Goal: Task Accomplishment & Management: Complete application form

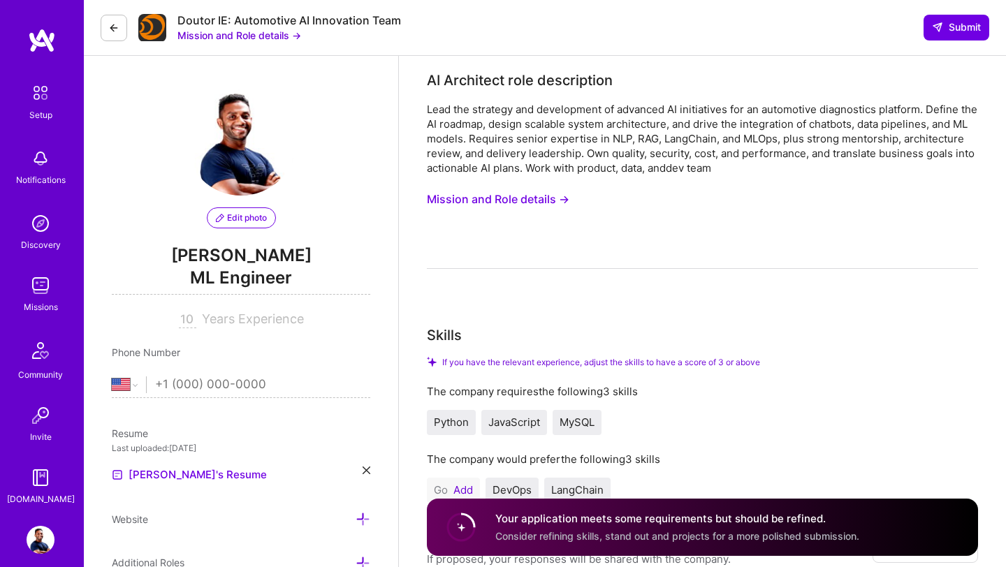
select select "US"
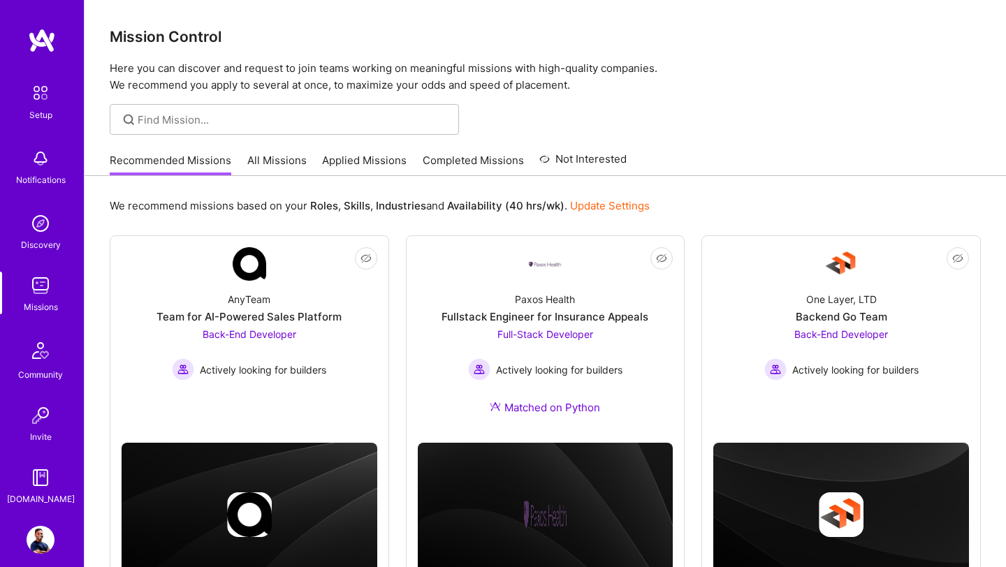
click at [282, 168] on link "All Missions" at bounding box center [276, 164] width 59 height 23
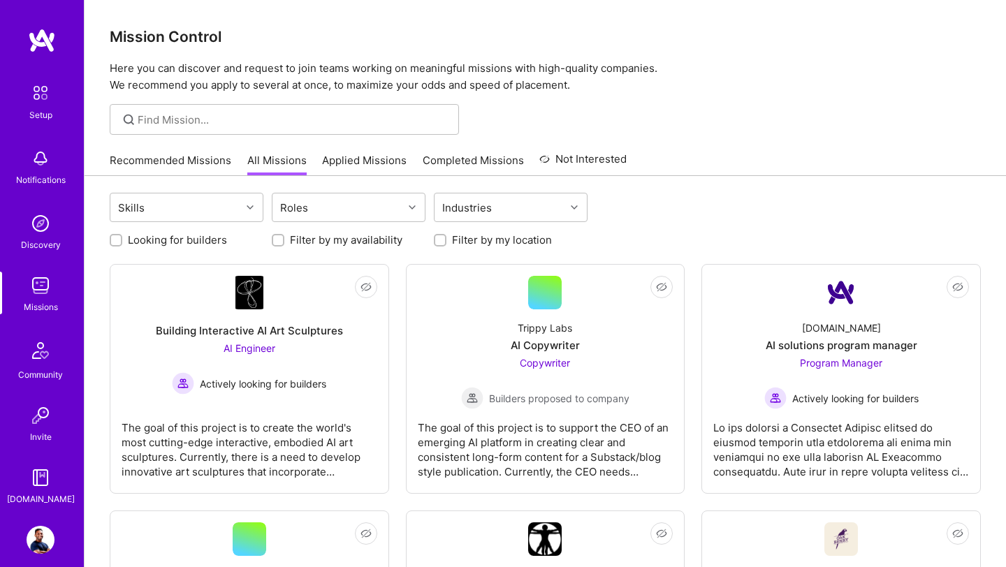
click at [369, 166] on link "Applied Missions" at bounding box center [364, 164] width 84 height 23
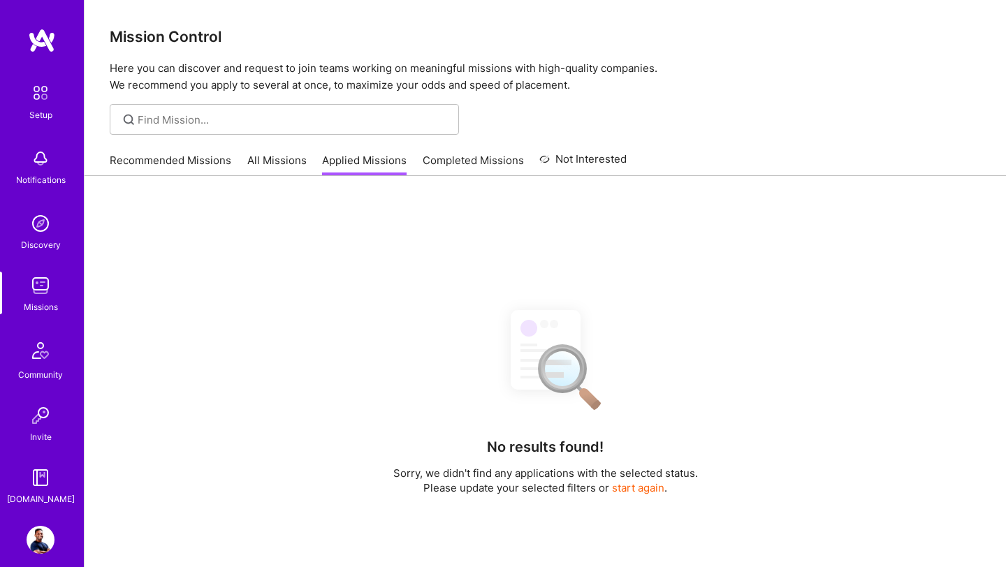
click at [277, 167] on link "All Missions" at bounding box center [276, 164] width 59 height 23
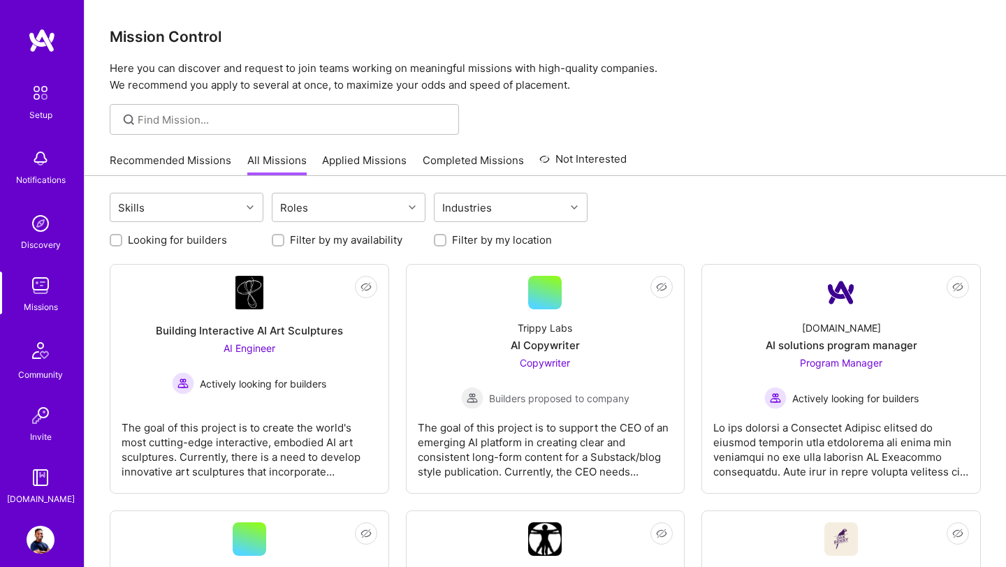
click at [483, 167] on link "Completed Missions" at bounding box center [472, 164] width 101 height 23
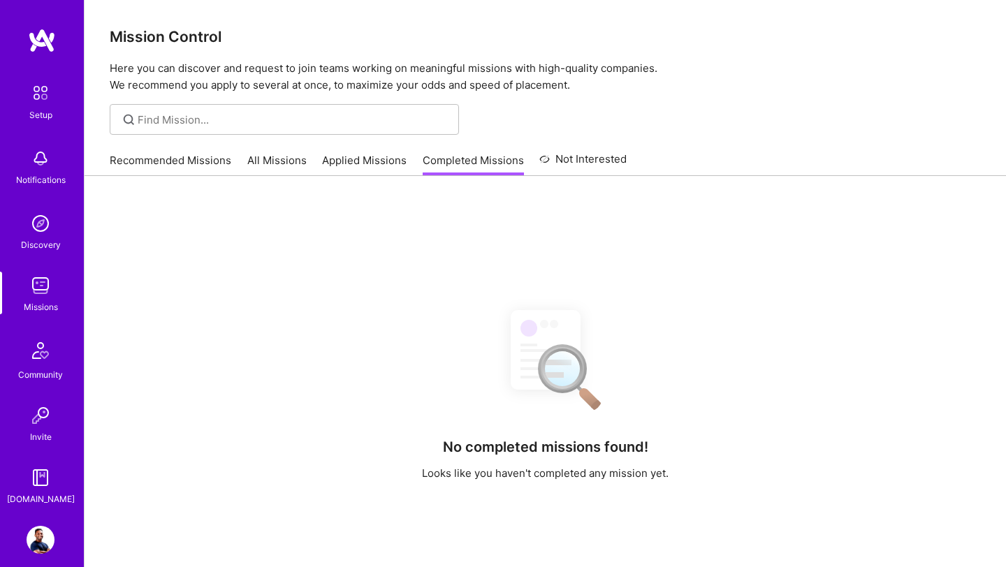
click at [374, 163] on link "Applied Missions" at bounding box center [364, 164] width 84 height 23
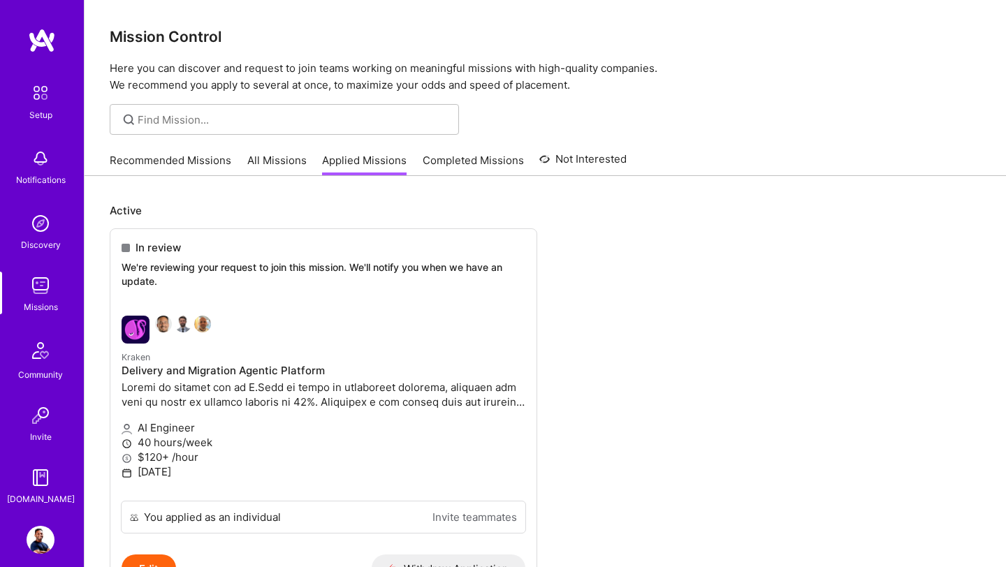
scroll to position [96, 0]
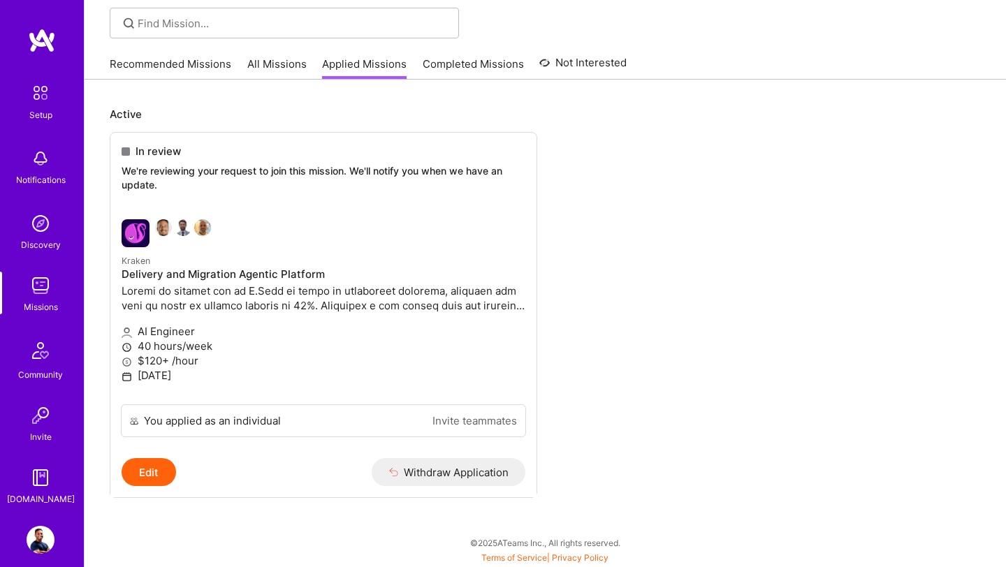
click at [46, 534] on img at bounding box center [41, 540] width 28 height 28
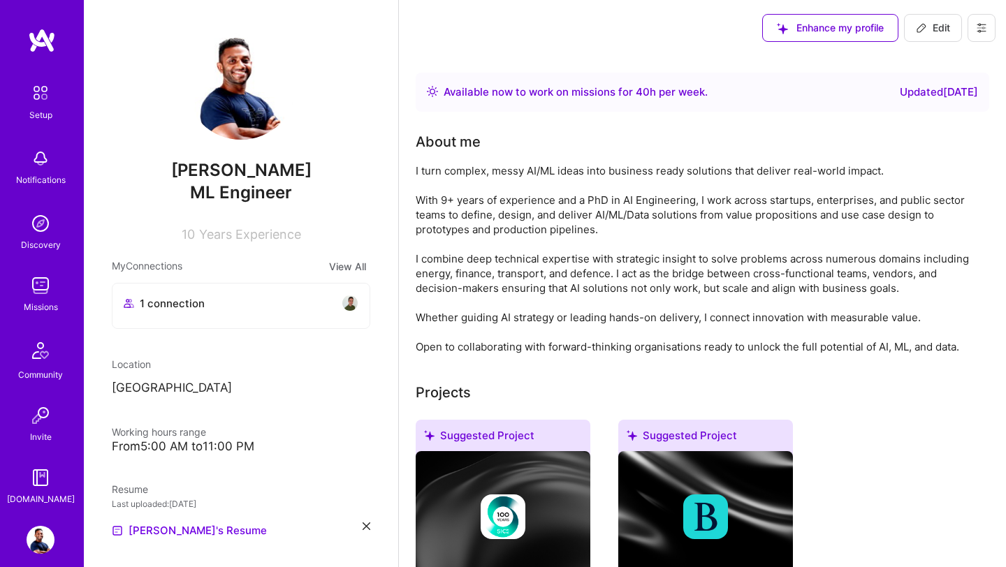
click at [474, 144] on div "About me" at bounding box center [448, 141] width 65 height 21
click at [931, 24] on span "Edit" at bounding box center [933, 28] width 34 height 14
select select "US"
select select "Right Now"
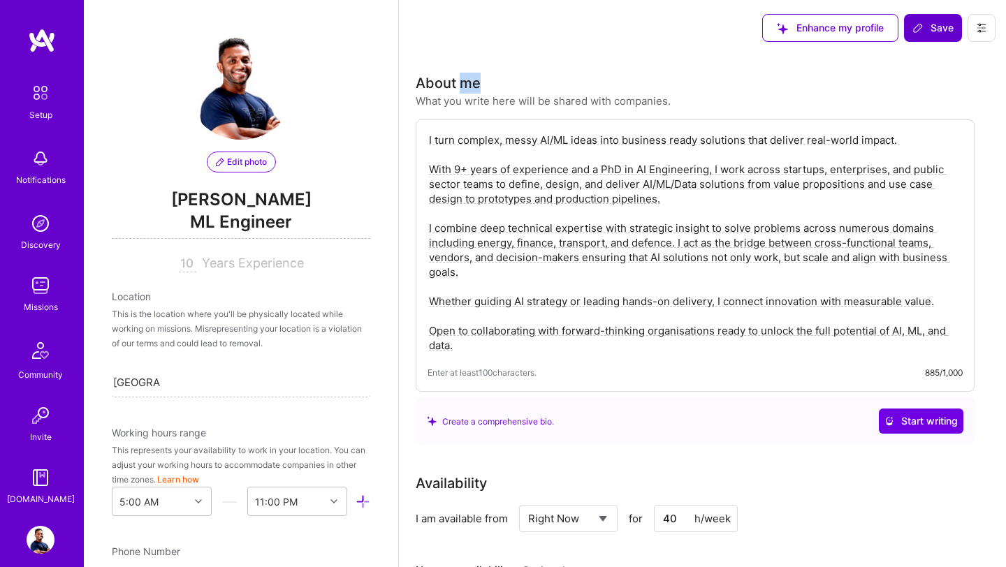
scroll to position [534, 0]
select select "US"
select select "Right Now"
click at [431, 142] on textarea "I turn complex, messy AI/ML ideas into business ready solutions that deliver re…" at bounding box center [694, 242] width 535 height 223
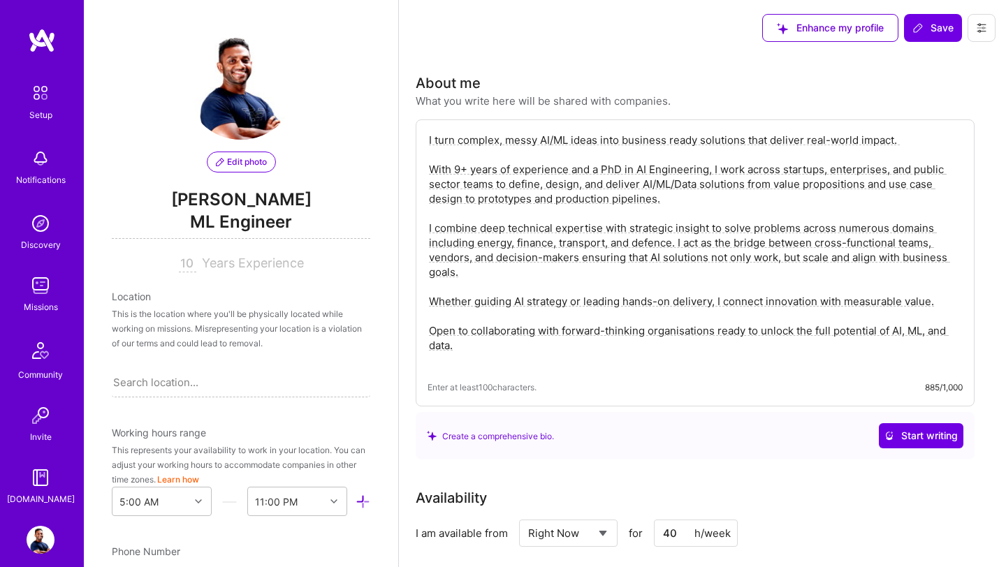
click at [432, 135] on textarea "I turn complex, messy AI/ML ideas into business ready solutions that deliver re…" at bounding box center [694, 249] width 535 height 237
click at [458, 154] on textarea "I turn complex, messy AI/ML ideas into business ready solutions that deliver re…" at bounding box center [694, 249] width 535 height 237
click at [459, 143] on textarea "I turn complex, messy AI/ML ideas into business ready solutions that deliver re…" at bounding box center [694, 249] width 535 height 237
paste textarea "AI/ML Engineer | GenAI Consultant | Project Lead | PhD in AI Engineering"
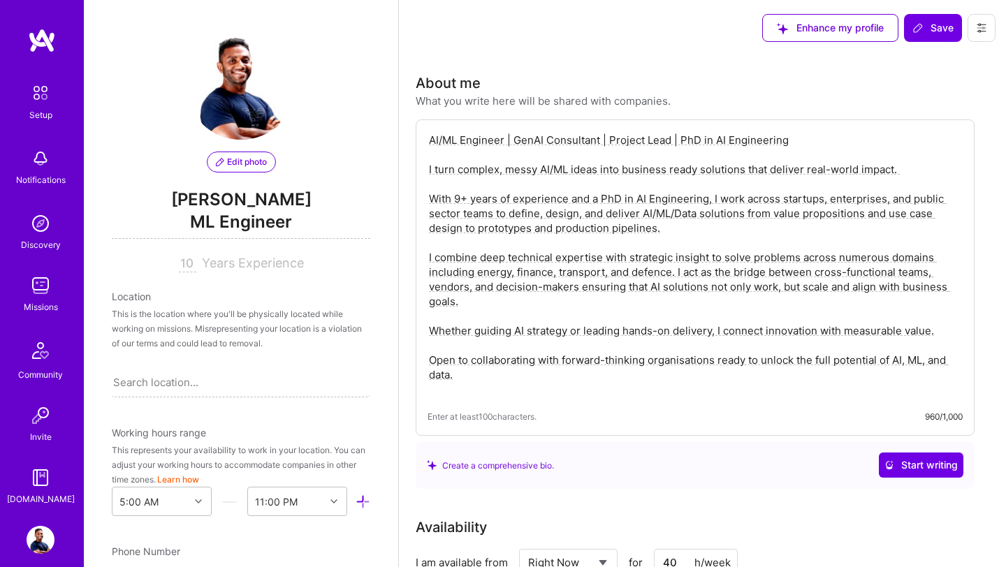
click at [612, 142] on textarea "AI/ML Engineer | GenAI Consultant | Project Lead | PhD in AI Engineering I turn…" at bounding box center [694, 264] width 535 height 267
click at [691, 164] on textarea "AI/ML Engineer | GenAI Consultant | Azure Certified | Project Lead | PhD in AI …" at bounding box center [694, 264] width 535 height 267
type textarea "AI/ML Engineer | GenAI Consultant | Azure Certified | Project Lead | PhD in AI …"
click at [930, 31] on span "Save" at bounding box center [932, 28] width 41 height 14
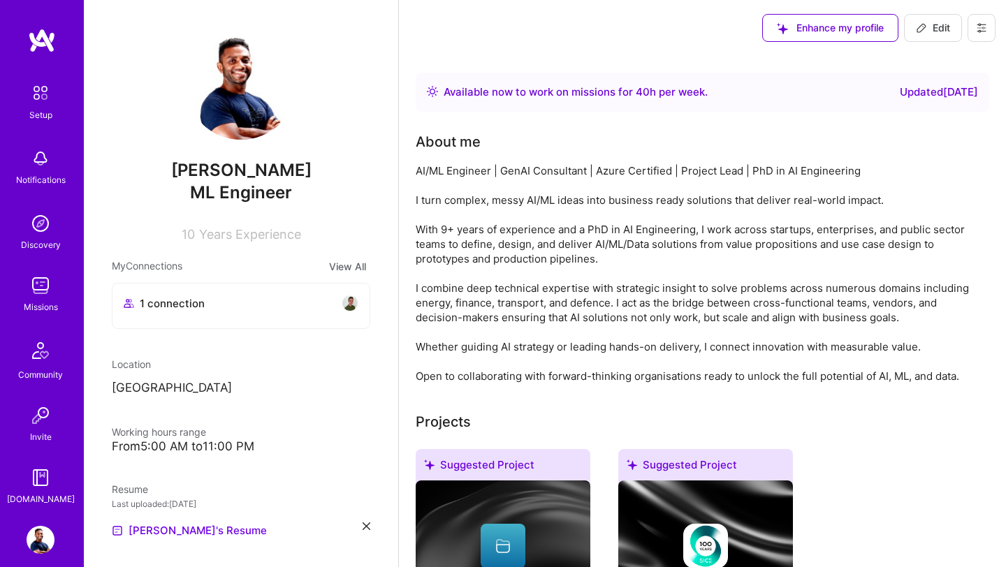
click at [162, 383] on p "[GEOGRAPHIC_DATA]" at bounding box center [241, 388] width 258 height 17
click at [943, 30] on span "Edit" at bounding box center [933, 28] width 34 height 14
select select "US"
select select "Right Now"
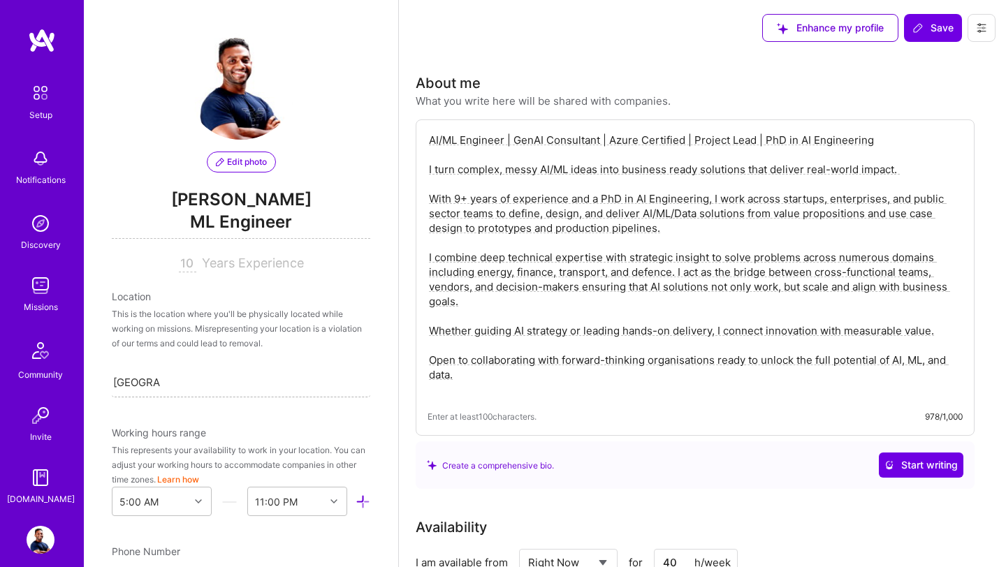
click at [177, 390] on div "Sri Lanka Sri Lanka" at bounding box center [241, 381] width 258 height 29
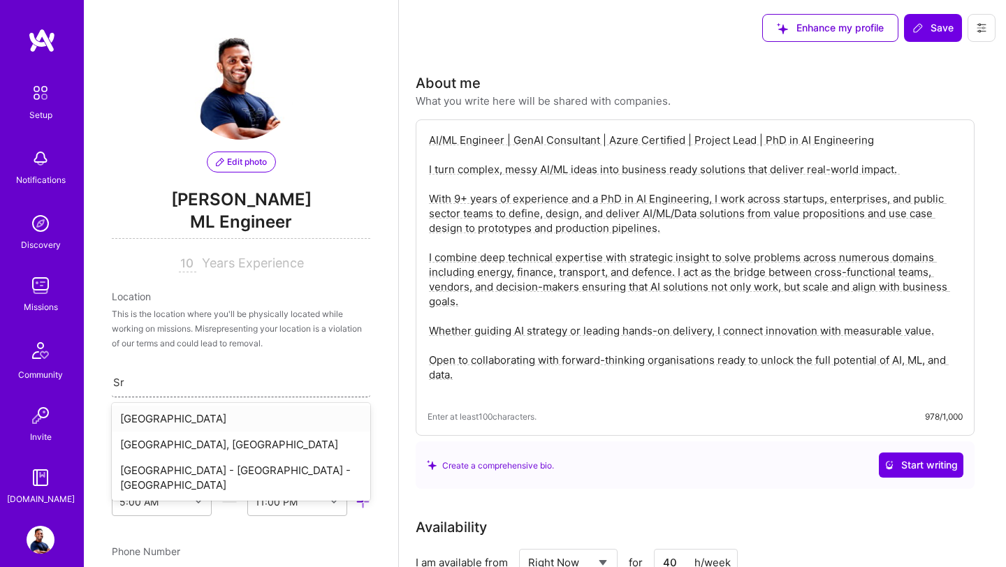
type input "S"
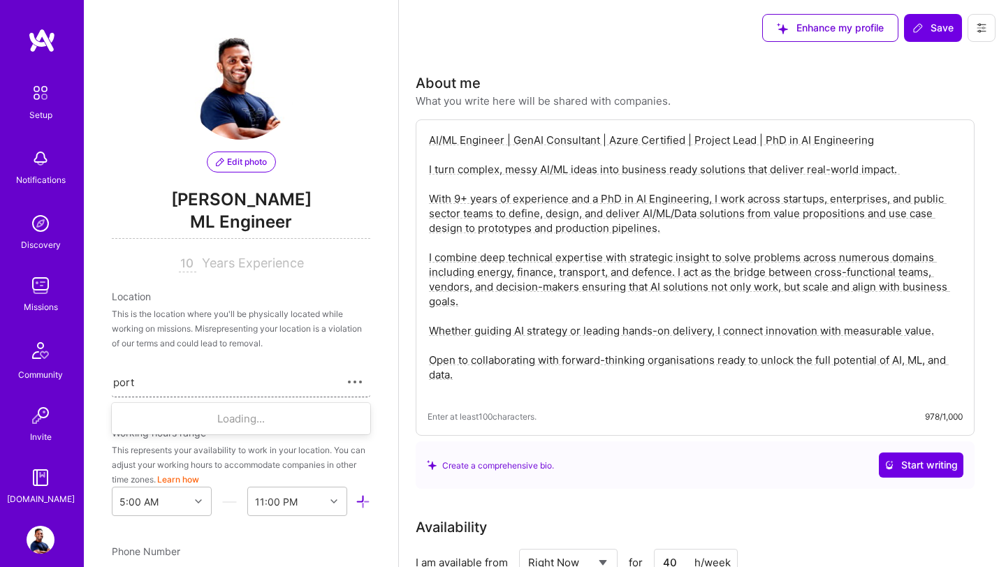
type input "portu"
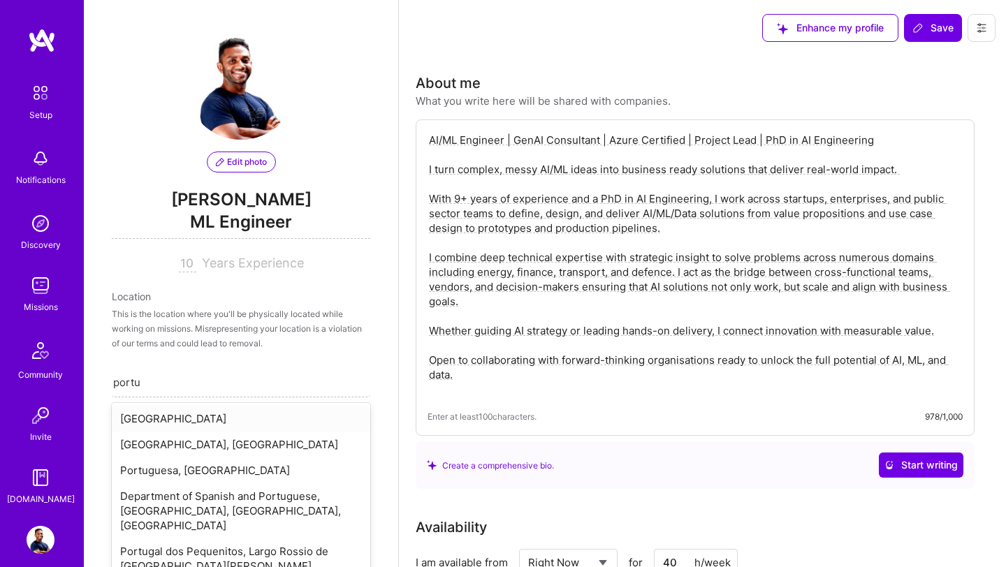
click at [152, 419] on div "[GEOGRAPHIC_DATA]" at bounding box center [241, 419] width 258 height 26
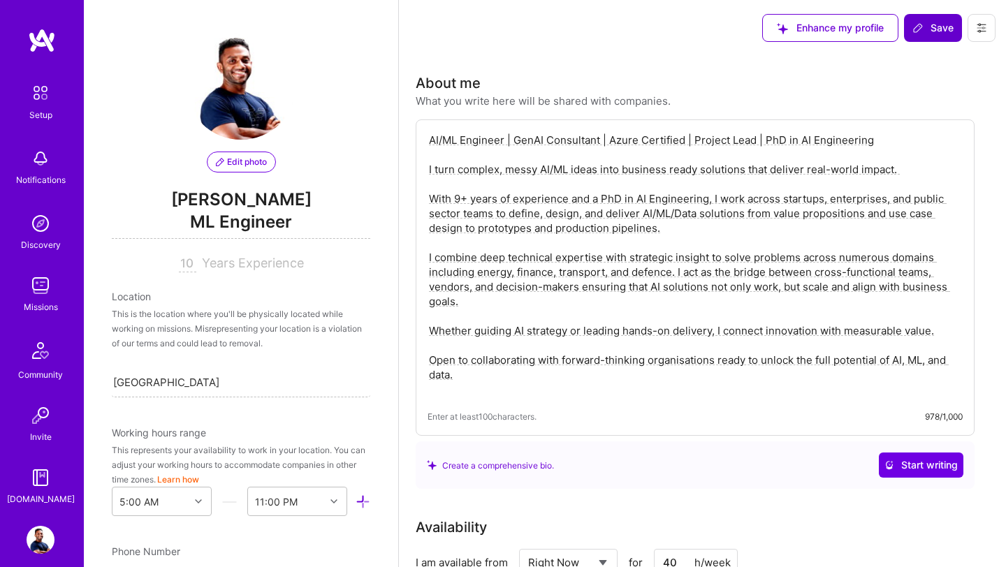
click at [928, 29] on span "Save" at bounding box center [932, 28] width 41 height 14
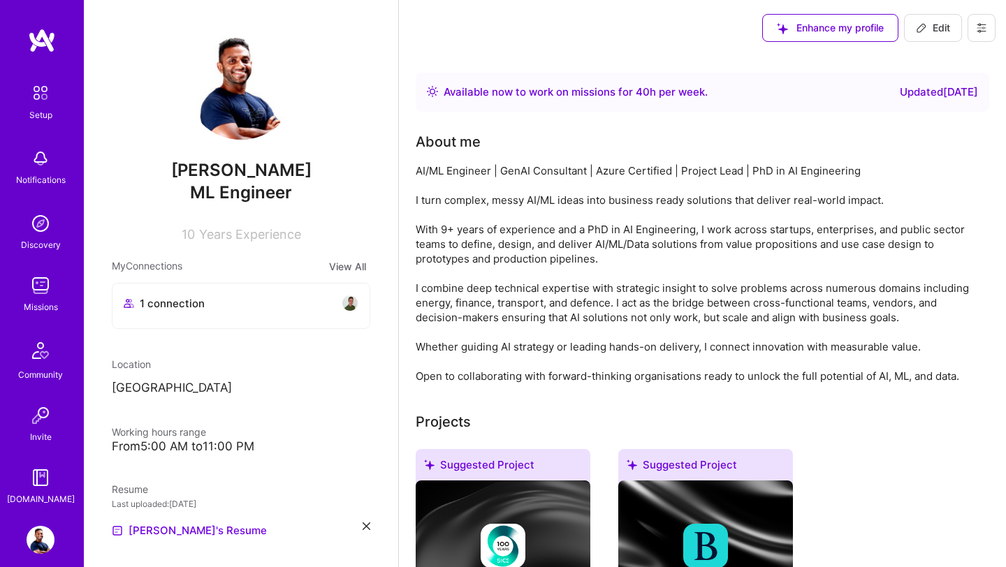
click at [35, 304] on div "Missions" at bounding box center [41, 307] width 34 height 15
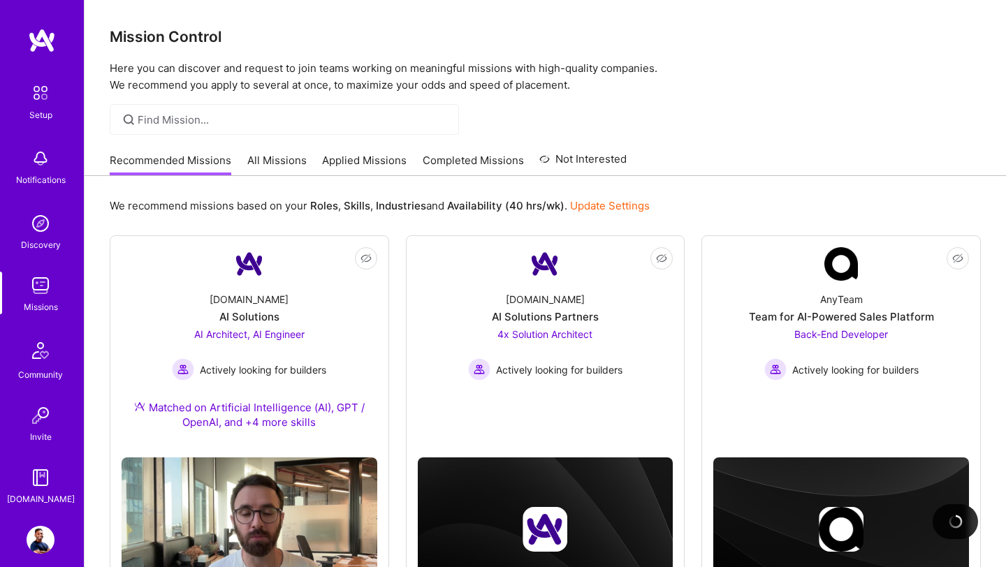
click at [286, 156] on link "All Missions" at bounding box center [276, 164] width 59 height 23
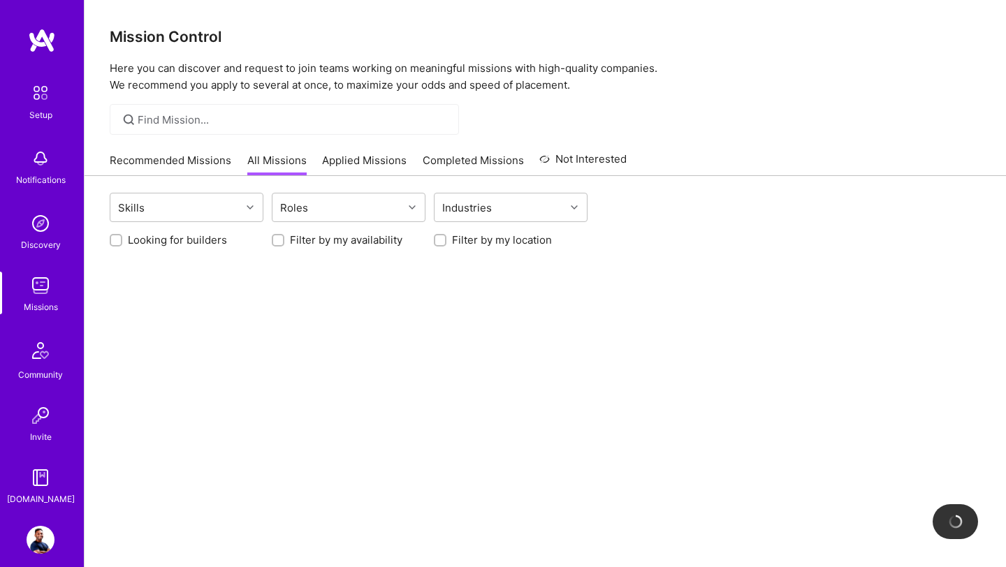
click at [190, 159] on link "Recommended Missions" at bounding box center [171, 164] width 122 height 23
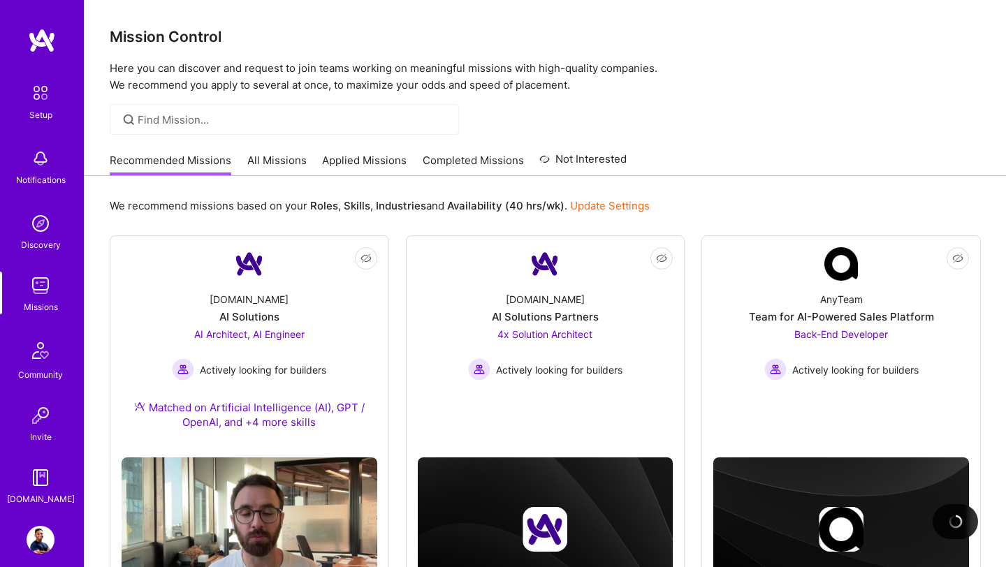
click at [291, 161] on link "All Missions" at bounding box center [276, 164] width 59 height 23
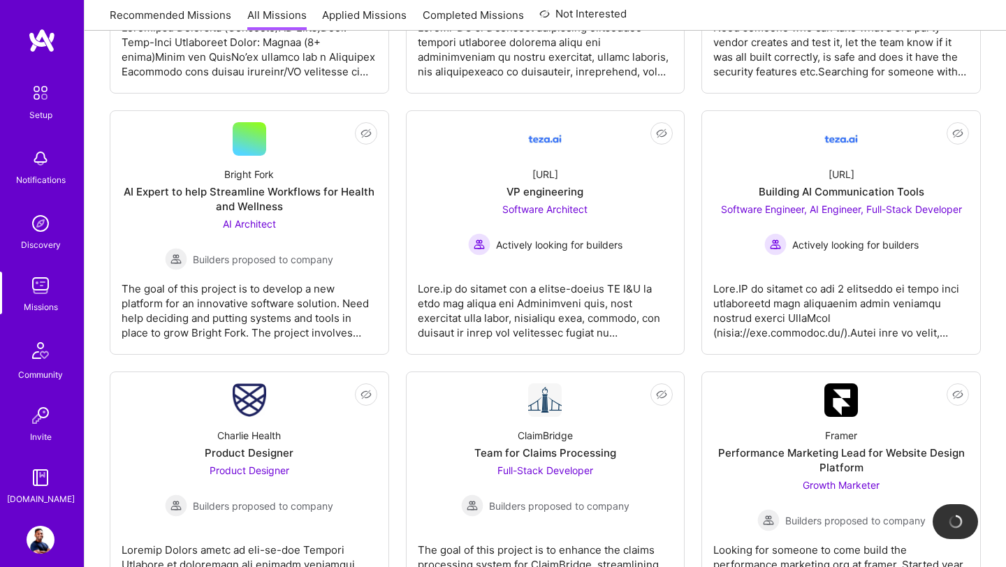
scroll to position [1752, 0]
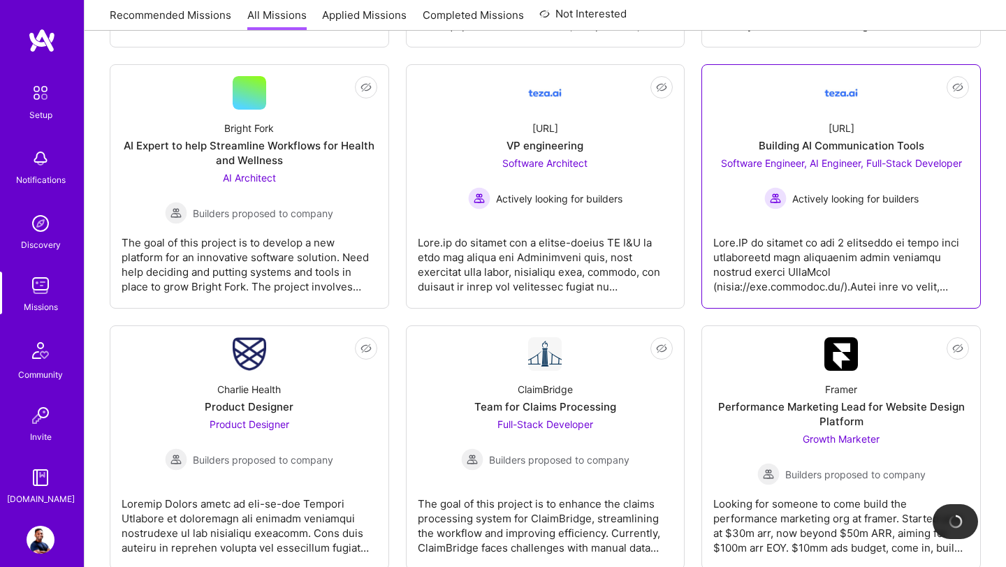
click at [824, 167] on span "Software Engineer, AI Engineer, Full-Stack Developer" at bounding box center [841, 163] width 241 height 12
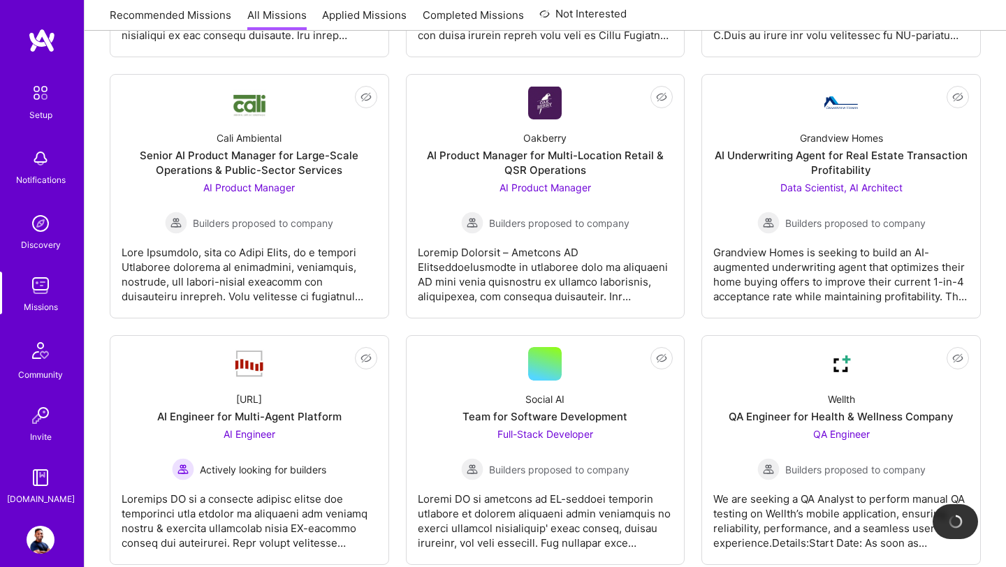
scroll to position [515, 0]
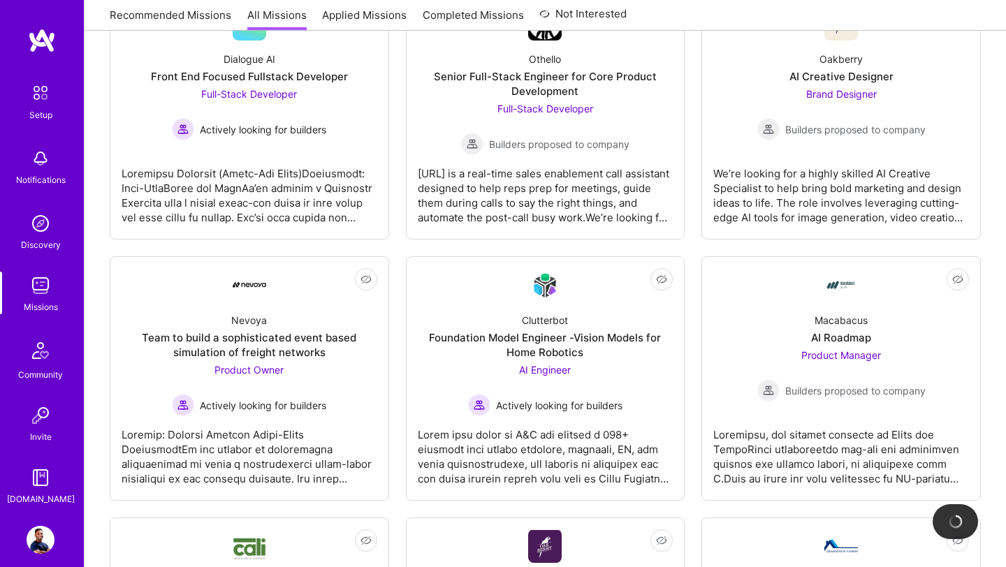
click at [157, 23] on link "Recommended Missions" at bounding box center [171, 19] width 122 height 23
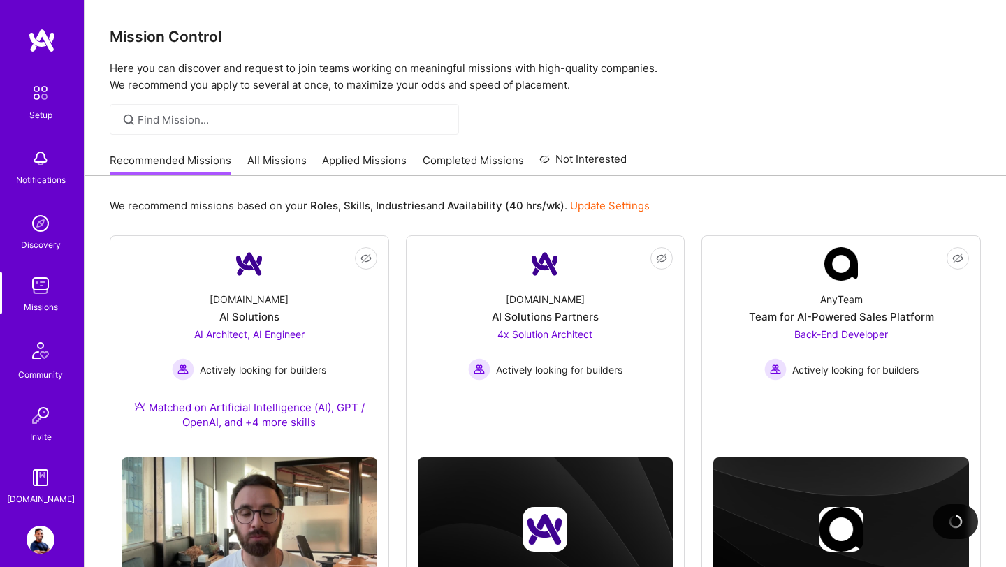
click at [31, 543] on img at bounding box center [41, 540] width 28 height 28
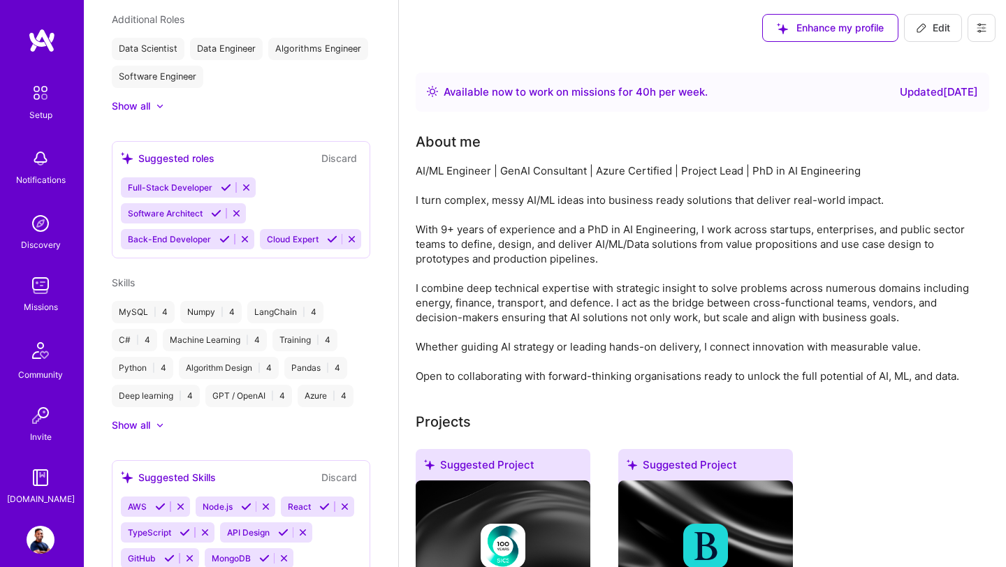
scroll to position [765, 0]
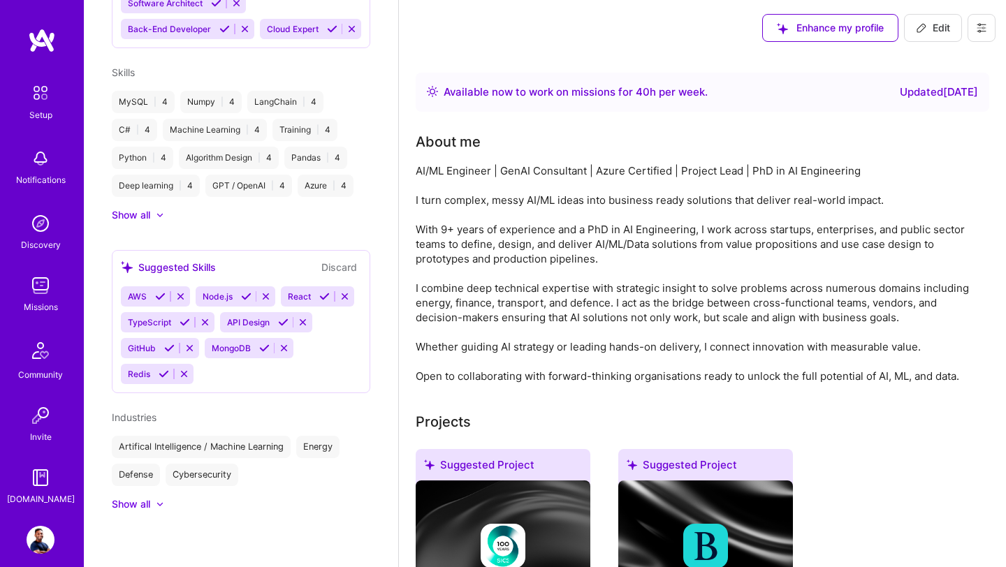
click at [41, 290] on img at bounding box center [41, 286] width 28 height 28
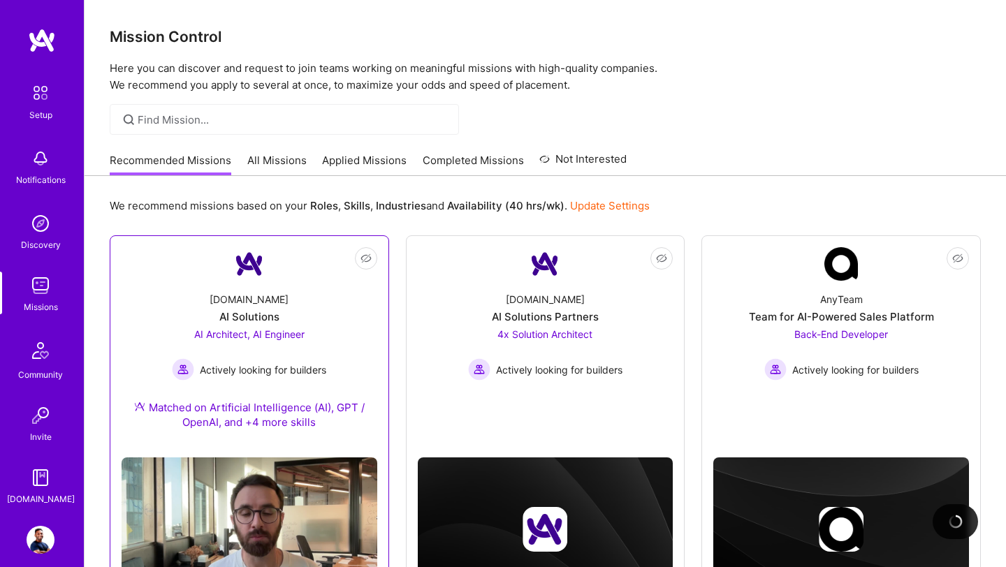
click at [233, 336] on span "AI Architect, AI Engineer" at bounding box center [249, 334] width 110 height 12
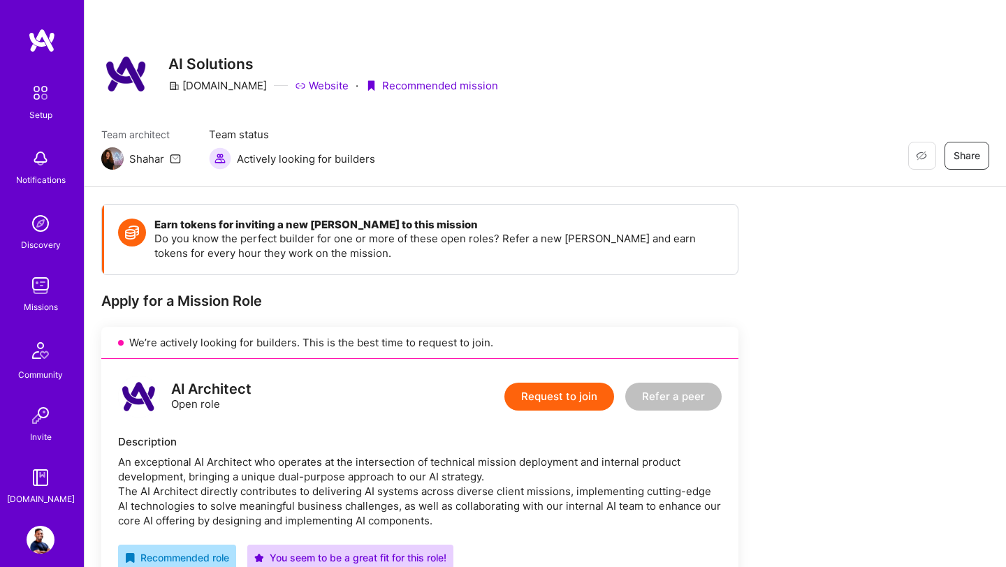
click at [45, 534] on img at bounding box center [41, 540] width 28 height 28
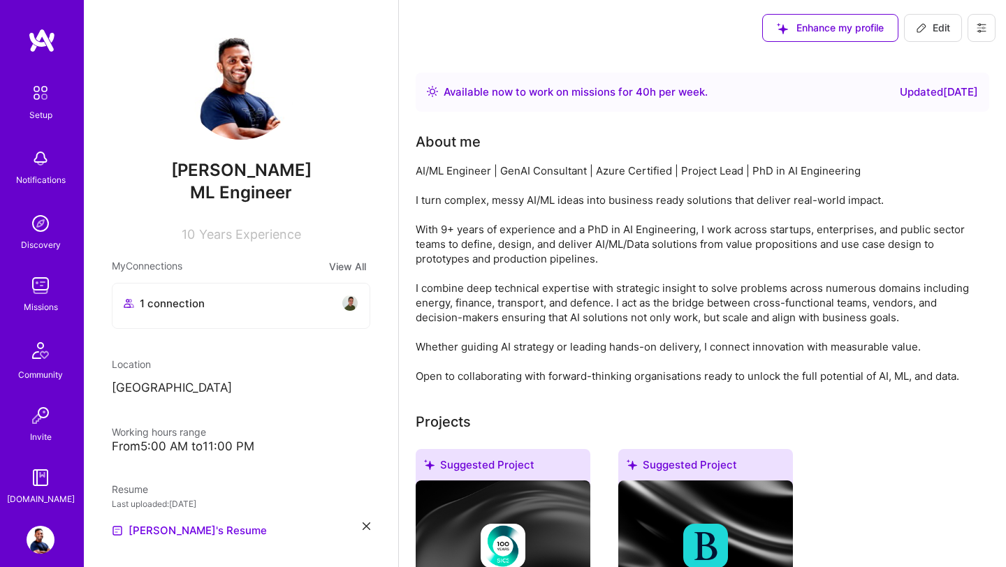
click at [166, 387] on p "[GEOGRAPHIC_DATA]" at bounding box center [241, 388] width 258 height 17
click at [955, 31] on button "Edit" at bounding box center [933, 28] width 58 height 28
select select "US"
select select "Right Now"
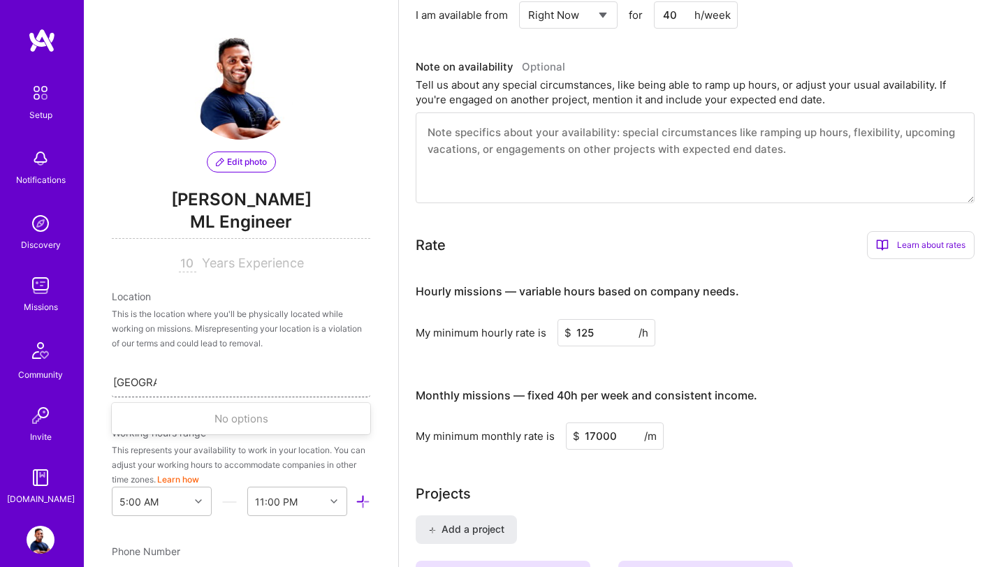
drag, startPoint x: 192, startPoint y: 382, endPoint x: 128, endPoint y: 386, distance: 64.4
click at [127, 386] on div "Portugal Portugal" at bounding box center [241, 381] width 258 height 29
click at [128, 386] on input "[GEOGRAPHIC_DATA]" at bounding box center [134, 382] width 43 height 15
type input "Sri Lank"
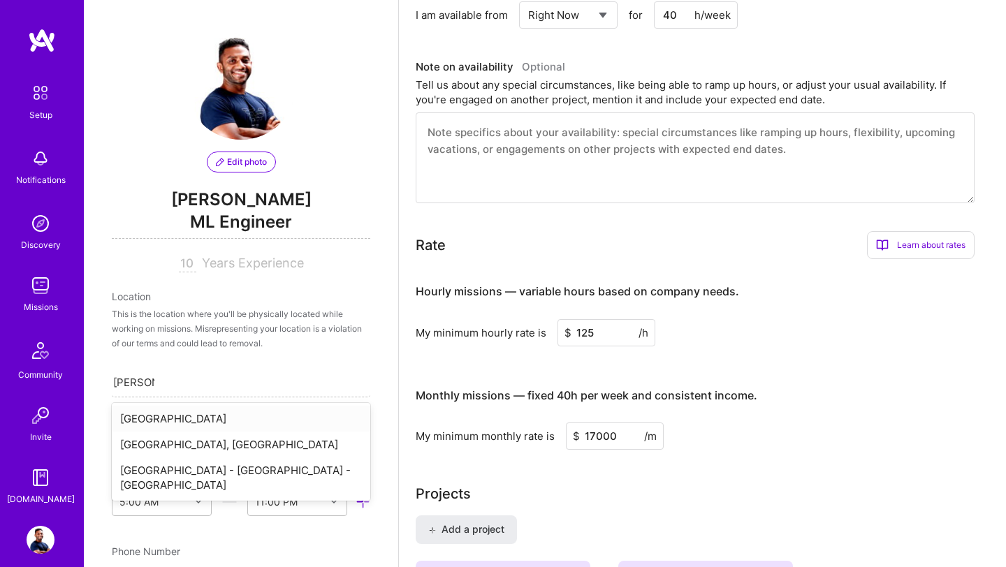
click at [128, 416] on div "[GEOGRAPHIC_DATA]" at bounding box center [241, 419] width 258 height 26
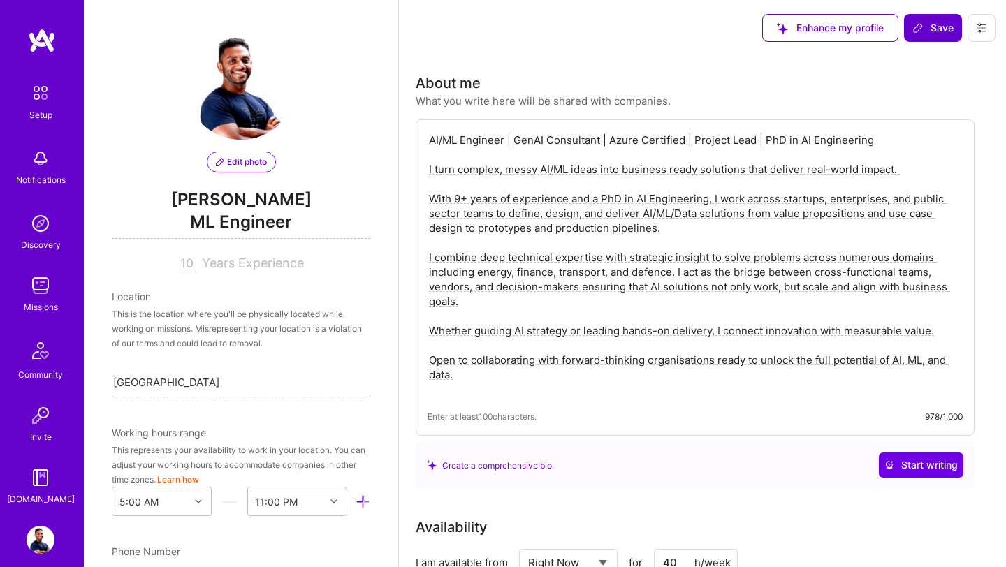
click at [937, 31] on span "Save" at bounding box center [932, 28] width 41 height 14
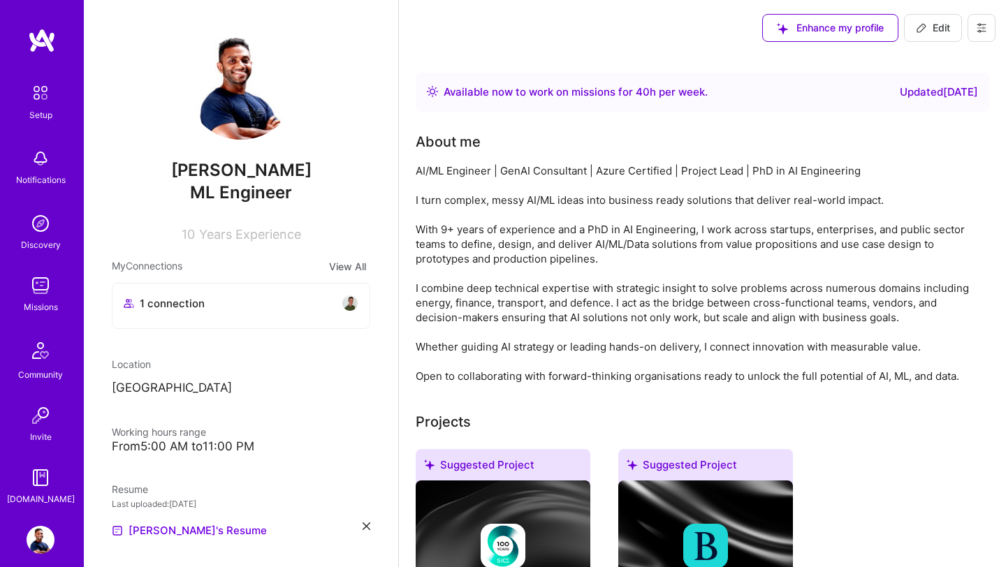
click at [45, 295] on img at bounding box center [41, 286] width 28 height 28
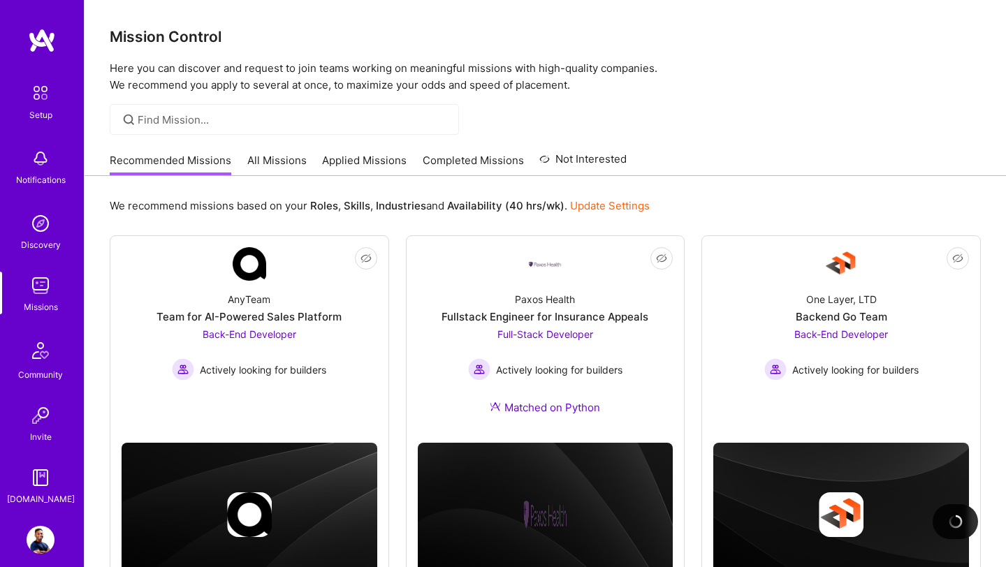
click at [281, 163] on link "All Missions" at bounding box center [276, 164] width 59 height 23
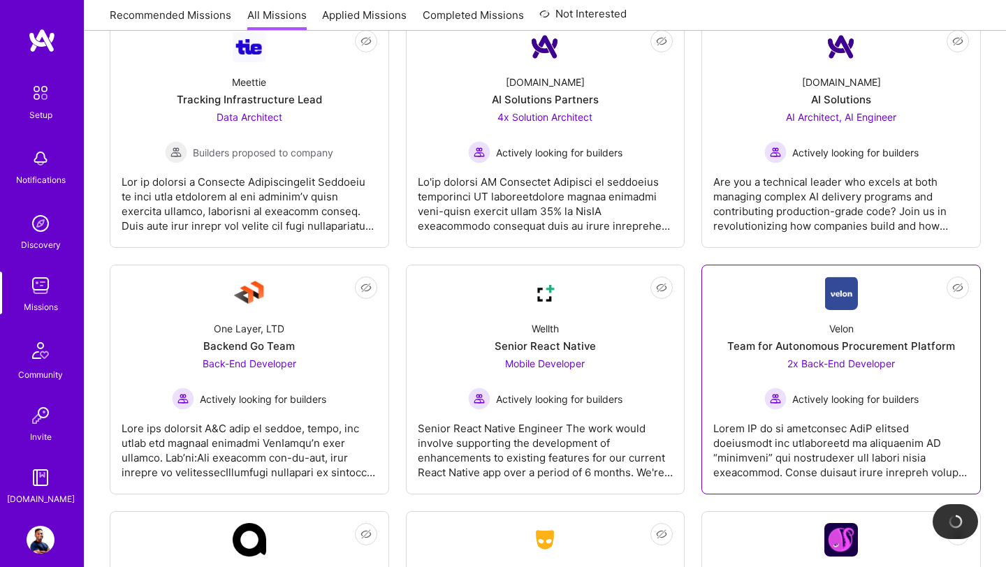
scroll to position [3325, 0]
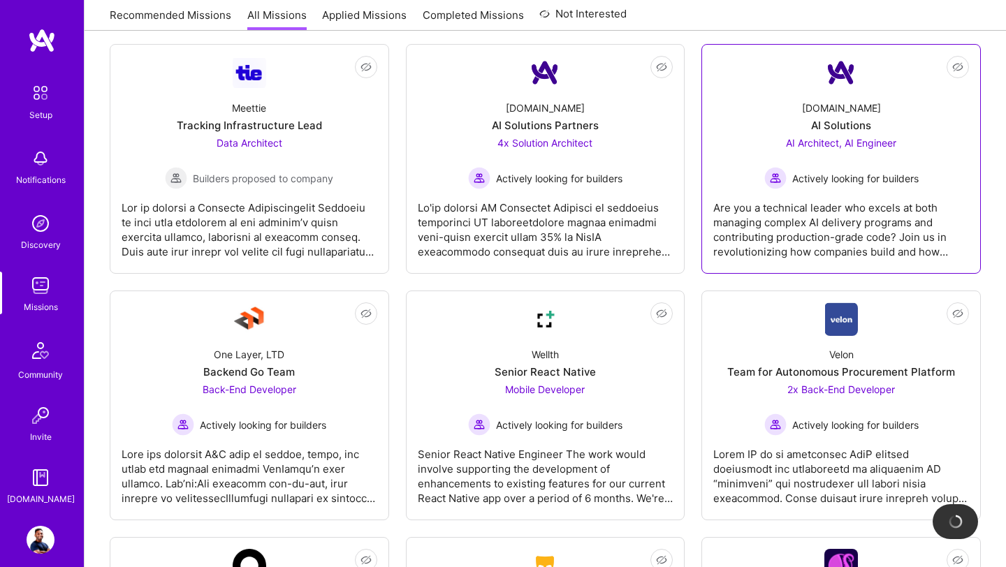
click at [839, 143] on span "AI Architect, AI Engineer" at bounding box center [841, 143] width 110 height 12
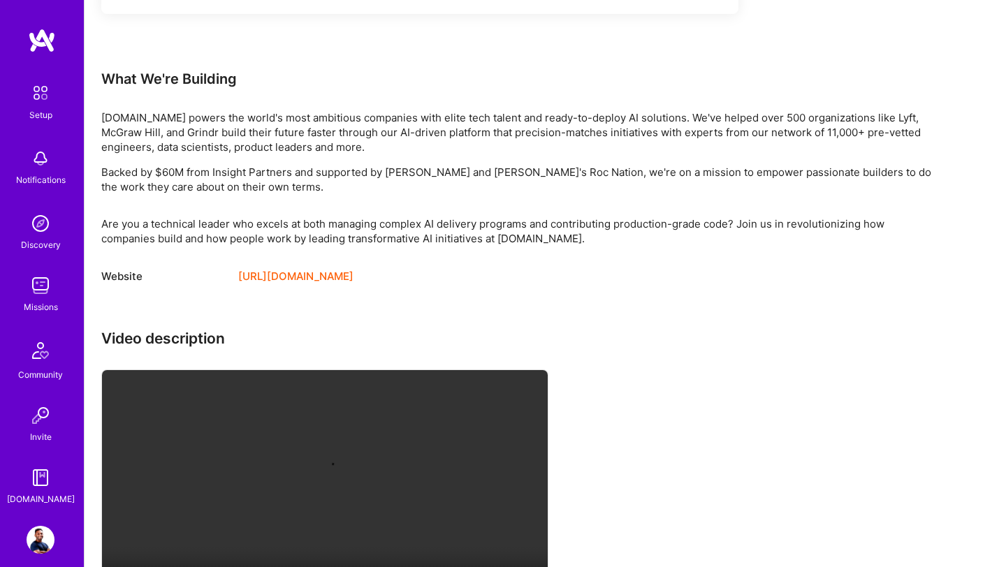
scroll to position [1348, 0]
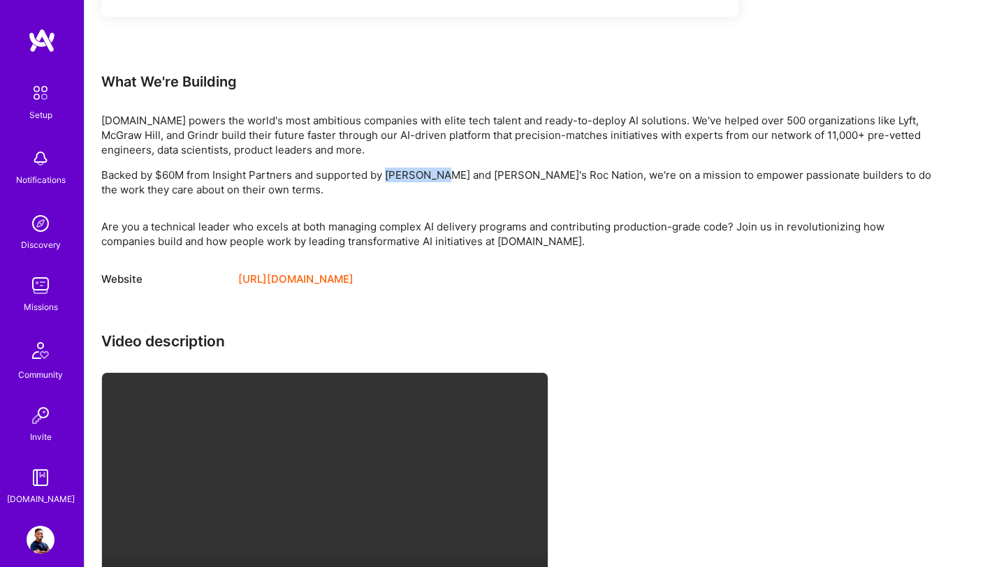
drag, startPoint x: 388, startPoint y: 189, endPoint x: 442, endPoint y: 193, distance: 54.6
click at [442, 193] on p "Backed by $60M from Insight Partners and supported by Adam Grant and Jay-Z's Ro…" at bounding box center [520, 182] width 838 height 29
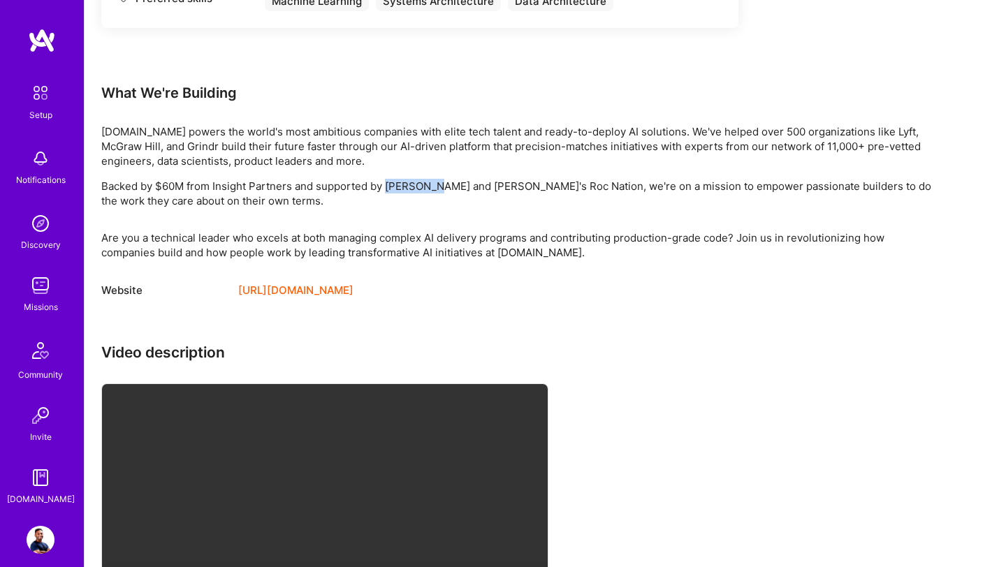
scroll to position [1272, 0]
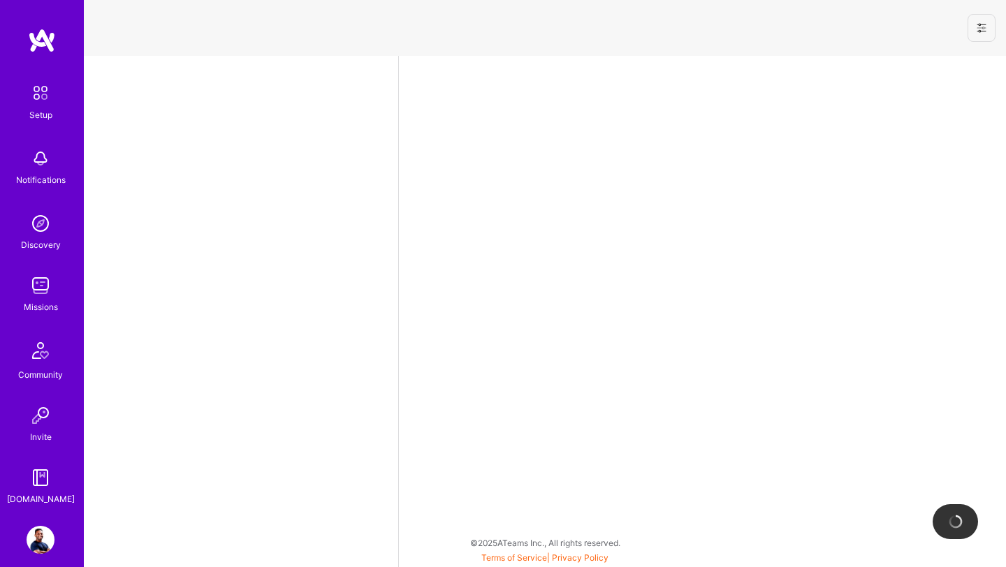
select select "US"
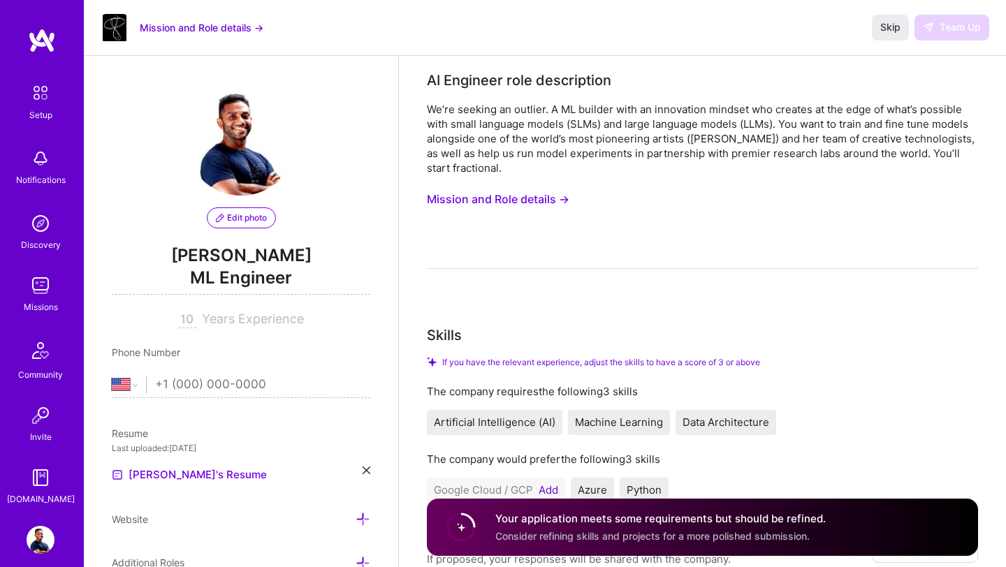
click at [652, 527] on div "Your application meets some requirements but should be refined. Consider refini…" at bounding box center [660, 527] width 330 height 32
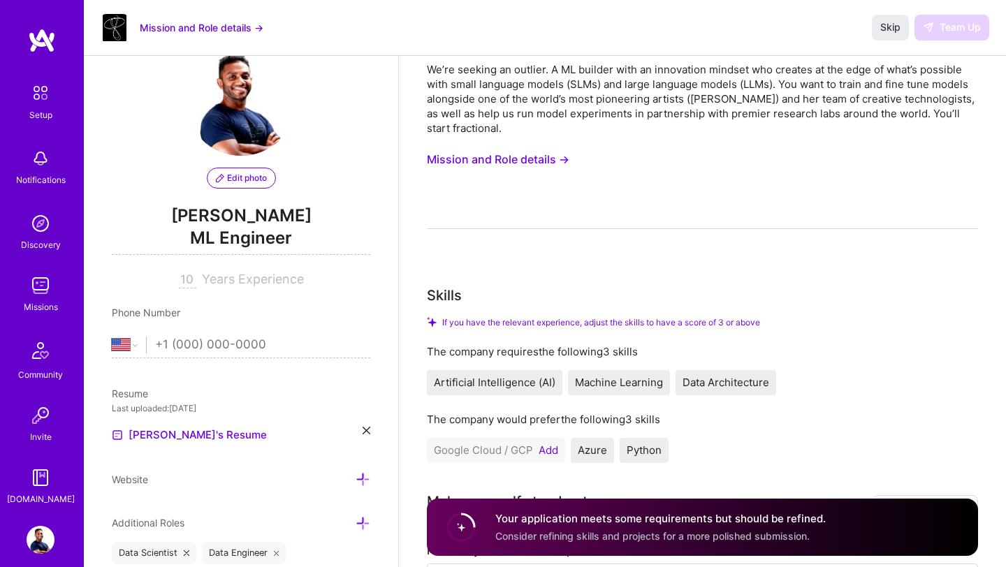
scroll to position [47, 0]
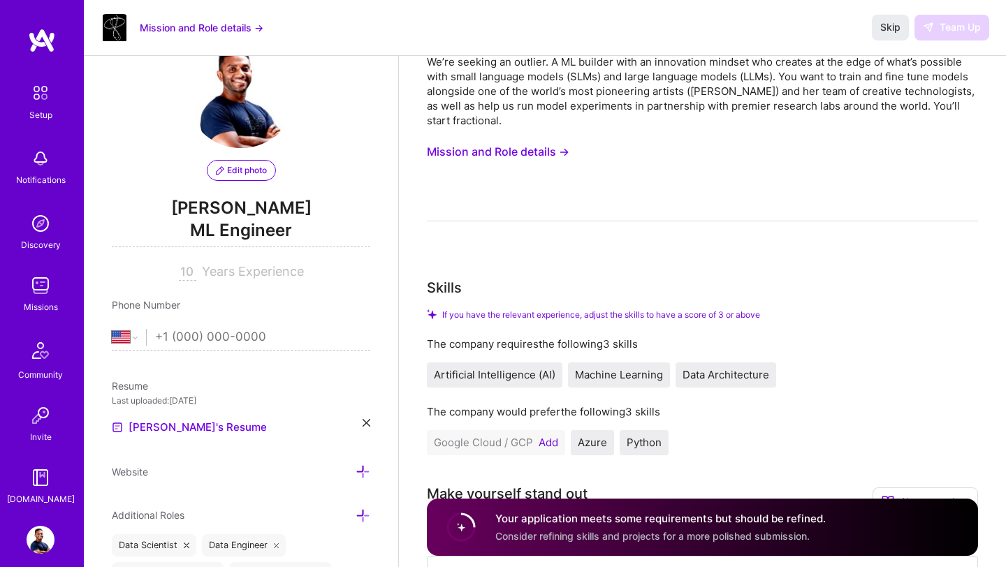
click at [529, 372] on span "Artificial Intelligence (AI)" at bounding box center [495, 374] width 122 height 13
click at [701, 380] on span "Data Architecture" at bounding box center [725, 374] width 87 height 13
click at [552, 164] on button "Mission and Role details →" at bounding box center [498, 152] width 142 height 26
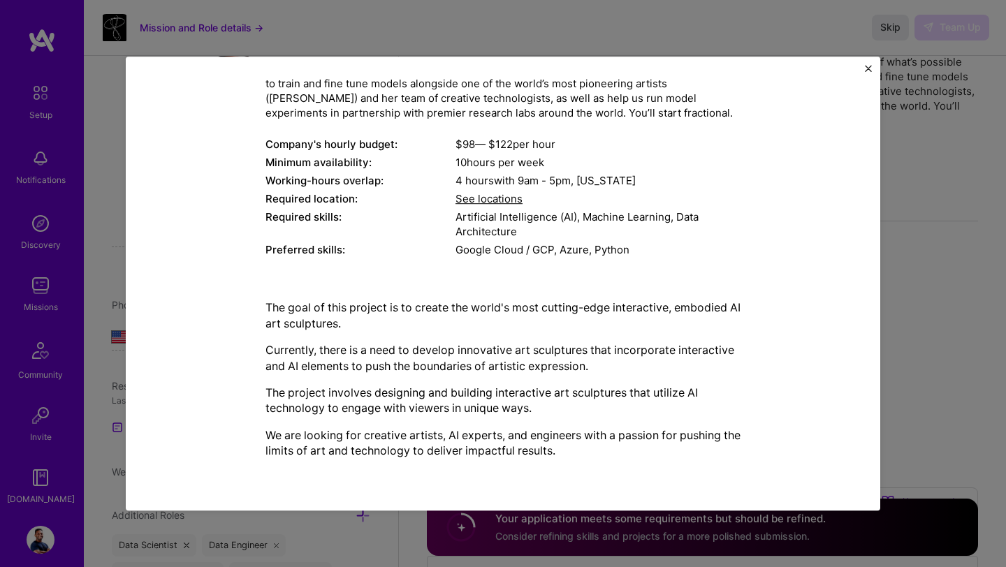
scroll to position [401, 0]
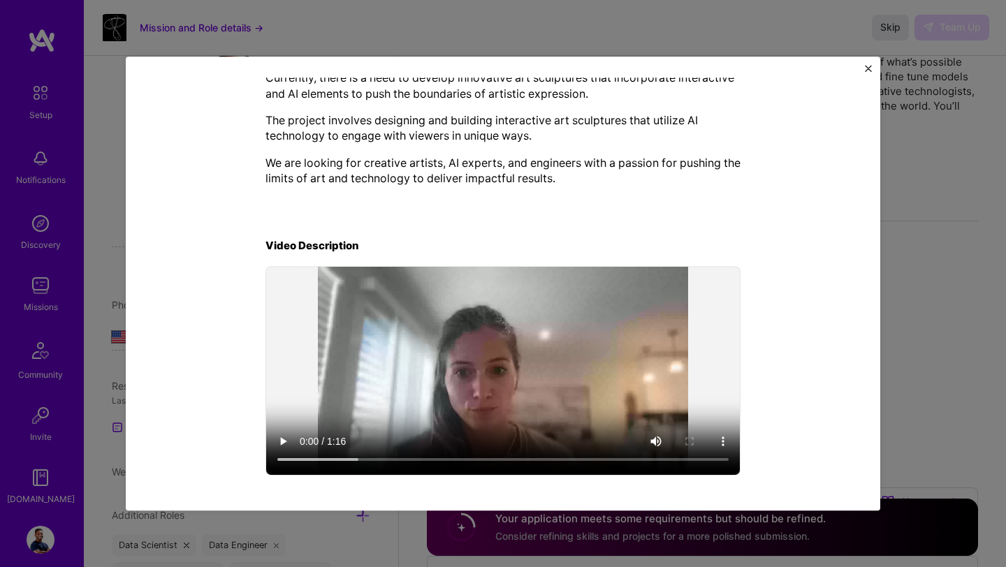
click at [868, 74] on button "Close" at bounding box center [868, 72] width 7 height 15
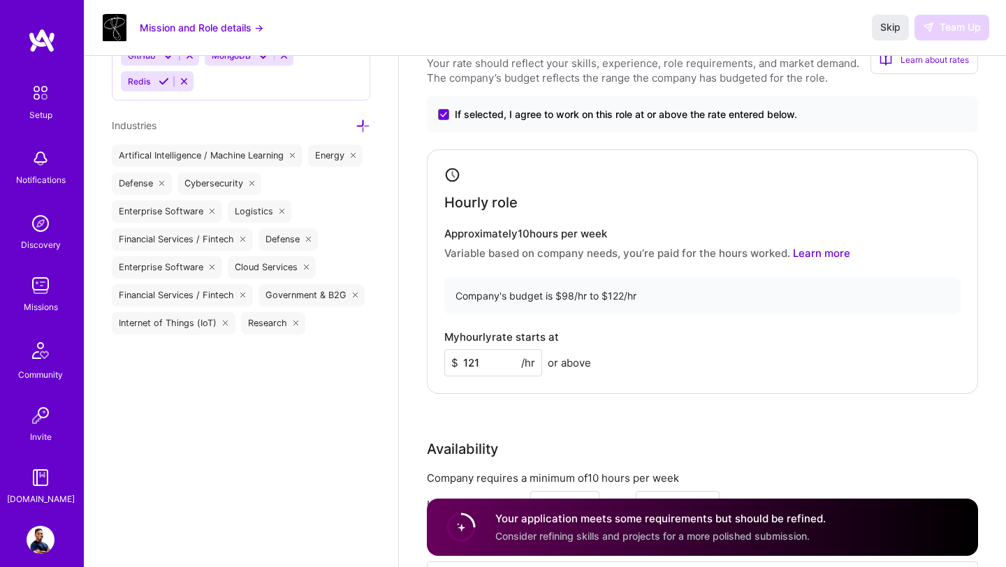
scroll to position [1357, 0]
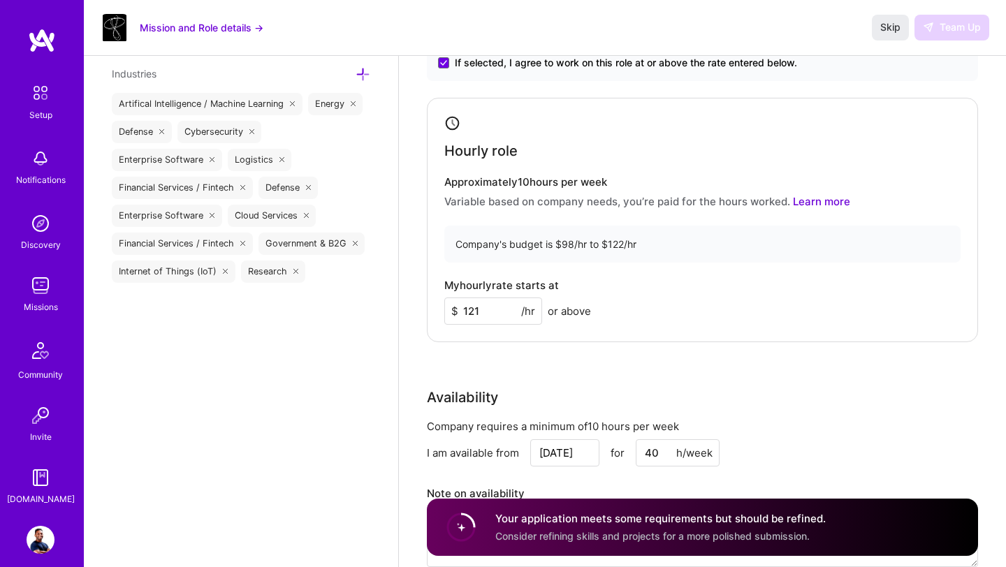
click at [612, 351] on div "Rate Your rate should reflect your skills, experience, role requirements, and m…" at bounding box center [702, 283] width 551 height 601
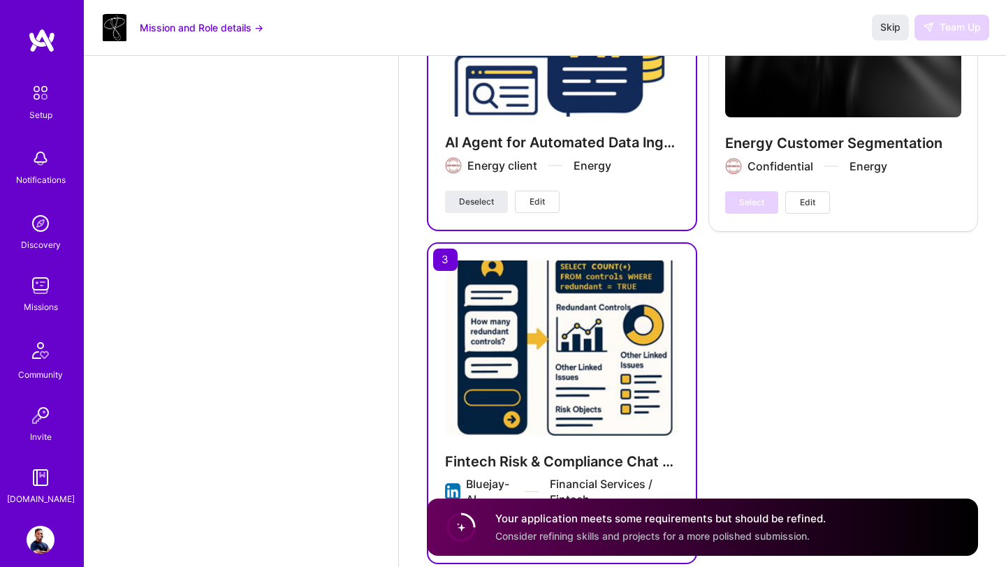
scroll to position [3459, 0]
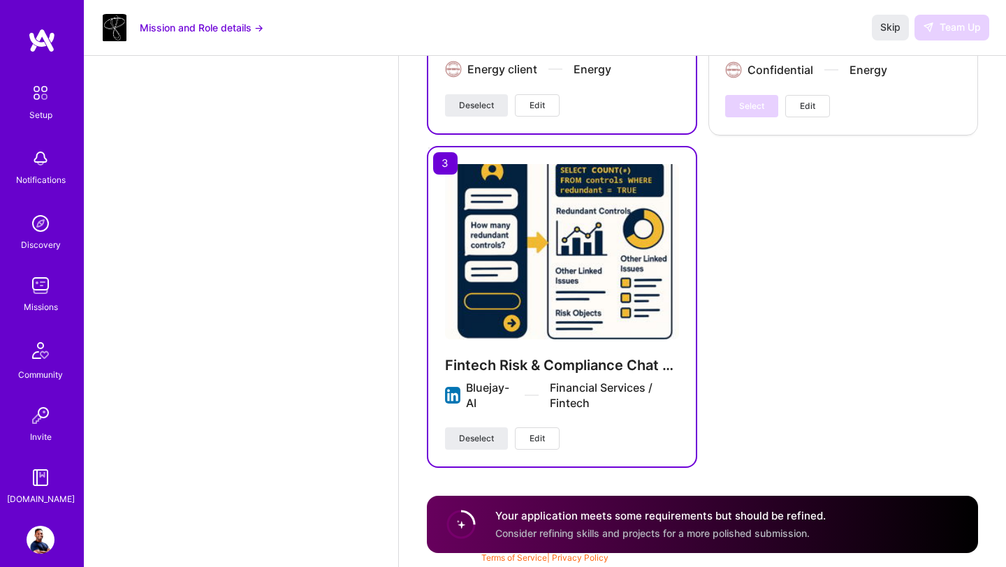
click at [755, 109] on div "Select Edit" at bounding box center [777, 106] width 105 height 22
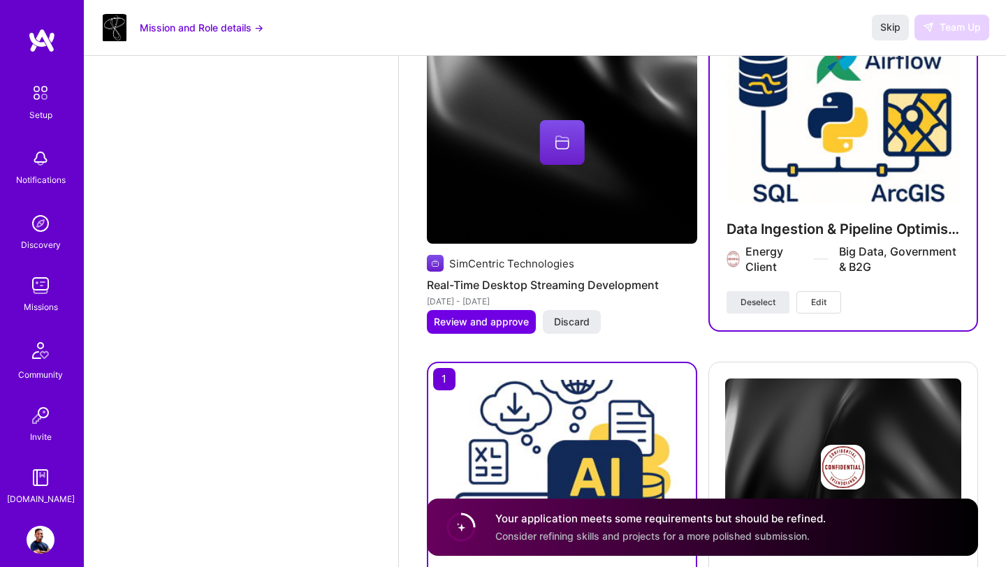
scroll to position [2779, 0]
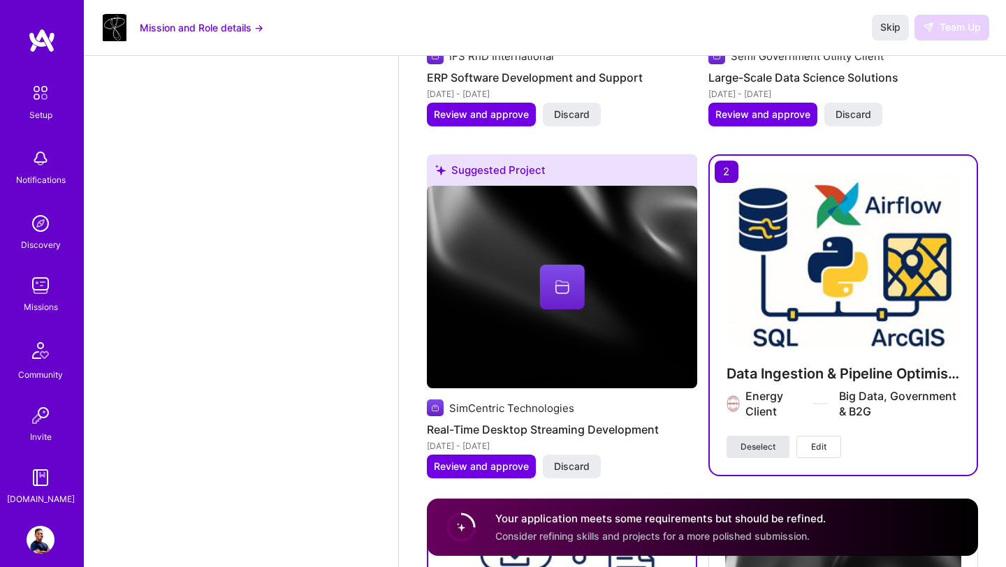
click at [765, 449] on span "Deselect" at bounding box center [757, 447] width 35 height 13
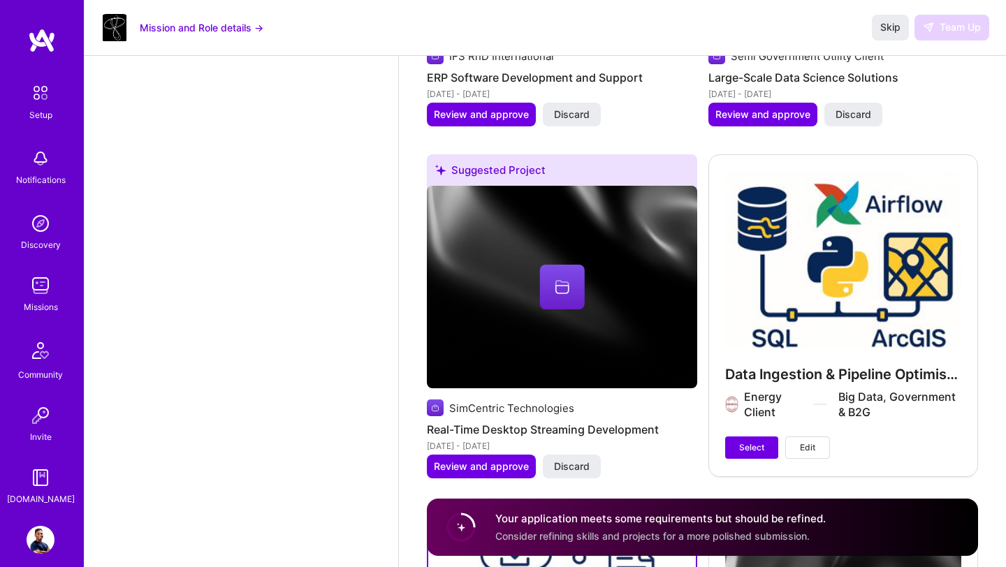
click at [763, 471] on div "Data Ingestion & Pipeline Optimisation Energy Client Big Data, Government & B2G…" at bounding box center [843, 314] width 270 height 321
click at [758, 449] on span "Select" at bounding box center [751, 447] width 25 height 13
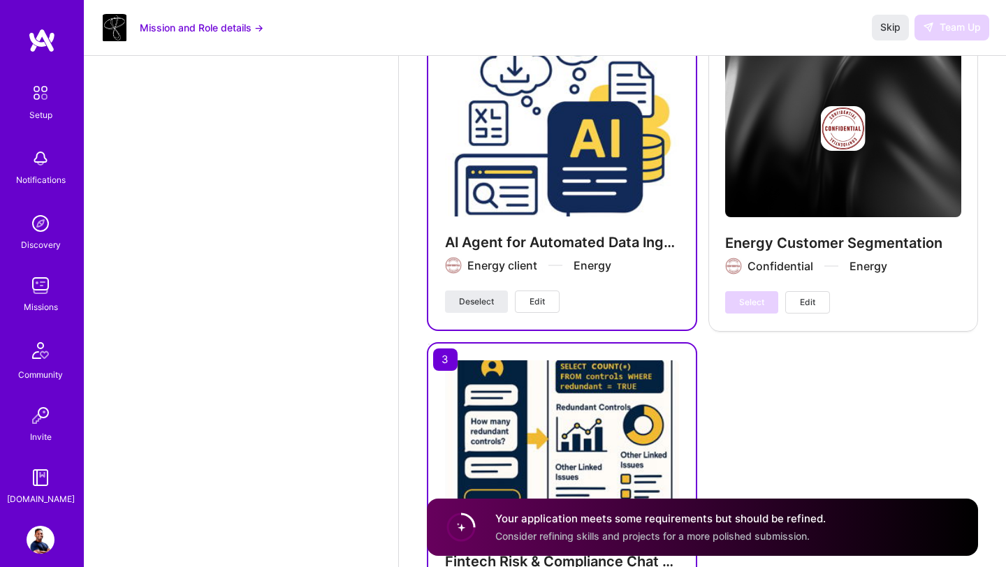
scroll to position [3459, 0]
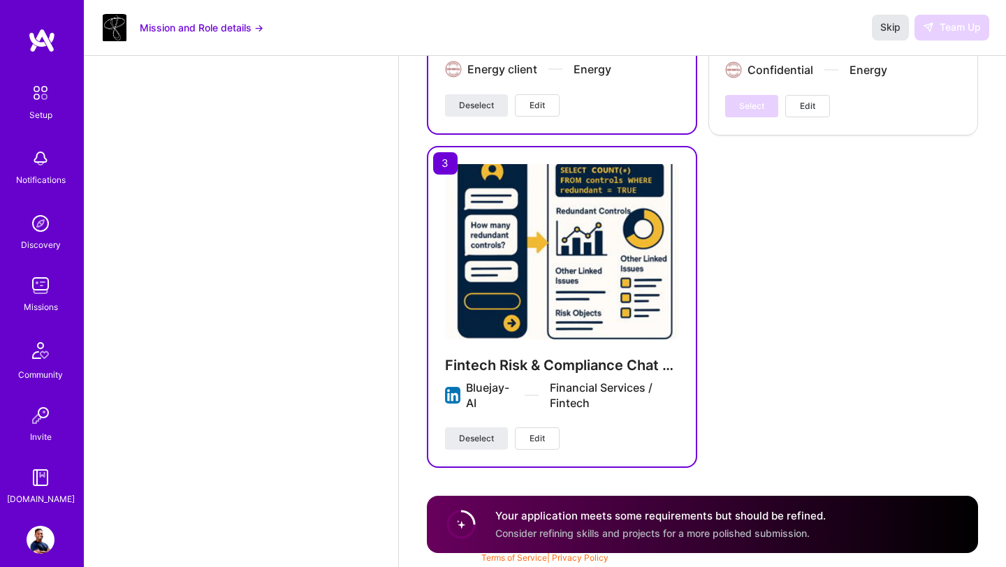
click at [889, 21] on span "Skip" at bounding box center [890, 27] width 20 height 14
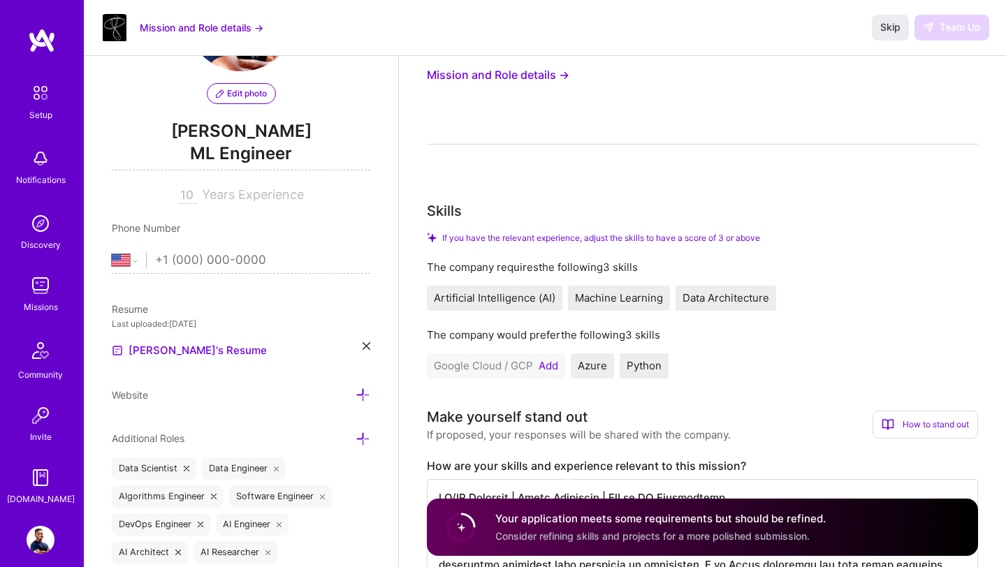
scroll to position [0, 0]
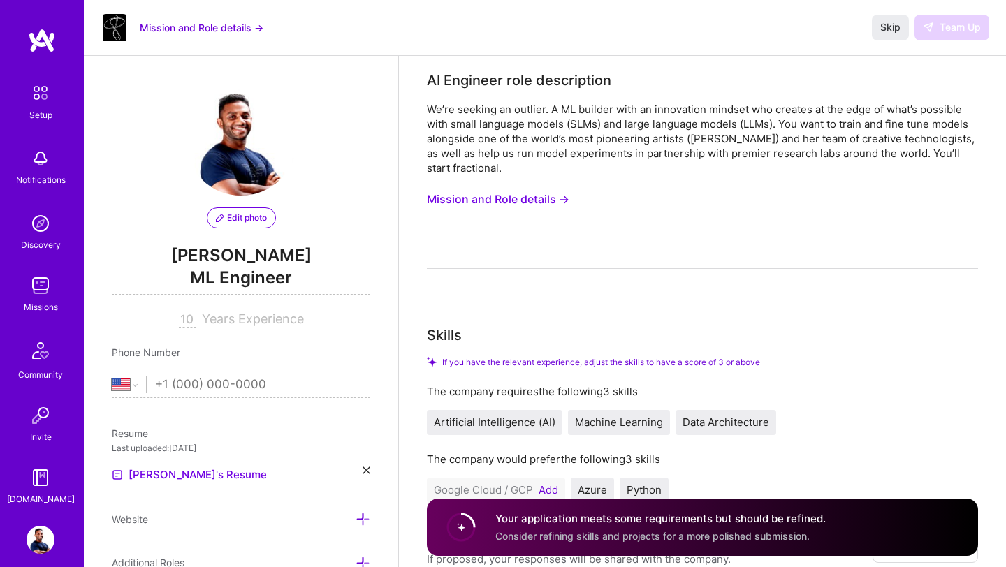
click at [499, 531] on span "Consider refining skills and projects for a more polished submission." at bounding box center [652, 536] width 314 height 12
click at [467, 513] on icon at bounding box center [460, 527] width 35 height 35
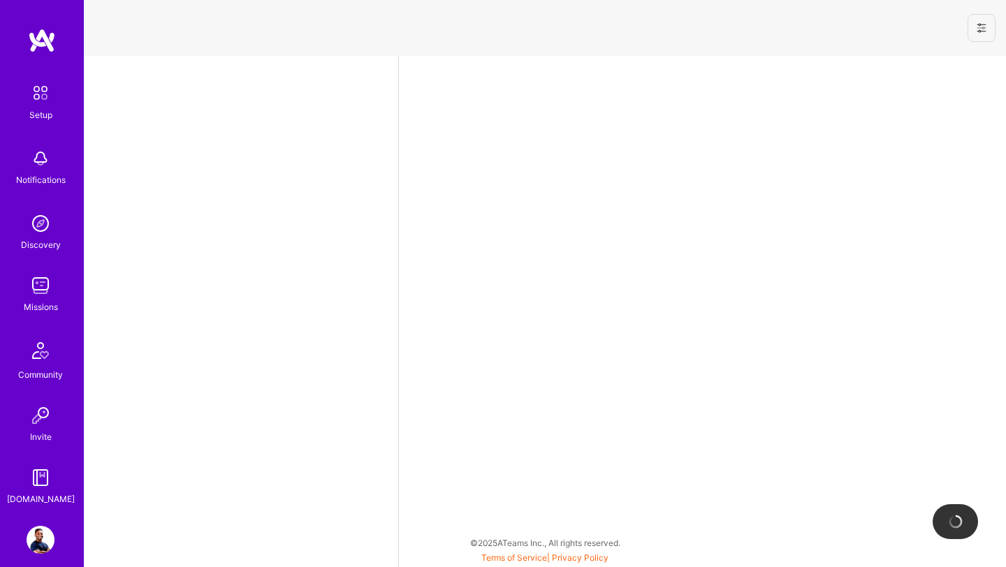
select select "US"
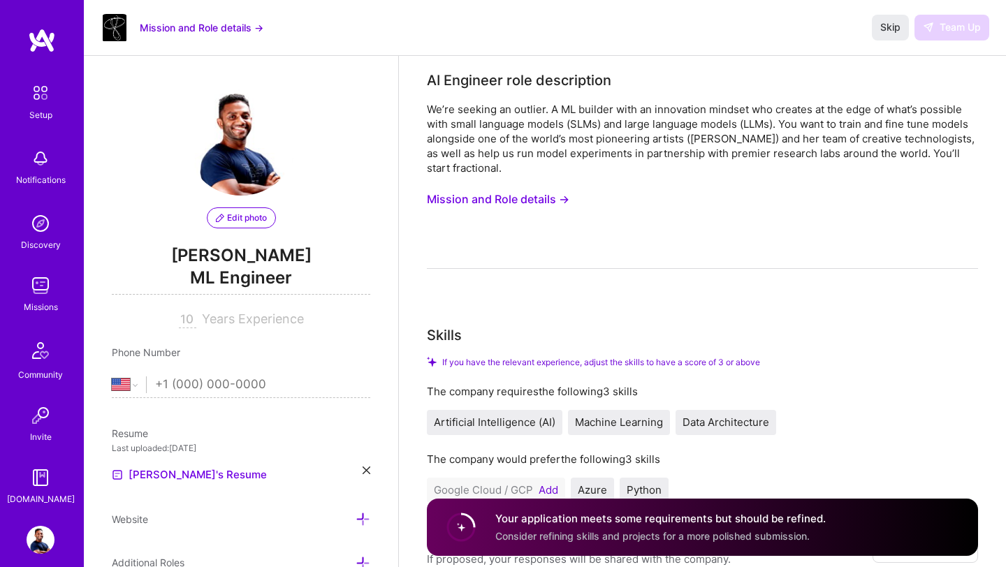
click at [549, 491] on button "Add" at bounding box center [548, 490] width 20 height 11
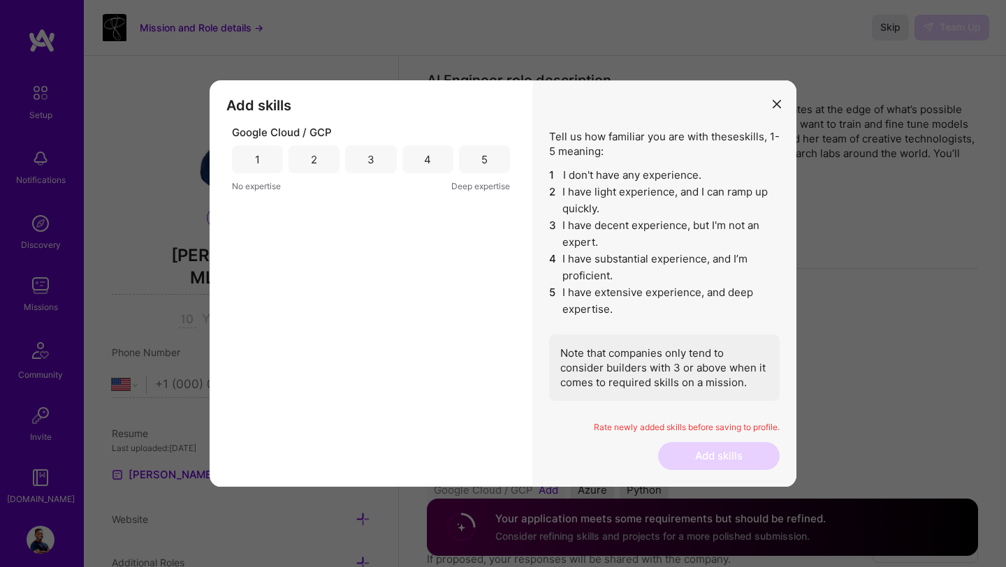
click at [425, 168] on div "4" at bounding box center [427, 159] width 51 height 28
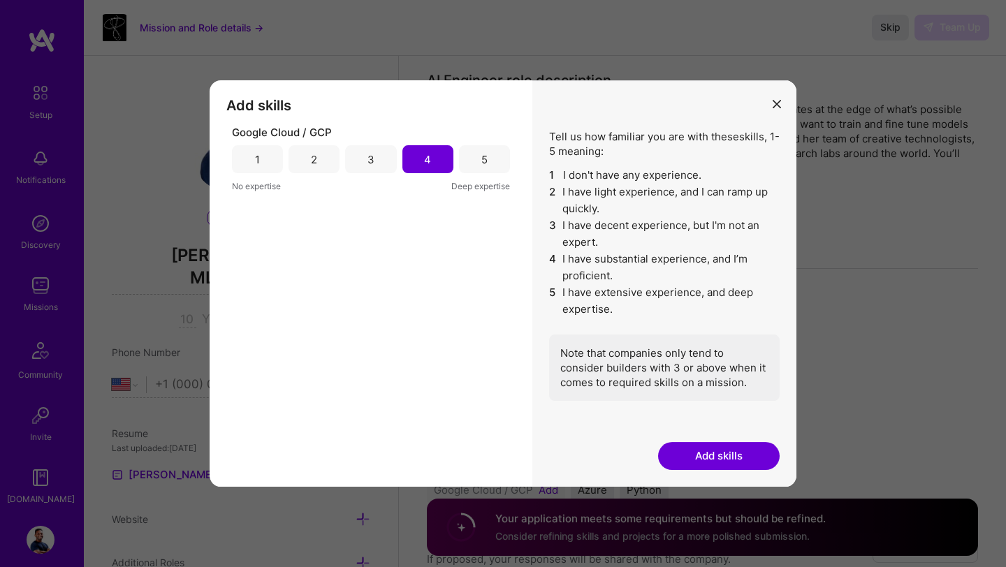
click at [705, 461] on button "Add skills" at bounding box center [719, 456] width 122 height 28
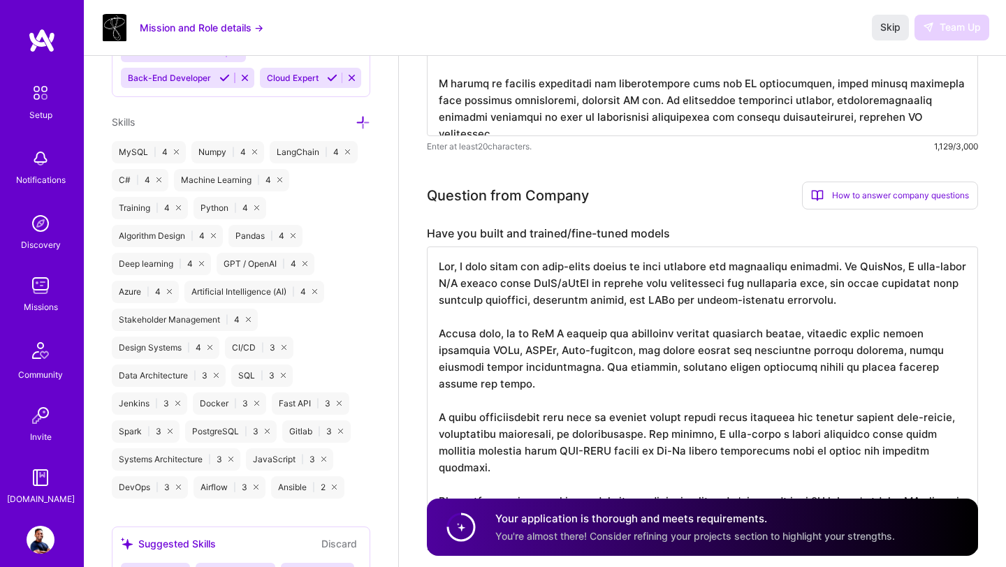
scroll to position [735, 0]
click at [541, 351] on textarea at bounding box center [702, 392] width 551 height 291
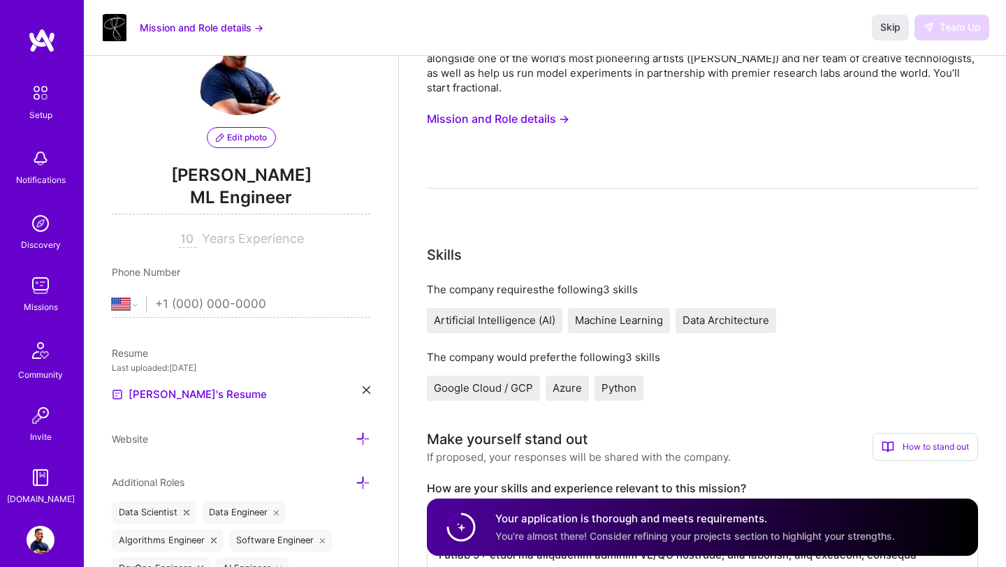
scroll to position [0, 0]
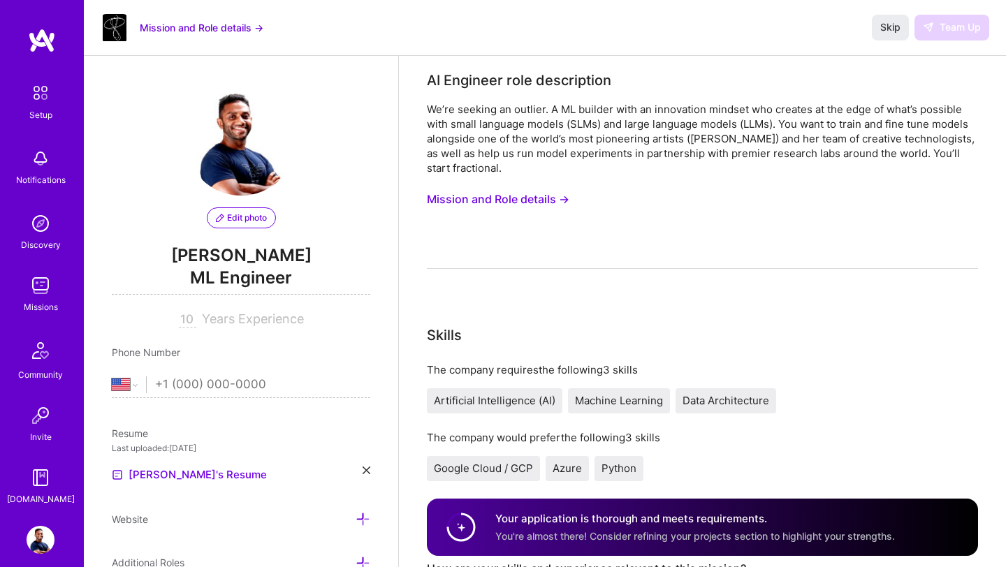
click at [493, 530] on div "Your application is thorough and meets requirements. You're almost there! Consi…" at bounding box center [702, 527] width 551 height 57
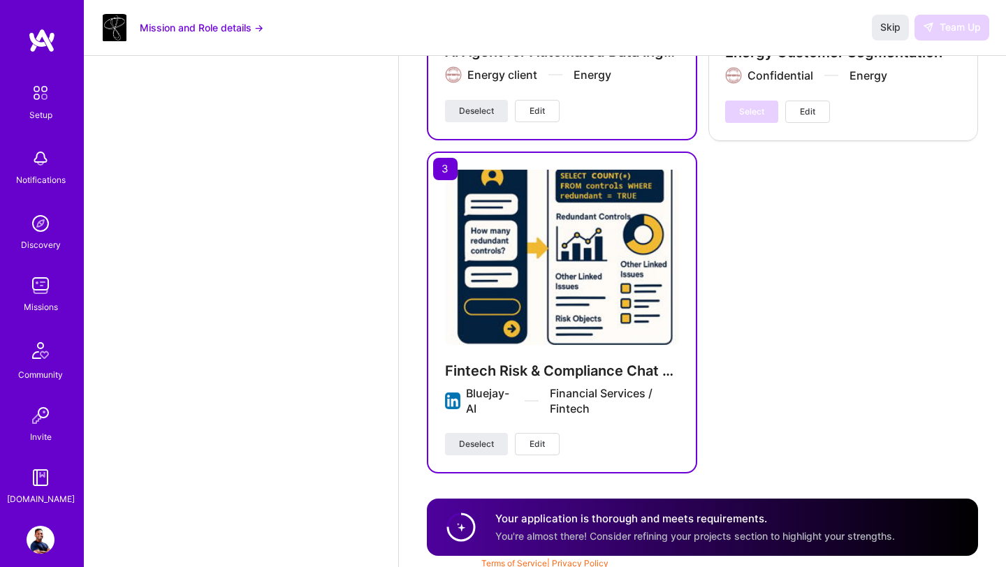
scroll to position [3437, 0]
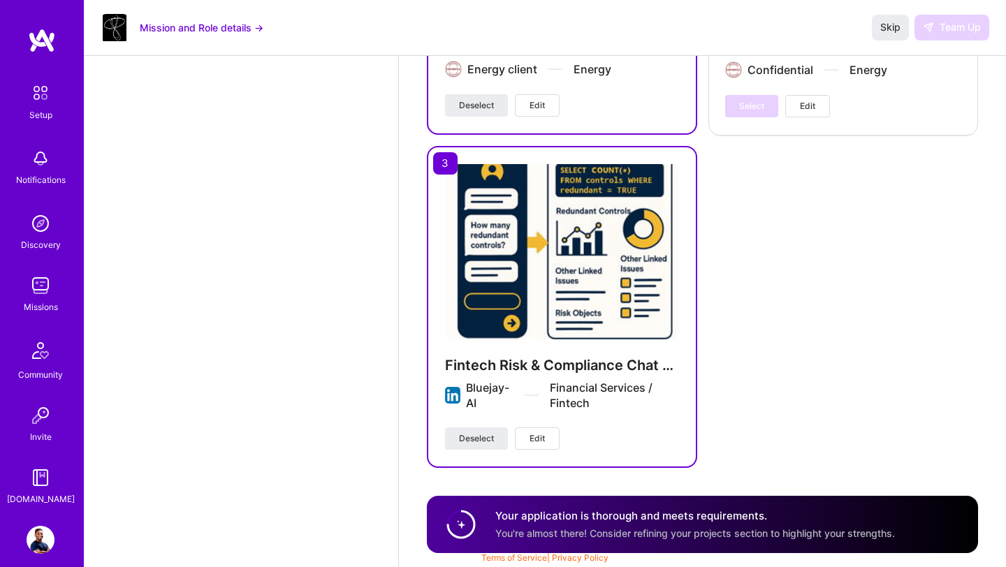
click at [607, 311] on img at bounding box center [562, 251] width 234 height 175
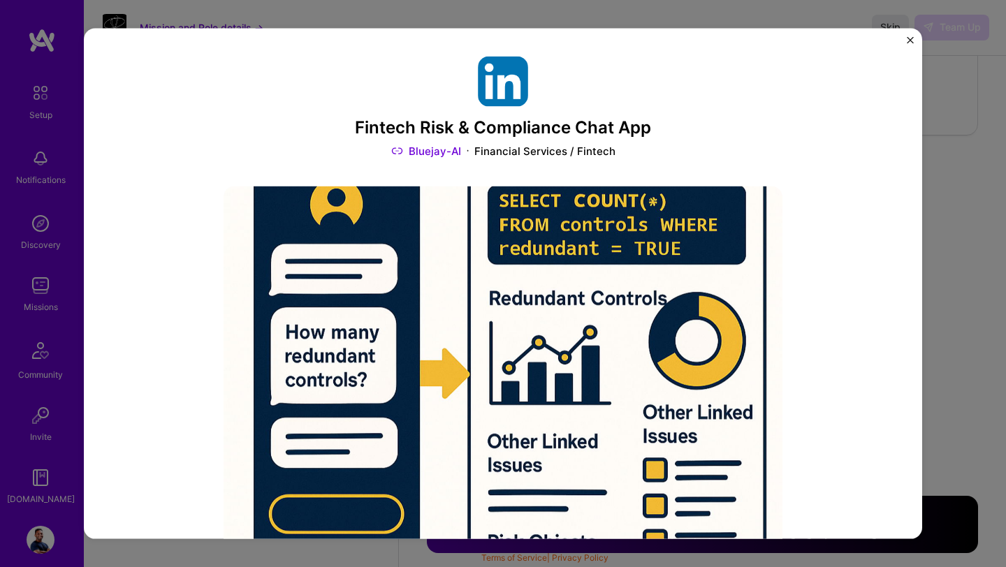
click at [910, 43] on img "Close" at bounding box center [909, 40] width 7 height 7
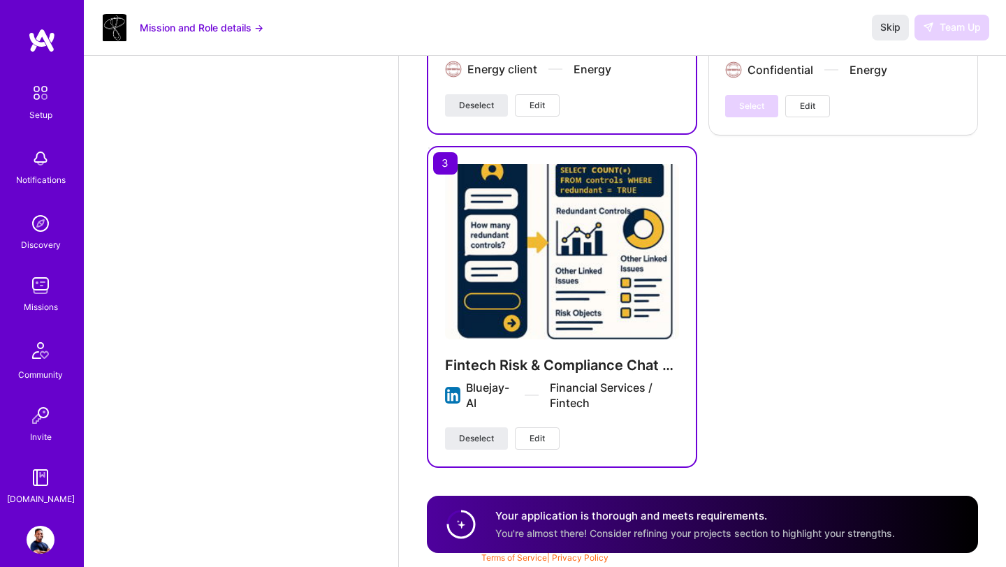
click at [545, 442] on button "Edit" at bounding box center [537, 438] width 45 height 22
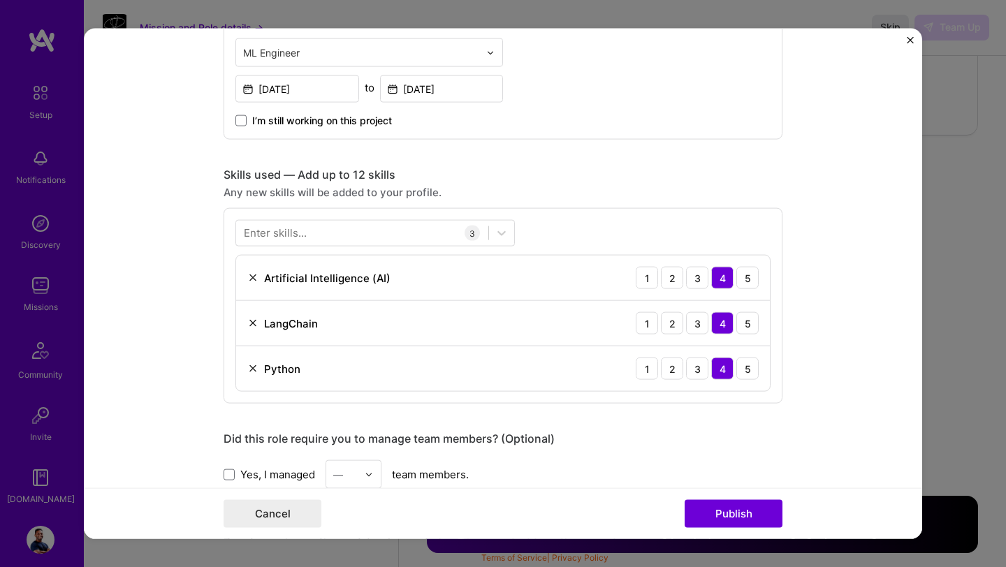
scroll to position [849, 0]
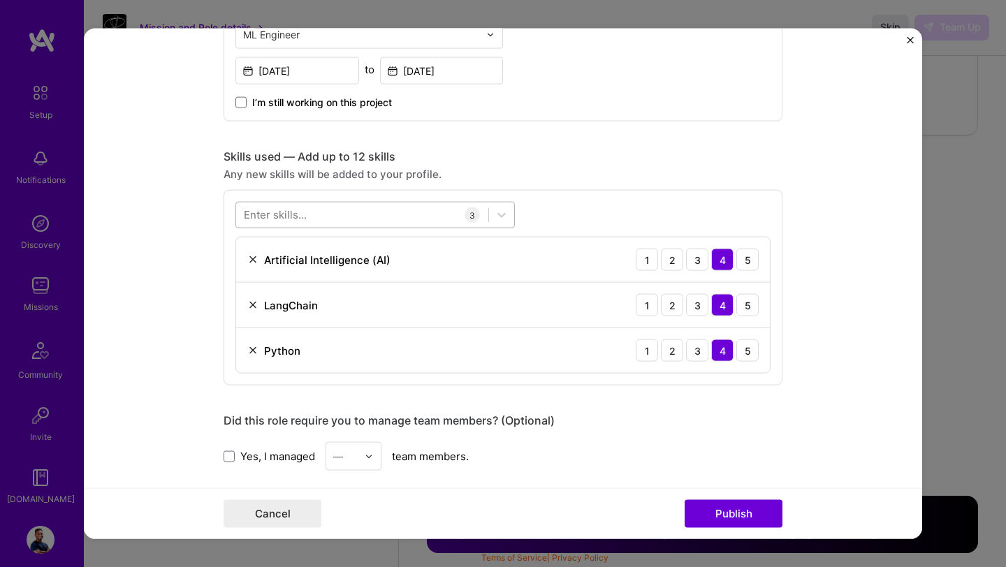
click at [367, 217] on div at bounding box center [362, 214] width 252 height 23
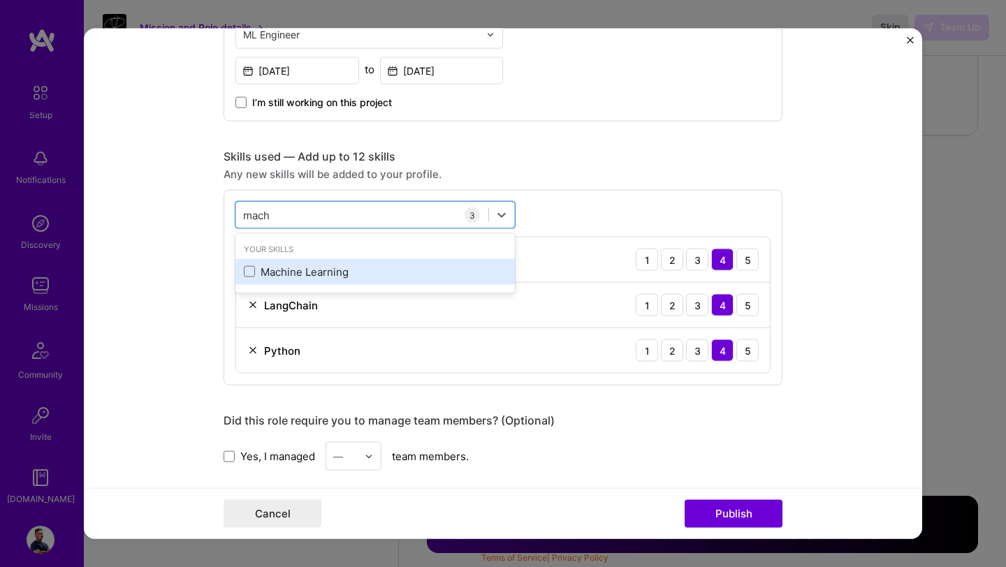
click at [270, 266] on div "Machine Learning" at bounding box center [375, 271] width 263 height 15
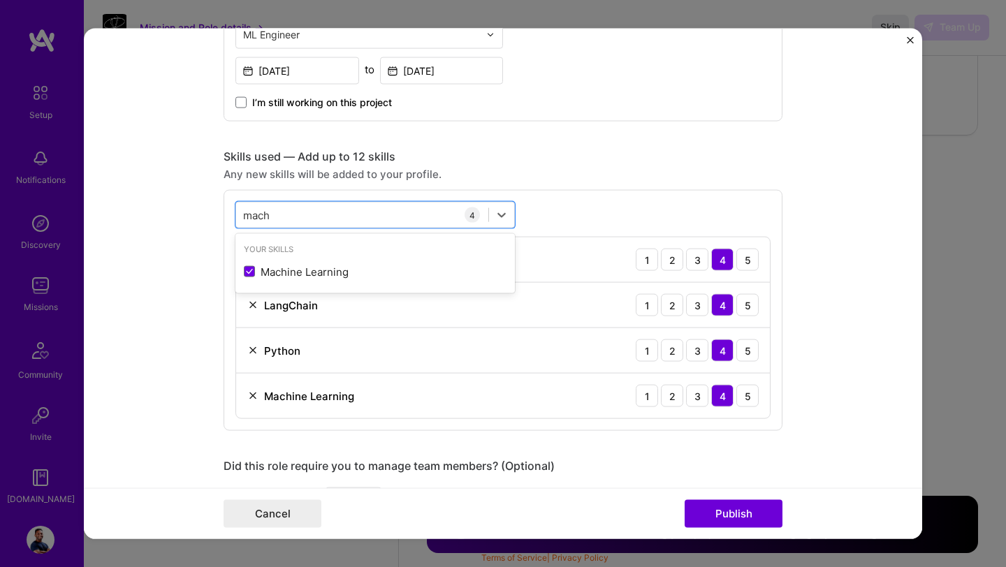
type input "mach"
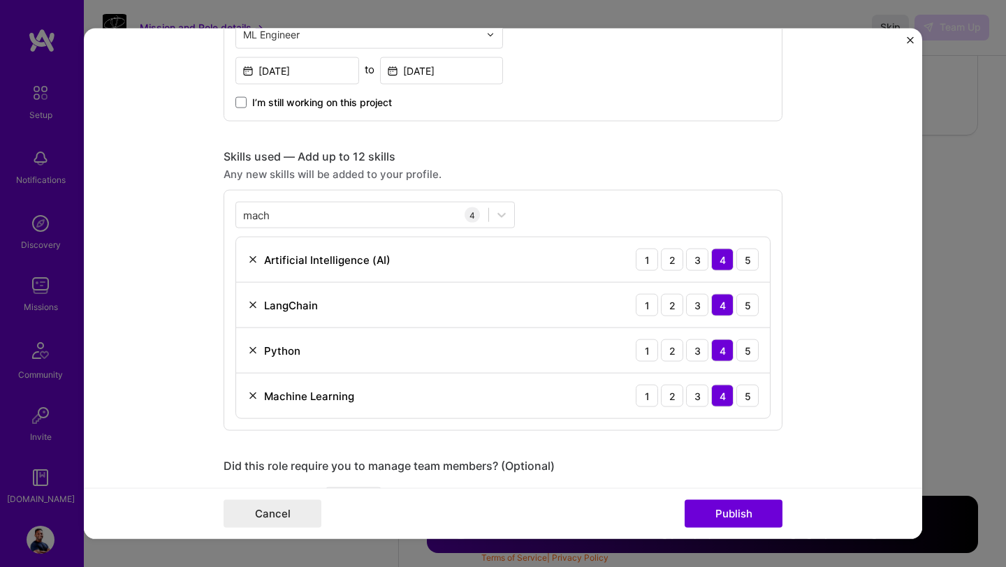
click at [152, 330] on form "Project title Fintech Risk & Compliance Chat App Company Bluejay-AI Project ind…" at bounding box center [503, 284] width 838 height 510
click at [733, 507] on button "Publish" at bounding box center [733, 513] width 98 height 28
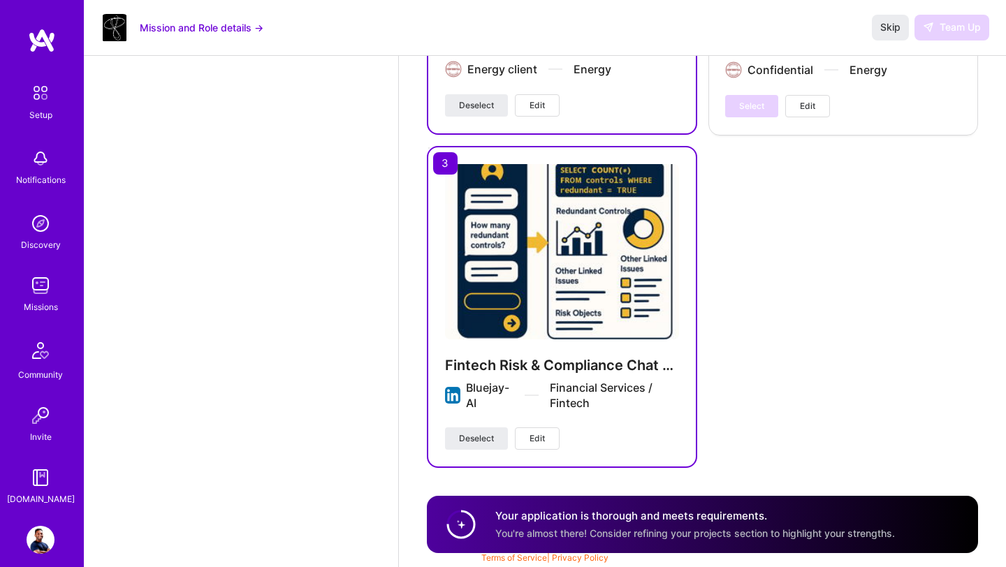
click at [735, 526] on div "Your application is thorough and meets requirements. You're almost there! Consi…" at bounding box center [694, 524] width 399 height 32
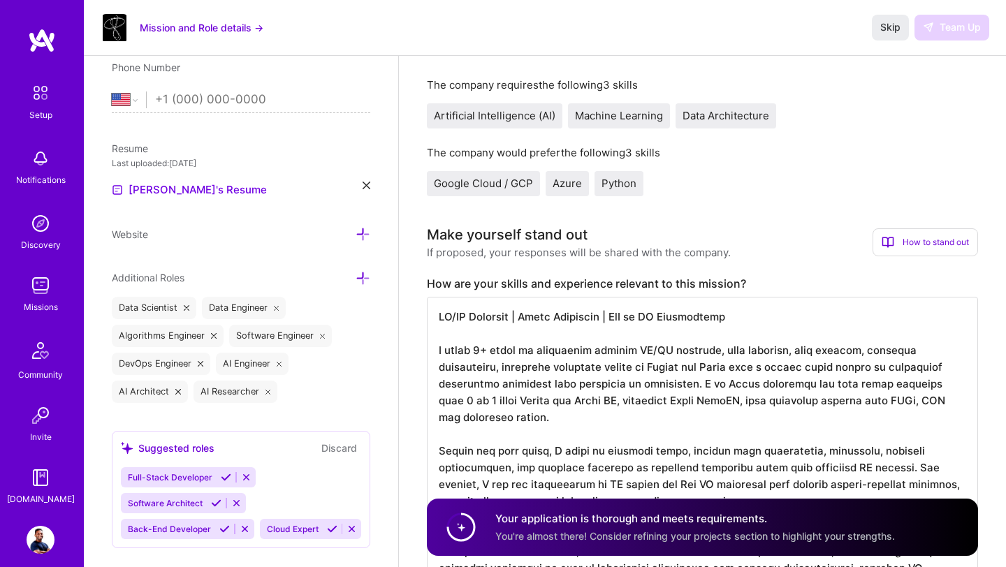
scroll to position [277, 0]
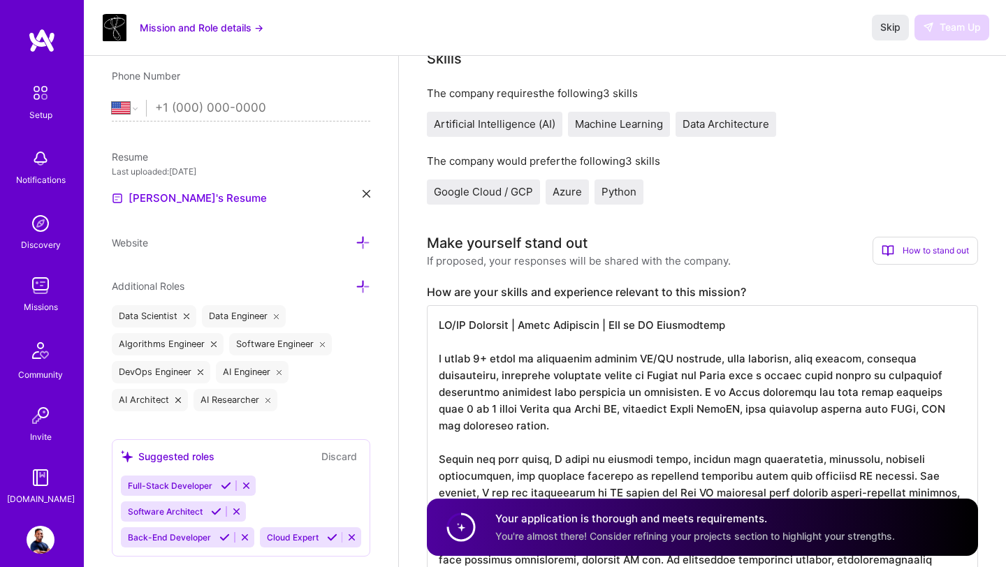
click at [486, 194] on span "Google Cloud / GCP" at bounding box center [483, 191] width 99 height 13
click at [531, 189] on span "Google Cloud / GCP" at bounding box center [483, 191] width 99 height 13
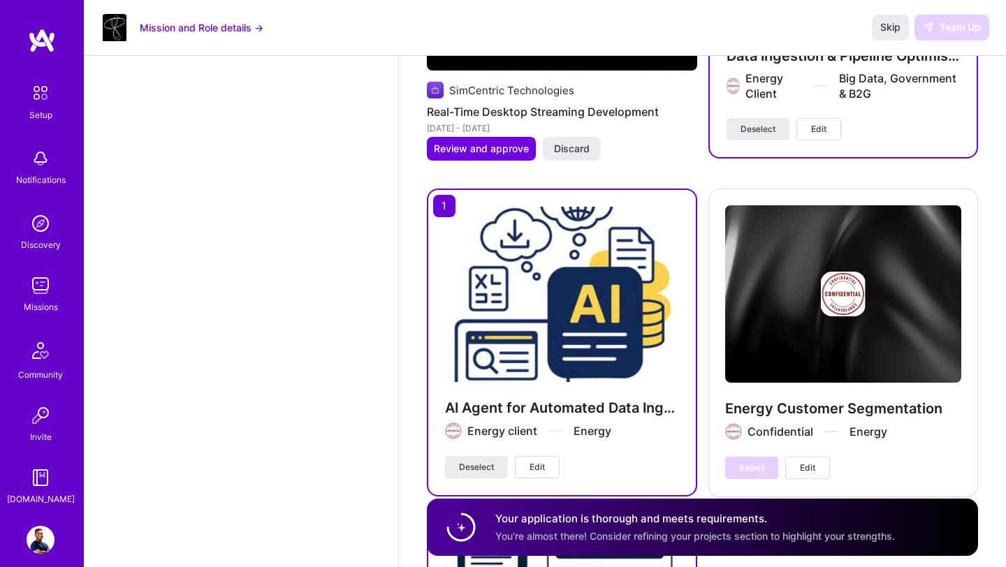
scroll to position [3437, 0]
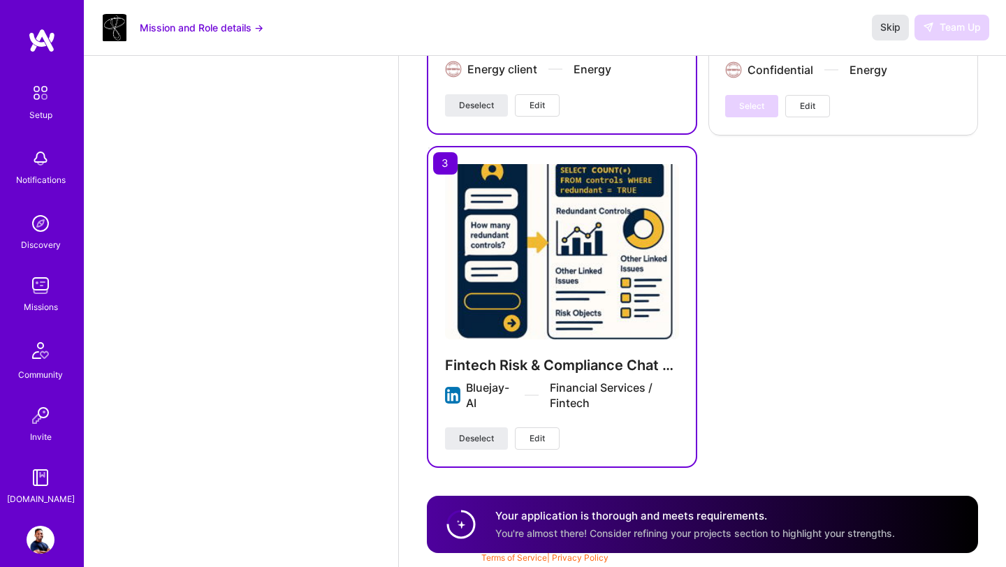
click at [886, 32] on span "Skip" at bounding box center [890, 27] width 20 height 14
click at [43, 544] on img at bounding box center [41, 540] width 28 height 28
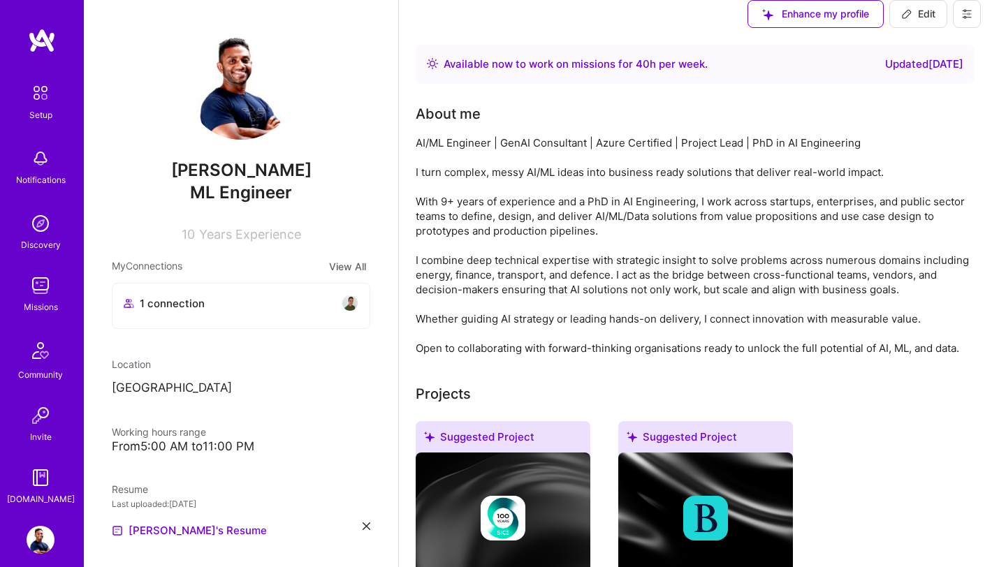
scroll to position [765, 0]
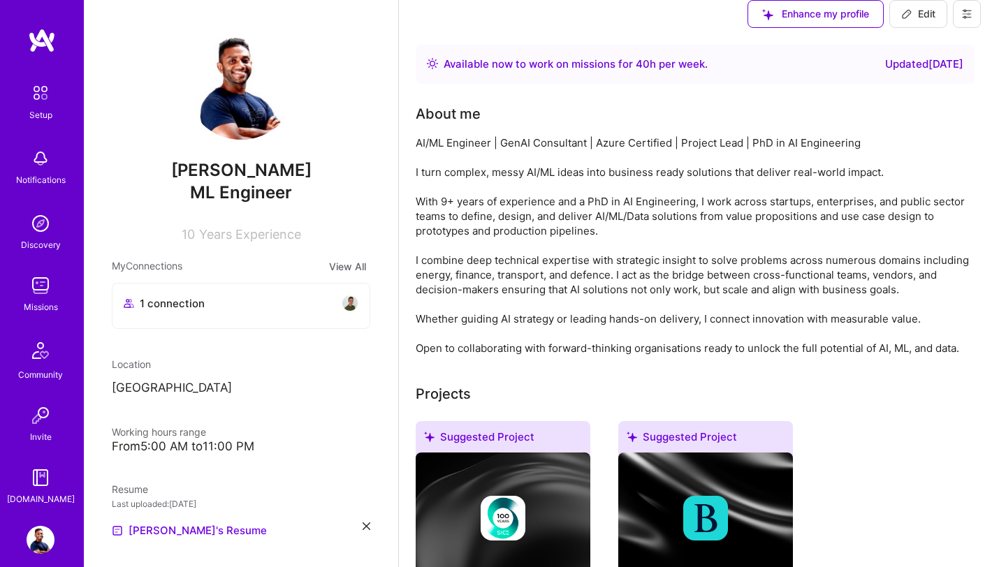
scroll to position [429, 0]
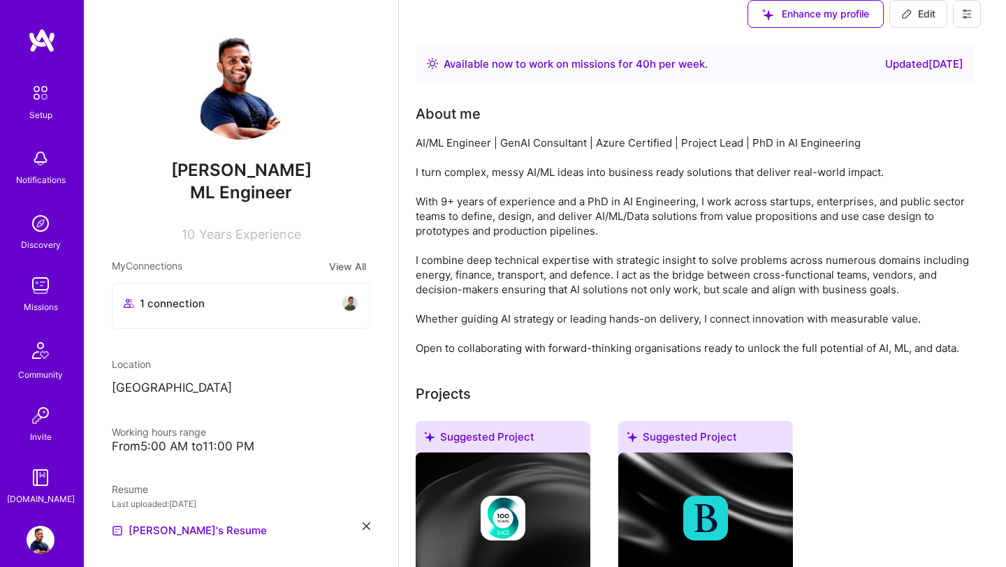
click at [934, 28] on button "Edit" at bounding box center [918, 14] width 58 height 28
select select "US"
select select "Right Now"
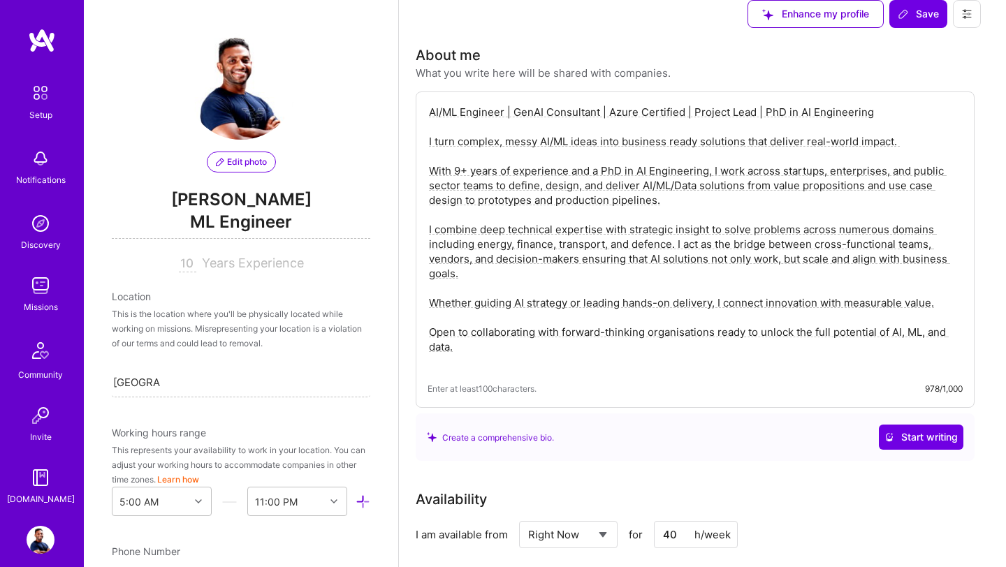
scroll to position [2933, 0]
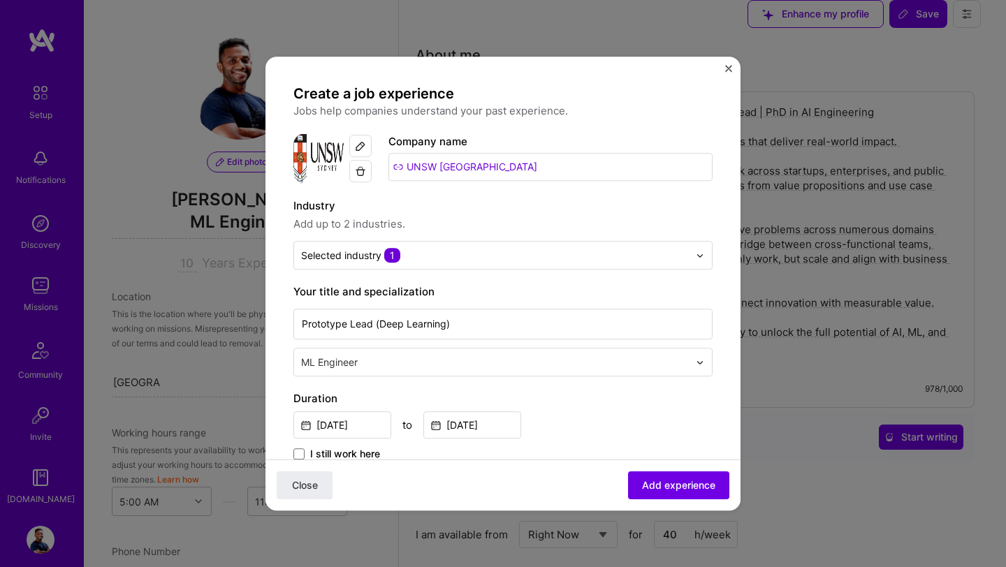
click at [361, 145] on img at bounding box center [360, 145] width 11 height 11
click at [363, 175] on img "button" at bounding box center [360, 171] width 11 height 11
drag, startPoint x: 487, startPoint y: 167, endPoint x: 371, endPoint y: 164, distance: 116.0
click at [370, 164] on div "Company logo Company name UNSW [GEOGRAPHIC_DATA]" at bounding box center [502, 158] width 419 height 50
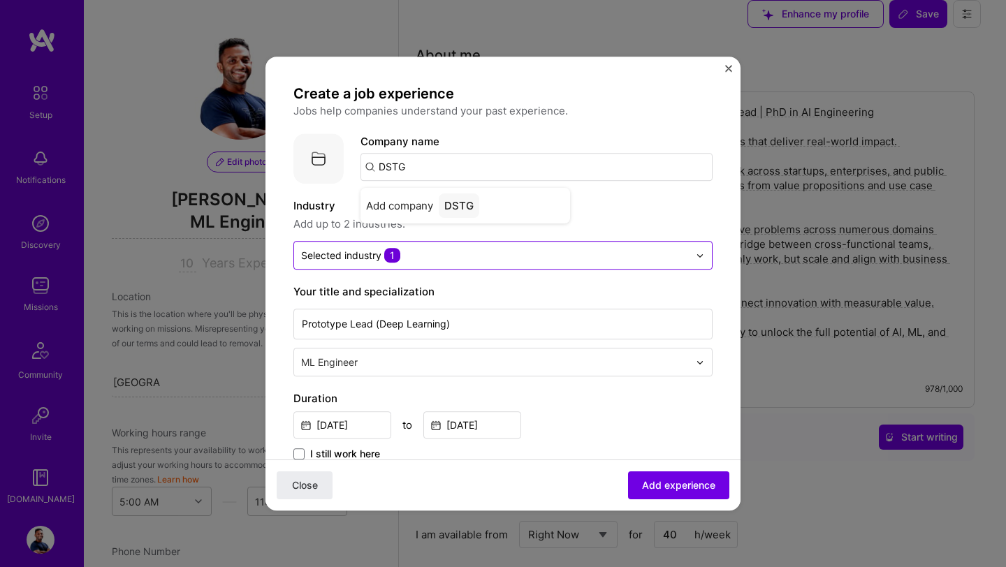
type input "DSTG"
click at [457, 256] on input "text" at bounding box center [495, 255] width 388 height 15
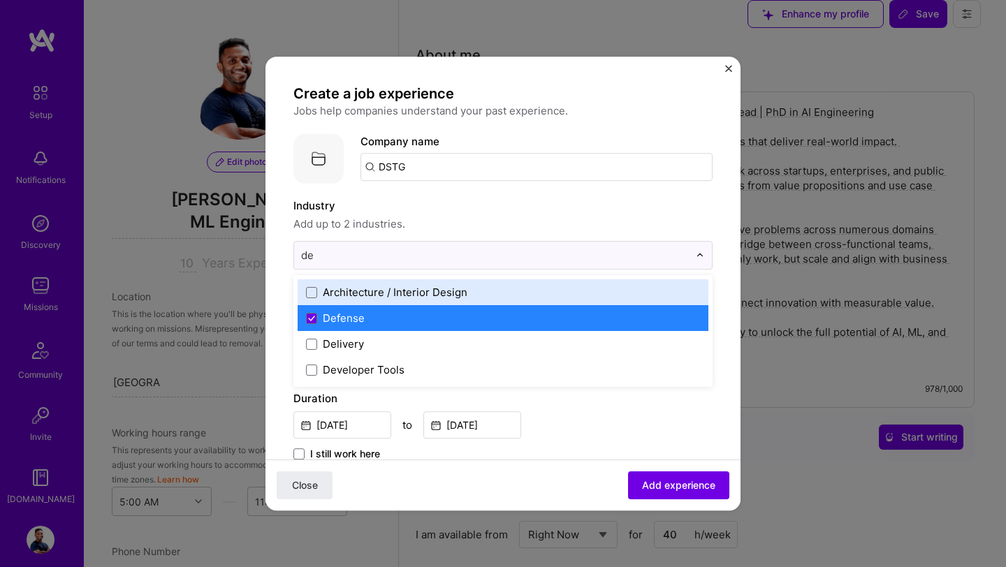
type input "de"
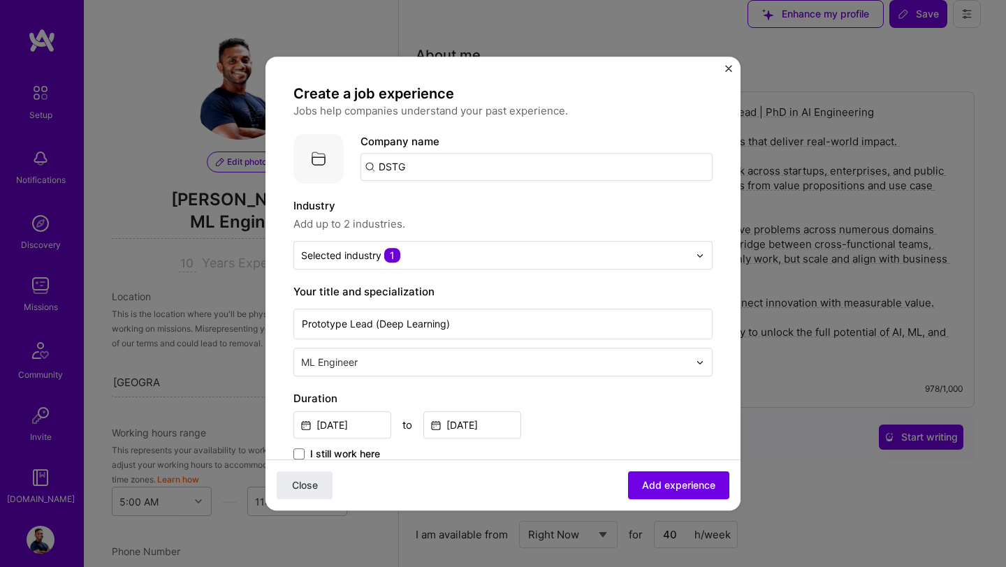
click at [550, 198] on label "Industry" at bounding box center [502, 206] width 419 height 17
click at [467, 176] on input "DSTG" at bounding box center [536, 167] width 352 height 28
click at [322, 159] on img at bounding box center [318, 158] width 50 height 50
click at [689, 491] on span "Add experience" at bounding box center [678, 485] width 73 height 14
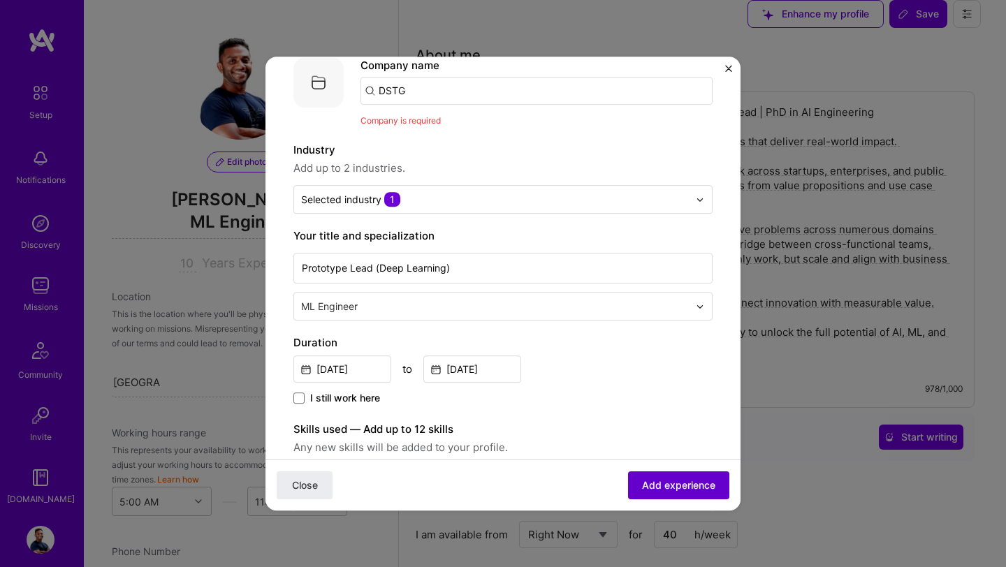
scroll to position [77, 0]
click at [464, 96] on input "DSTG" at bounding box center [536, 90] width 352 height 28
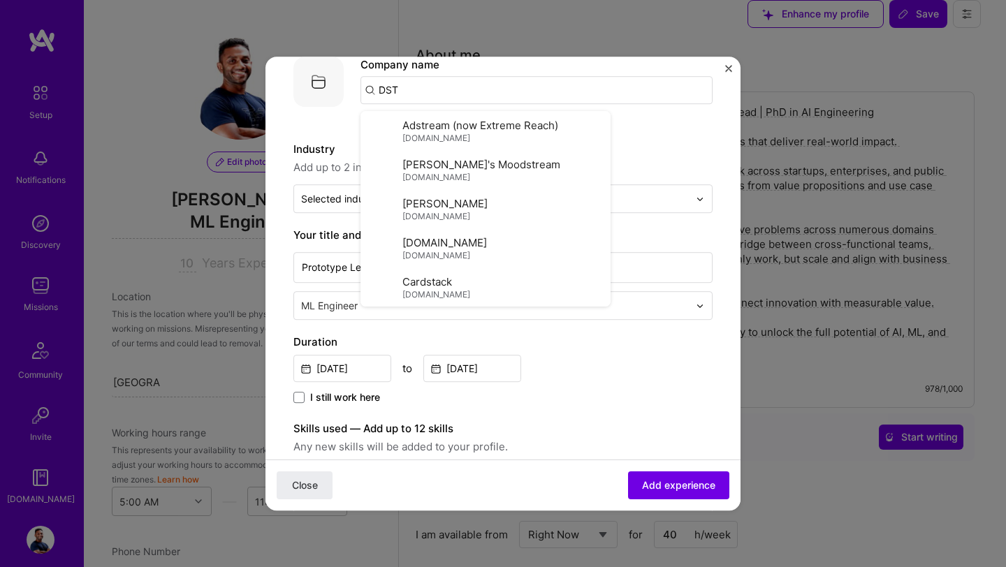
type input "DSTG"
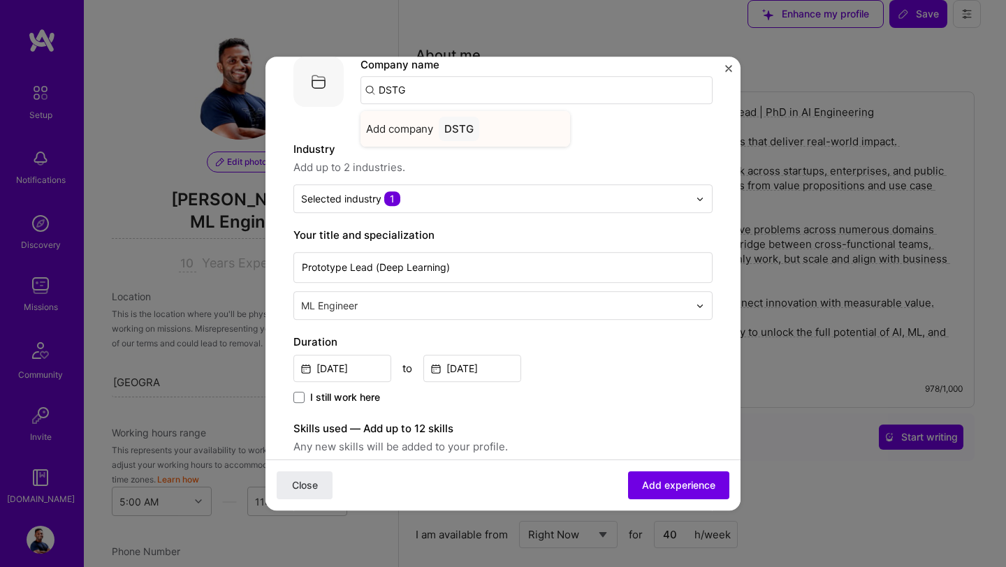
click at [458, 130] on div "DSTG" at bounding box center [459, 129] width 41 height 24
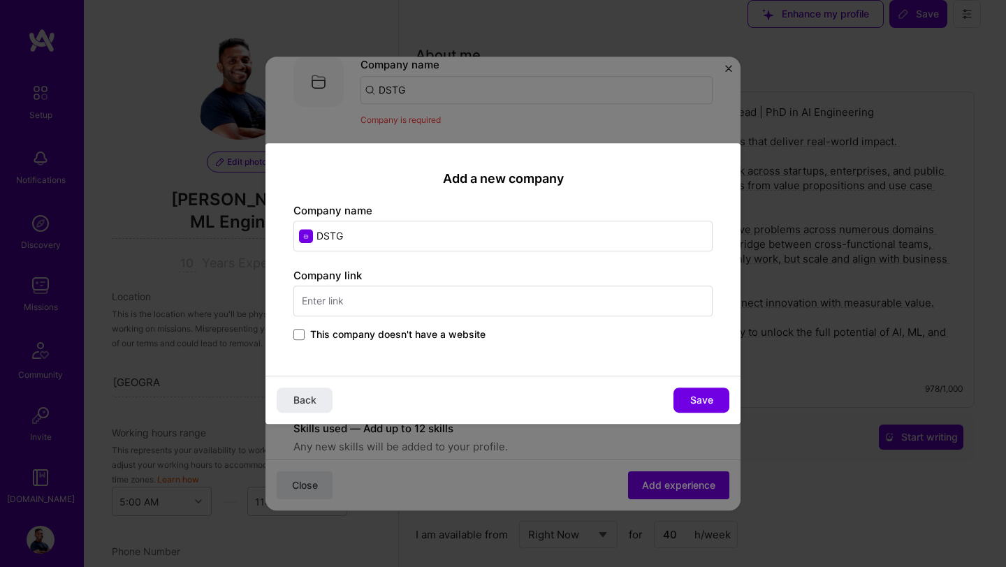
click at [305, 333] on label "This company doesn't have a website" at bounding box center [389, 335] width 192 height 14
click at [0, 0] on input "This company doesn't have a website" at bounding box center [0, 0] width 0 height 0
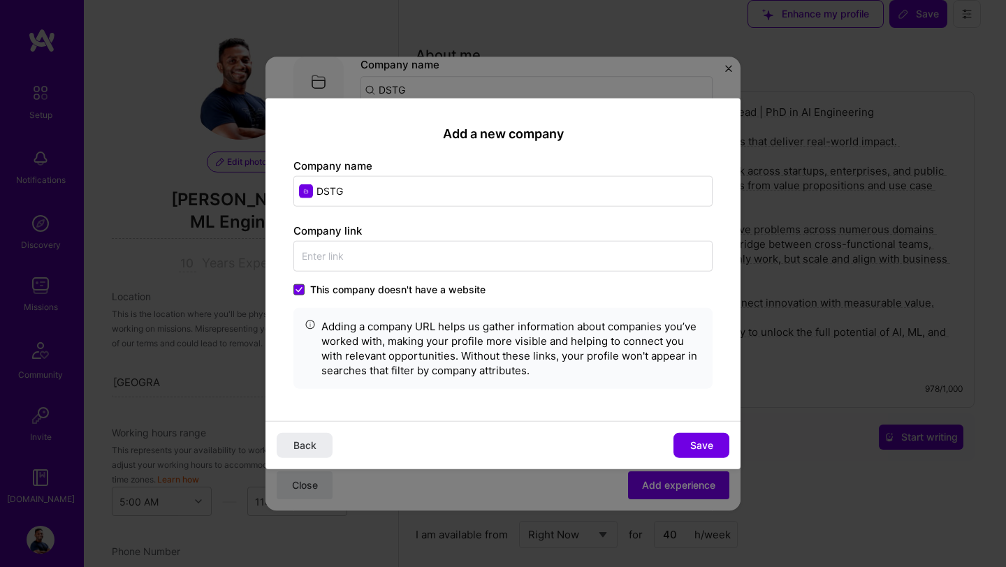
click at [300, 289] on icon at bounding box center [298, 289] width 7 height 6
click at [0, 0] on input "This company doesn't have a website" at bounding box center [0, 0] width 0 height 0
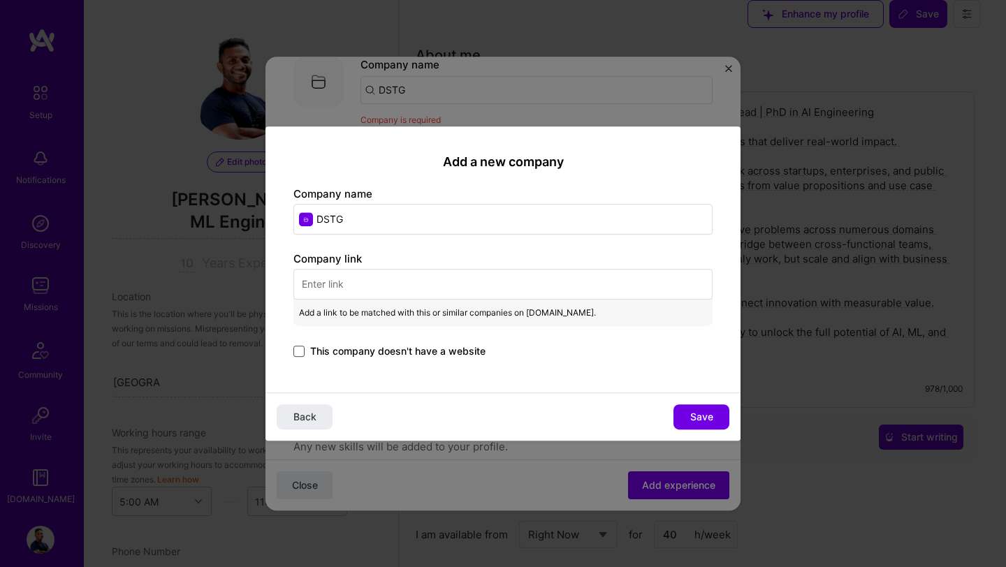
click at [369, 291] on input "text" at bounding box center [502, 284] width 419 height 31
paste input "[URL][DOMAIN_NAME]"
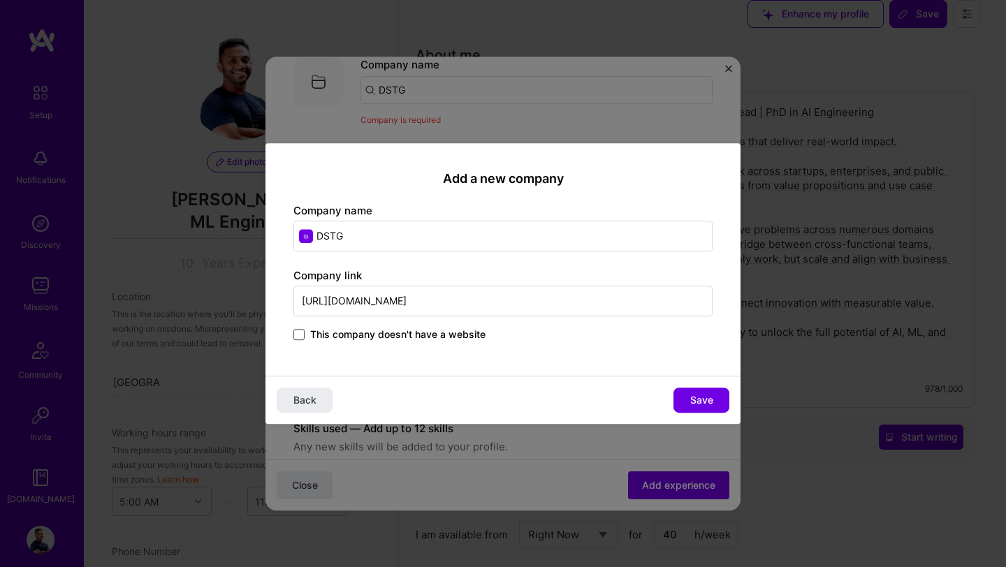
type input "[URL][DOMAIN_NAME]"
click at [402, 413] on div "Back Save" at bounding box center [502, 400] width 475 height 48
click at [718, 403] on button "Save" at bounding box center [701, 400] width 56 height 25
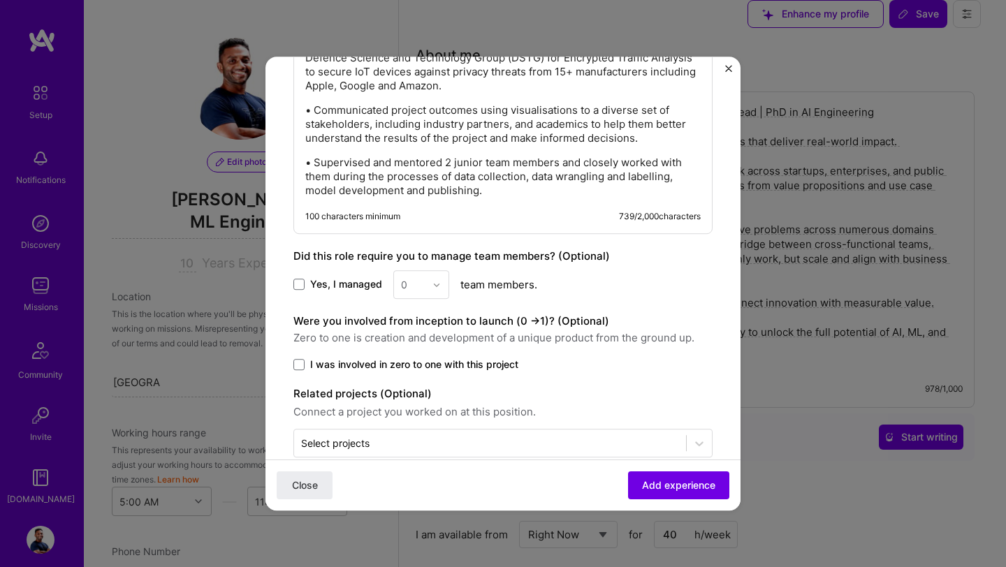
scroll to position [729, 0]
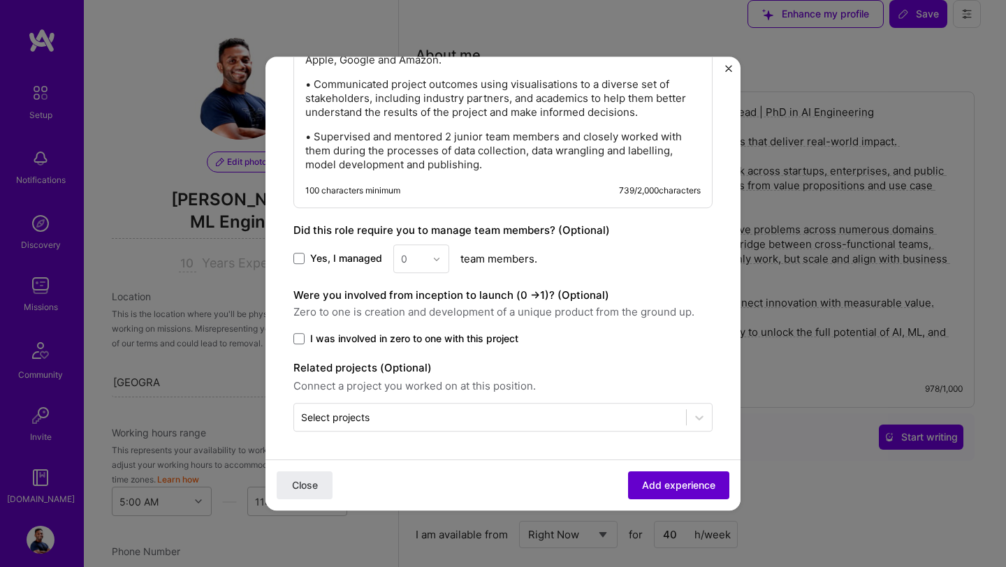
click at [670, 485] on span "Add experience" at bounding box center [678, 485] width 73 height 14
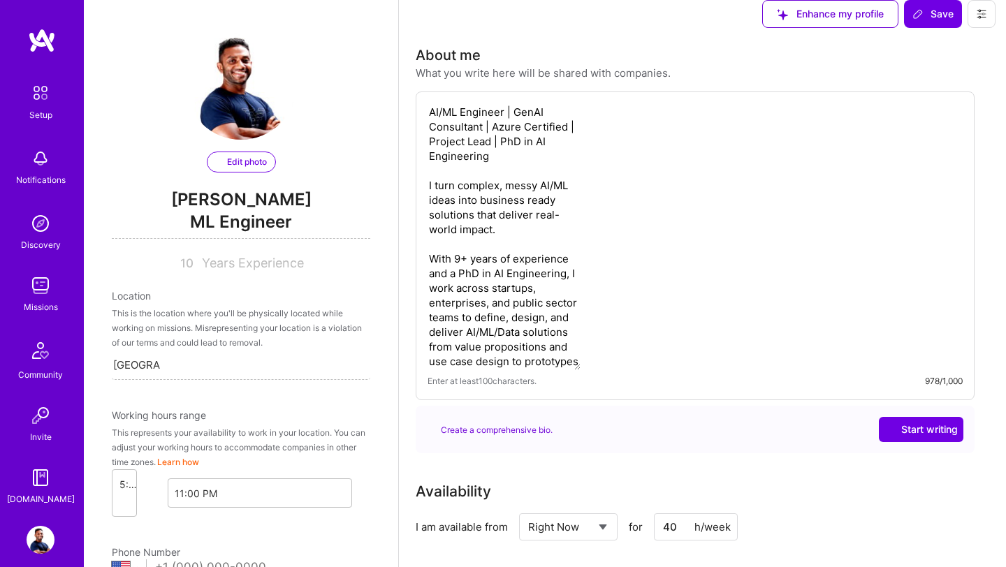
select select "US"
select select "Right Now"
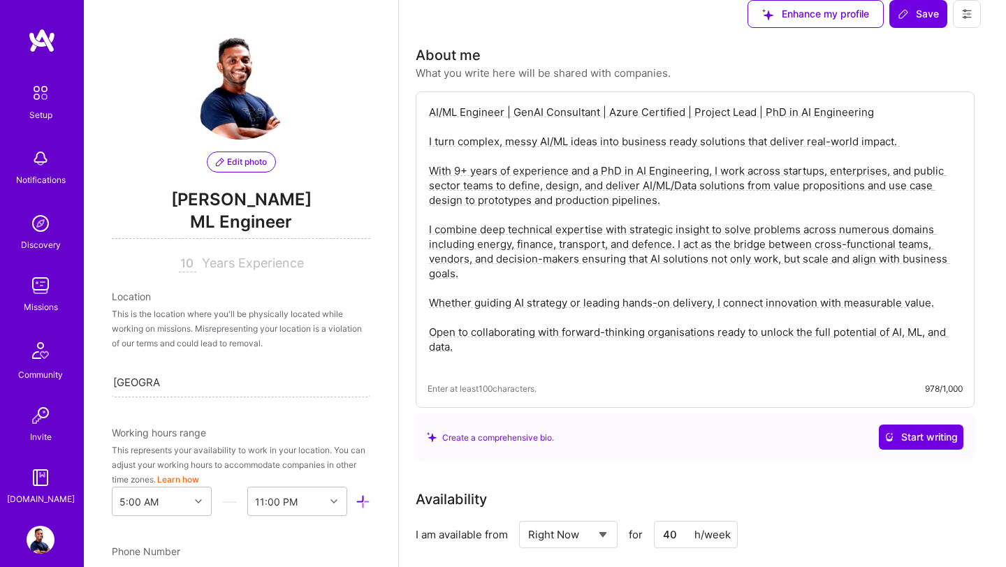
scroll to position [0, 0]
click at [932, 21] on span "Save" at bounding box center [917, 14] width 41 height 14
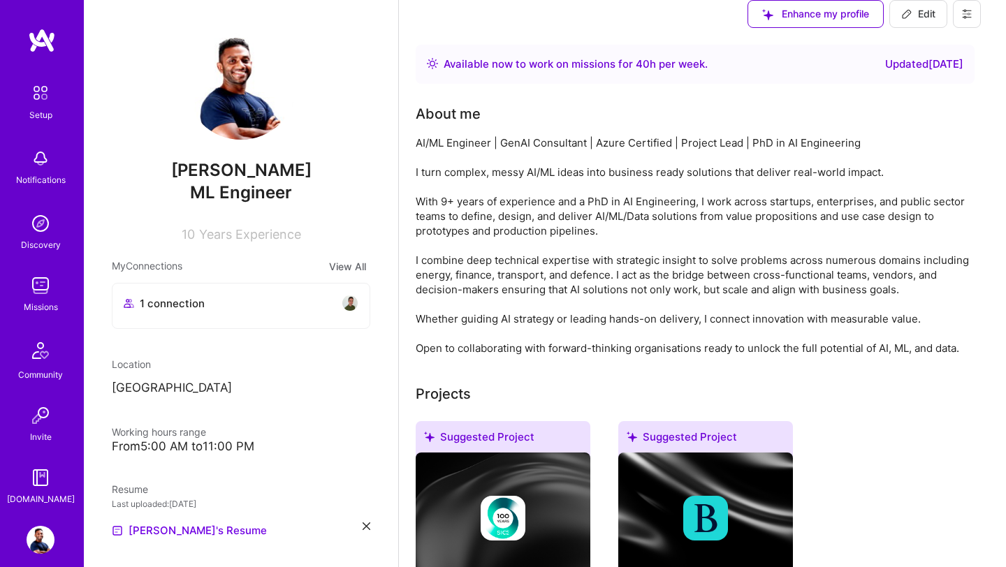
click at [41, 295] on img at bounding box center [41, 286] width 28 height 28
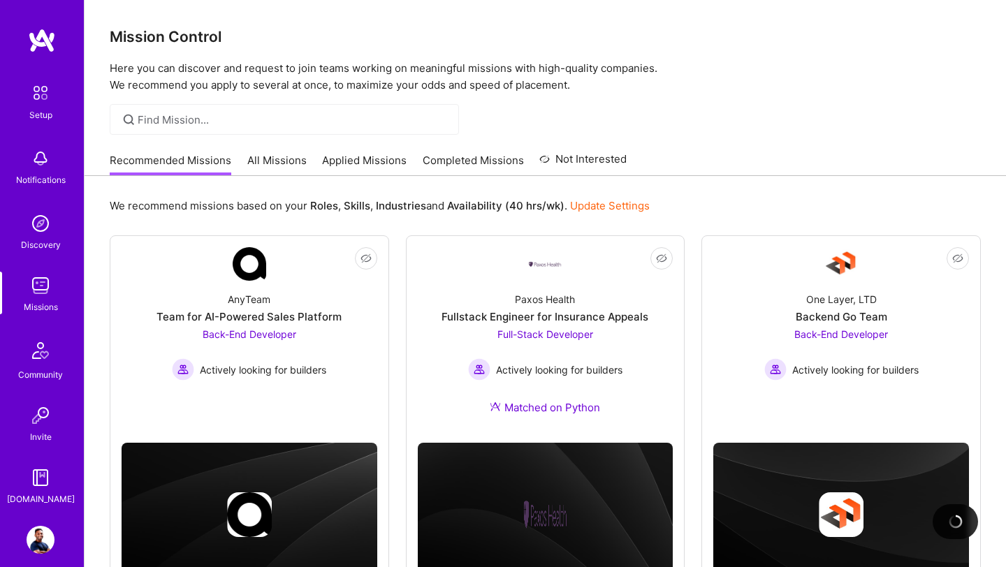
click at [346, 156] on link "Applied Missions" at bounding box center [364, 164] width 84 height 23
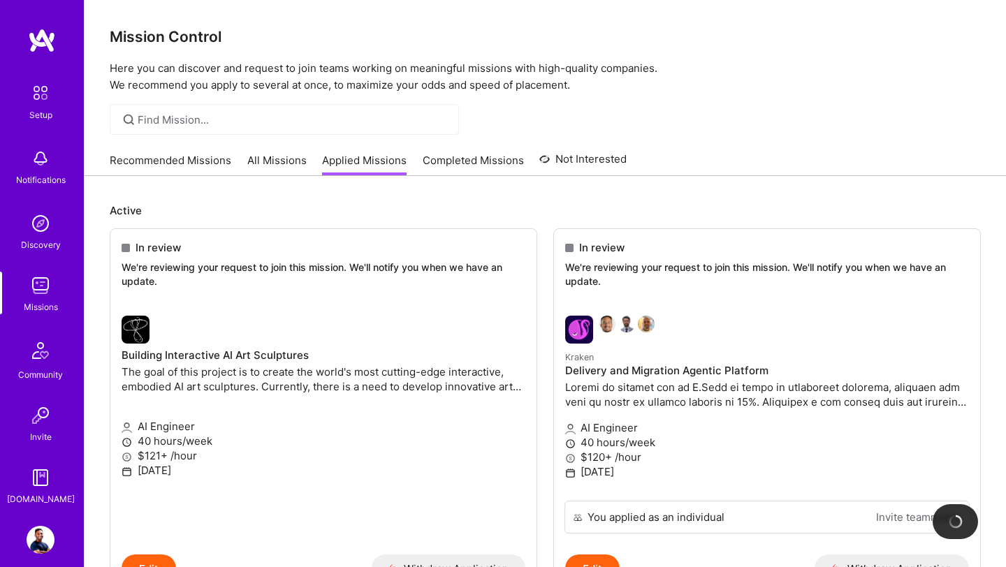
scroll to position [96, 0]
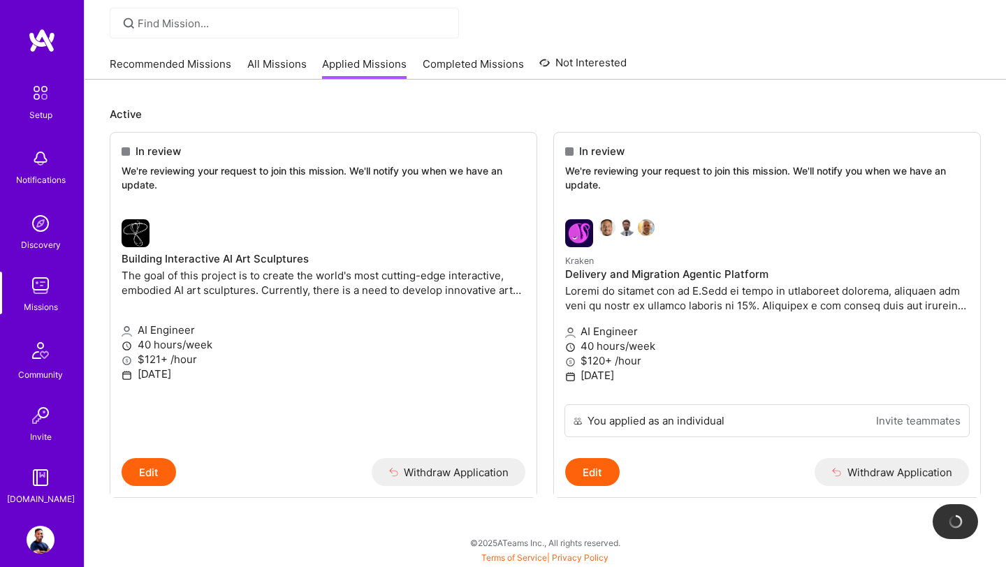
click at [172, 65] on link "Recommended Missions" at bounding box center [171, 68] width 122 height 23
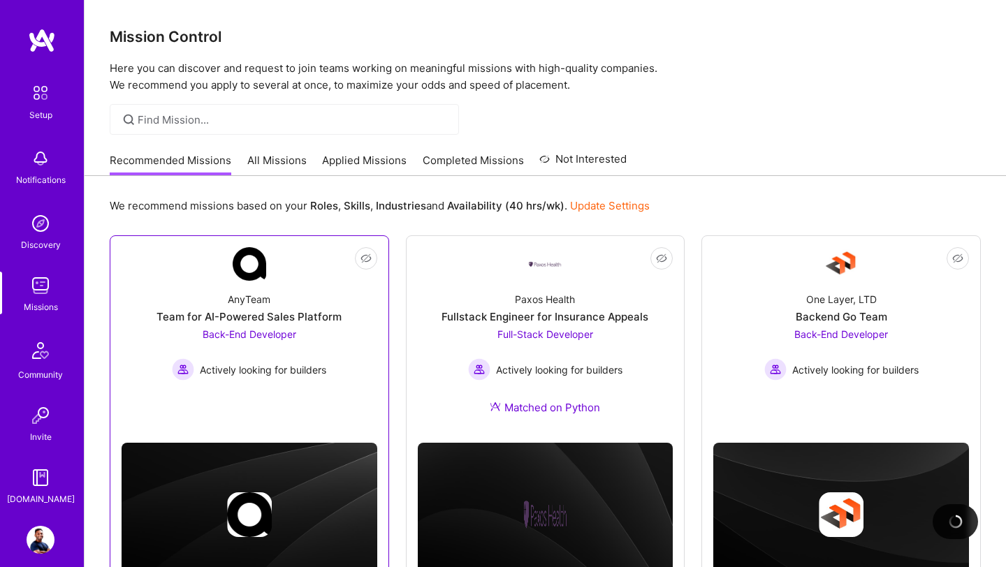
scroll to position [295, 0]
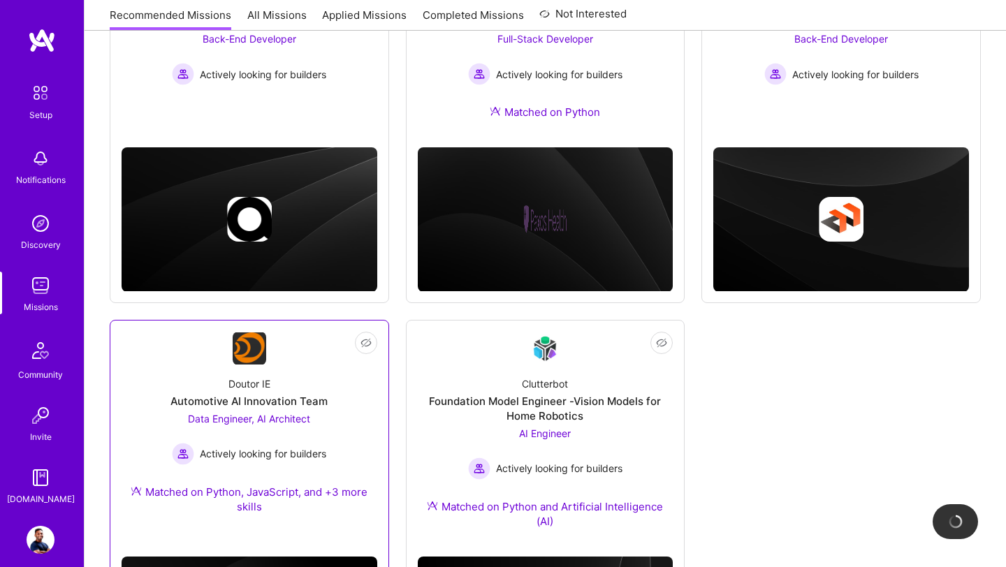
click at [260, 420] on span "Data Engineer, AI Architect" at bounding box center [249, 419] width 122 height 12
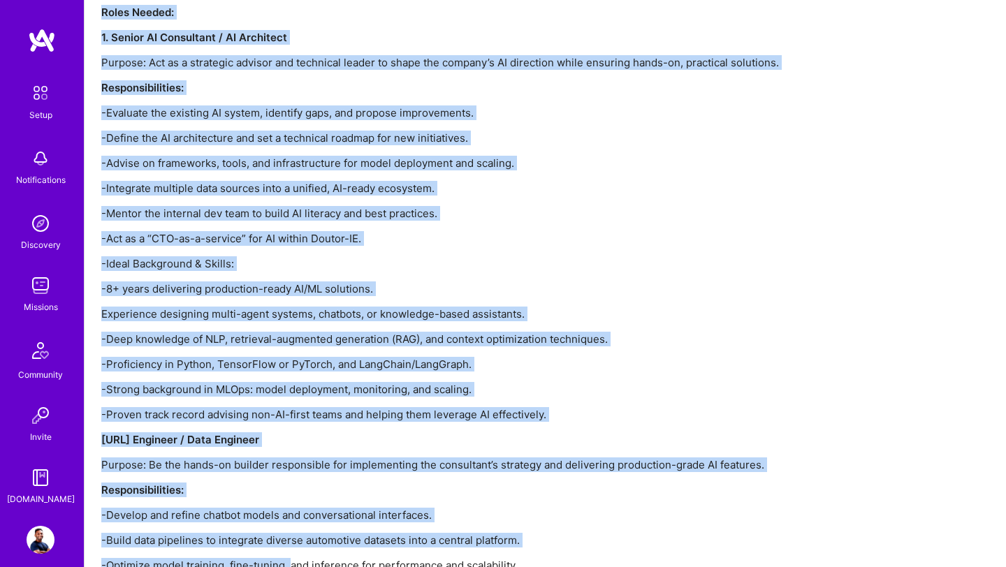
scroll to position [2241, 0]
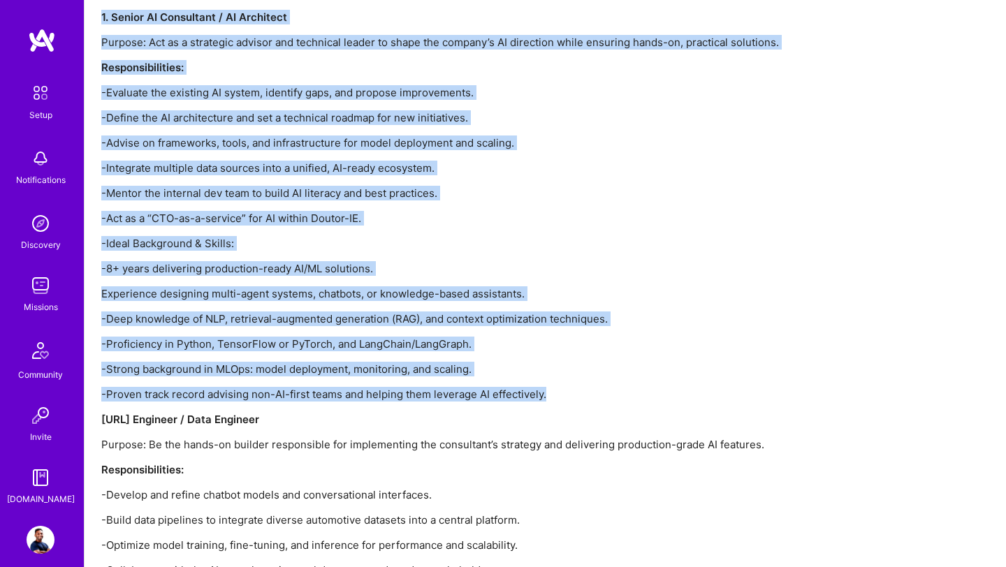
drag, startPoint x: 102, startPoint y: 164, endPoint x: 564, endPoint y: 406, distance: 521.6
click at [564, 406] on div "Doutor-IE is a leading automotive technology company providing advanced tools a…" at bounding box center [520, 106] width 838 height 1244
copy div "Lorem Ipsumd: 4. Sitame CO Adipiscing / EL Seddoeius Tempori: Utl et d magnaali…"
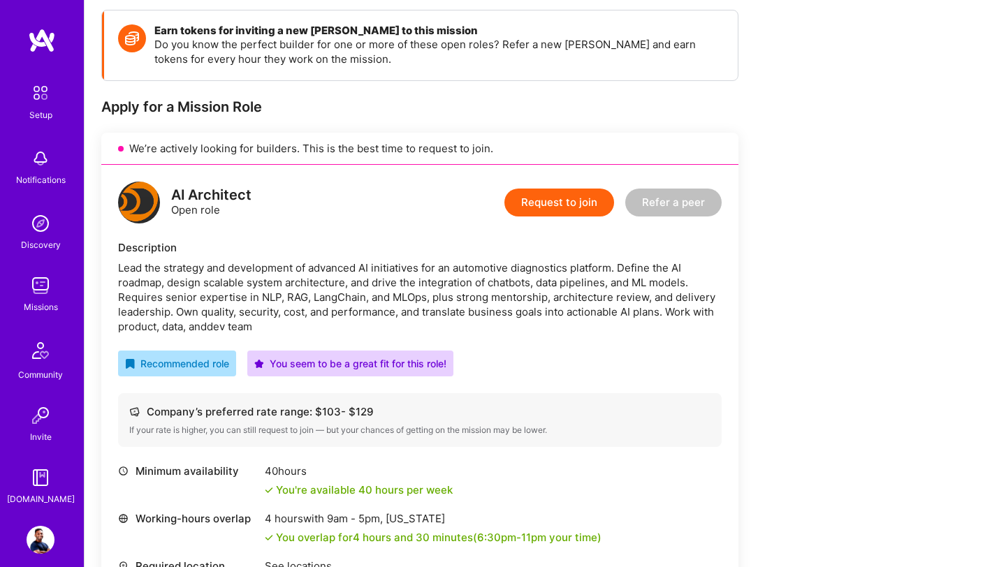
scroll to position [179, 0]
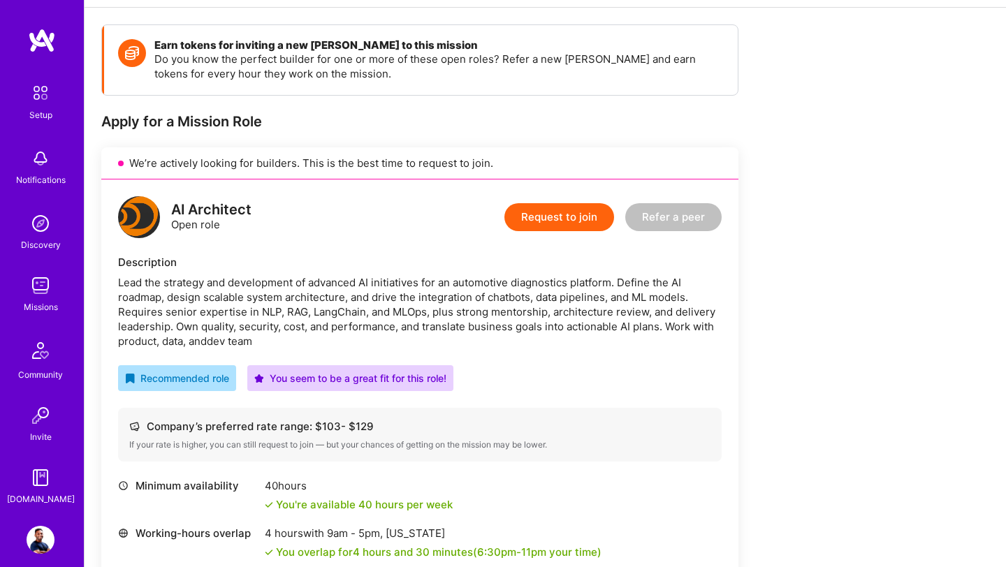
click at [554, 218] on button "Request to join" at bounding box center [559, 217] width 110 height 28
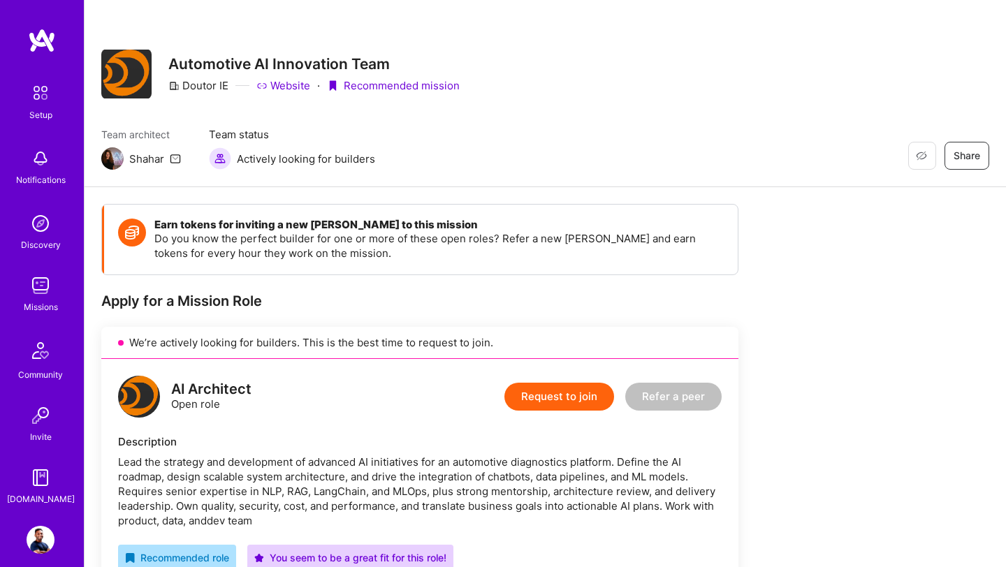
scroll to position [179, 0]
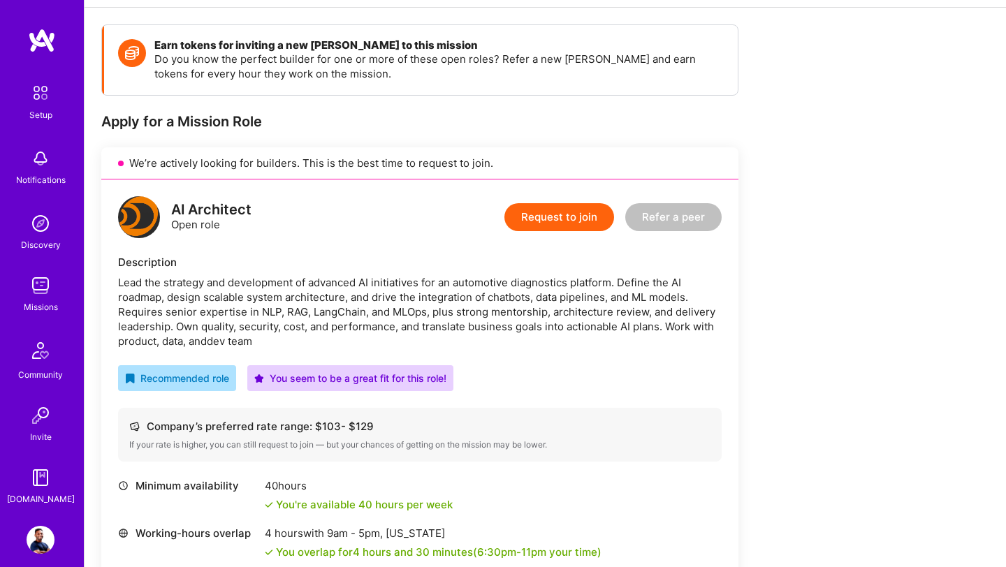
click at [538, 216] on button "Request to join" at bounding box center [559, 217] width 110 height 28
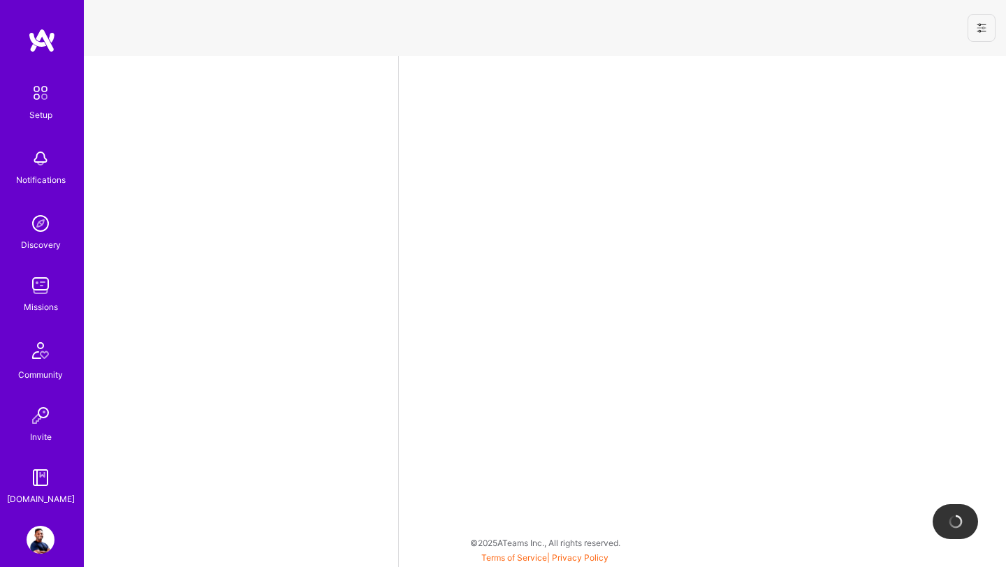
select select "US"
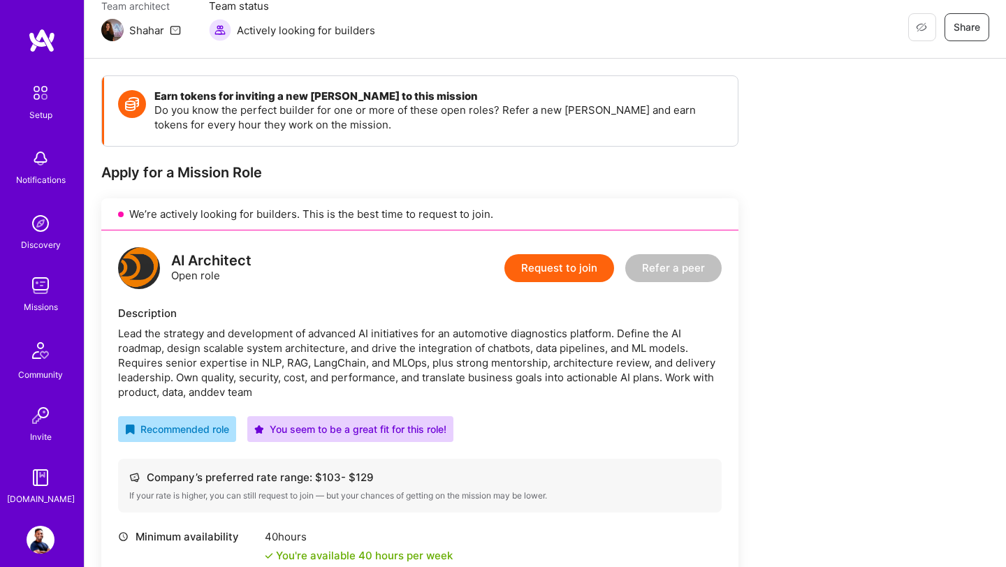
scroll to position [123, 0]
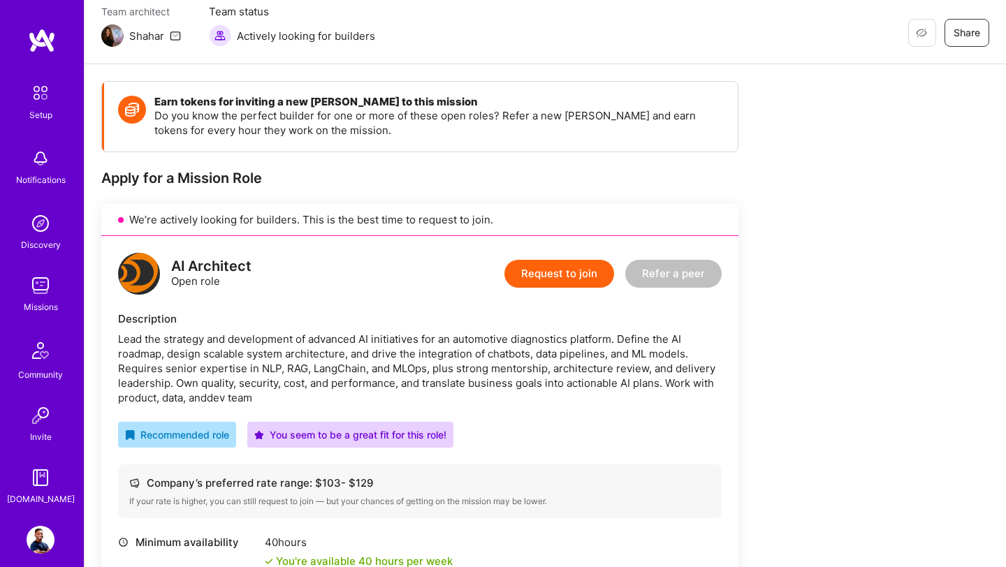
click at [589, 277] on button "Request to join" at bounding box center [559, 274] width 110 height 28
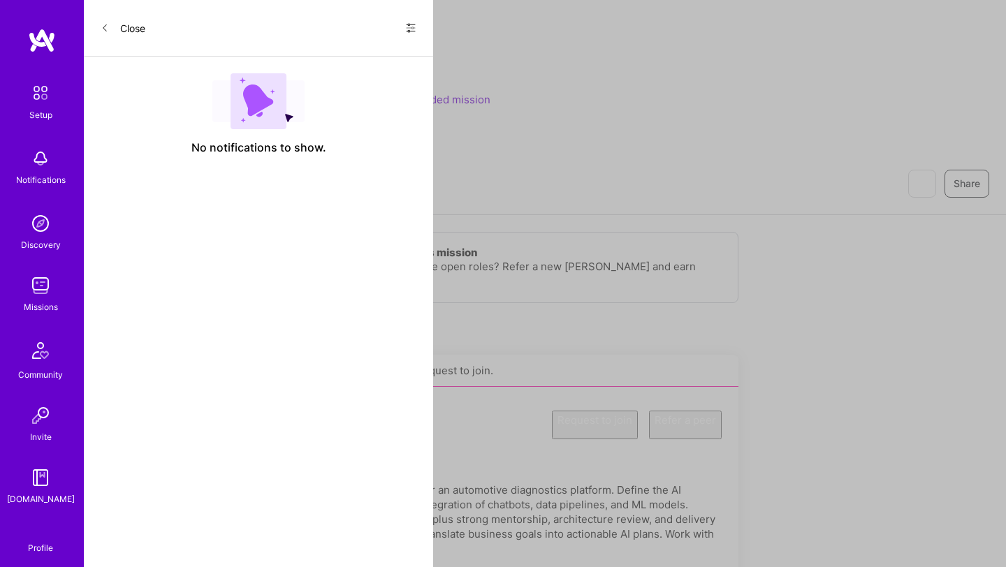
select select "US"
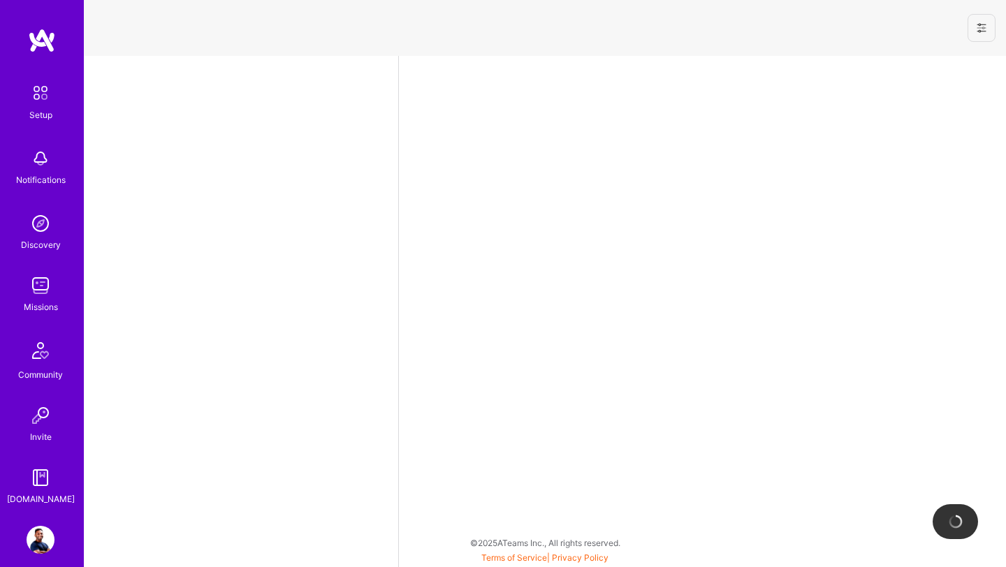
select select "US"
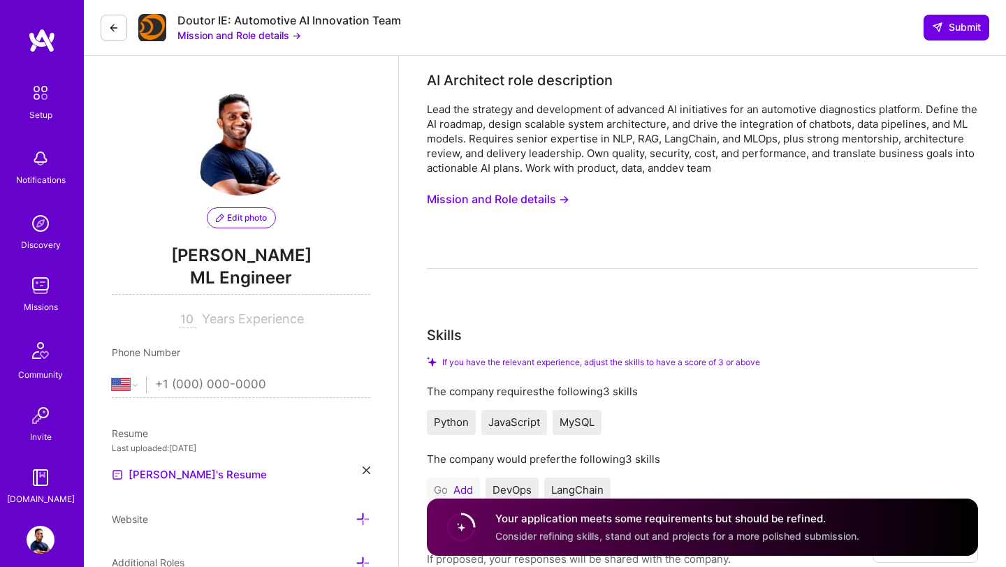
select select "US"
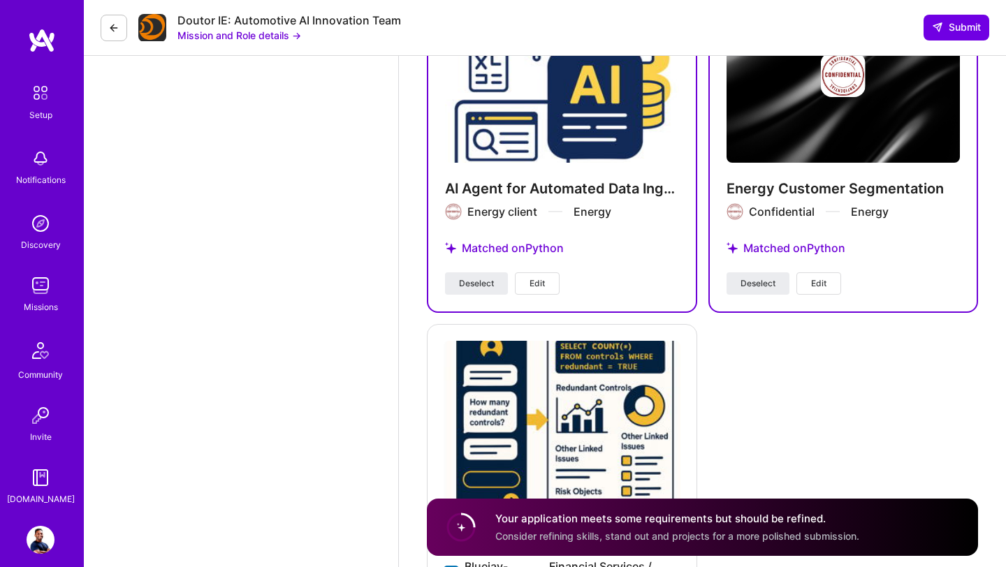
scroll to position [3464, 0]
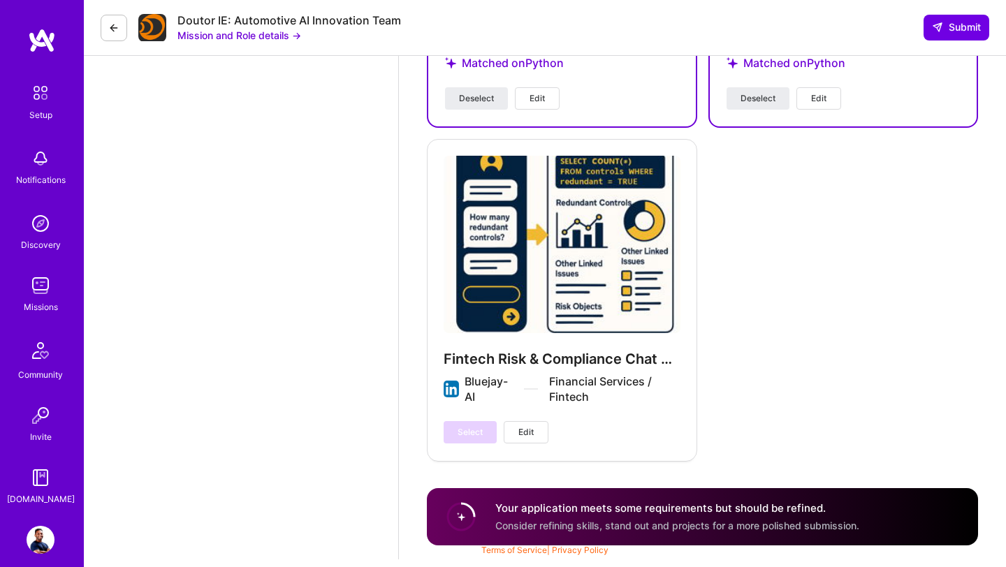
click at [524, 283] on div "Fintech Risk & Compliance Chat App Bluejay-AI Financial Services / Fintech Sele…" at bounding box center [562, 299] width 270 height 321
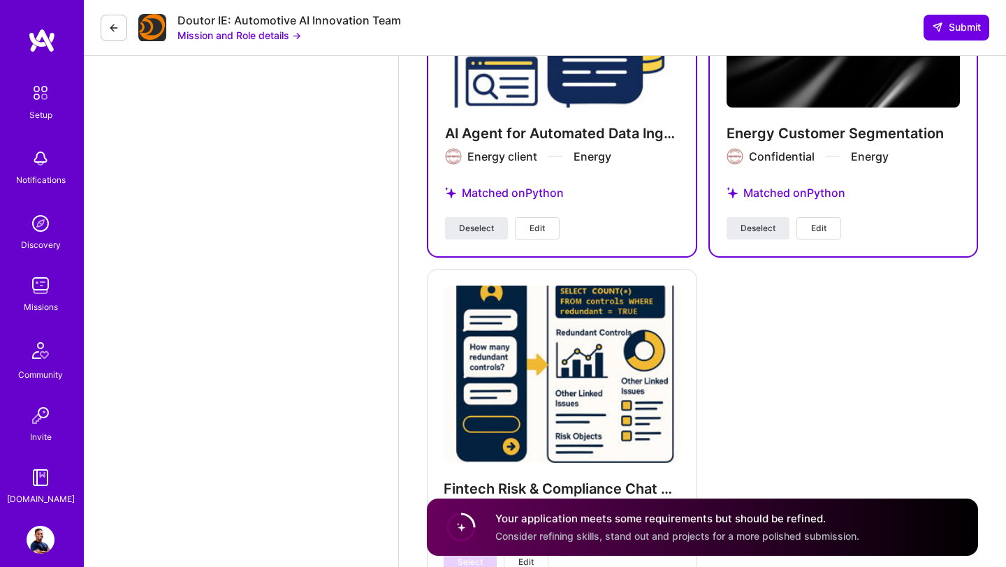
scroll to position [3220, 0]
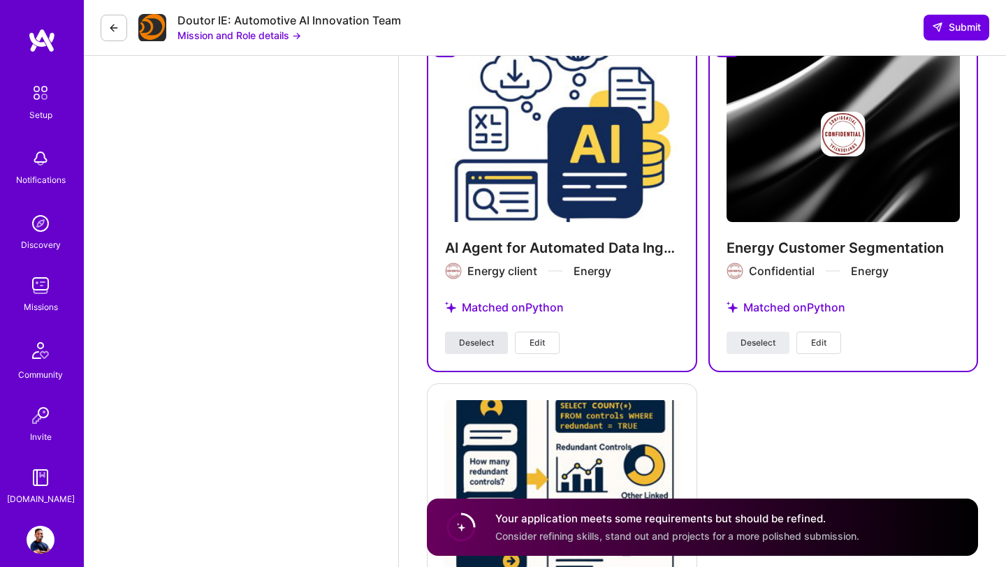
click at [487, 348] on span "Deselect" at bounding box center [476, 343] width 35 height 13
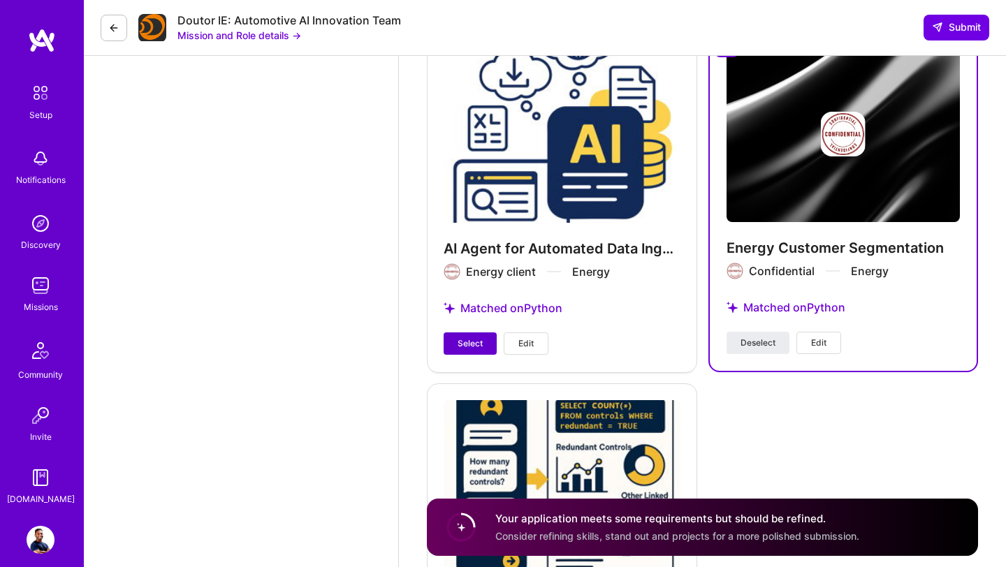
click at [487, 347] on button "Select" at bounding box center [469, 343] width 53 height 22
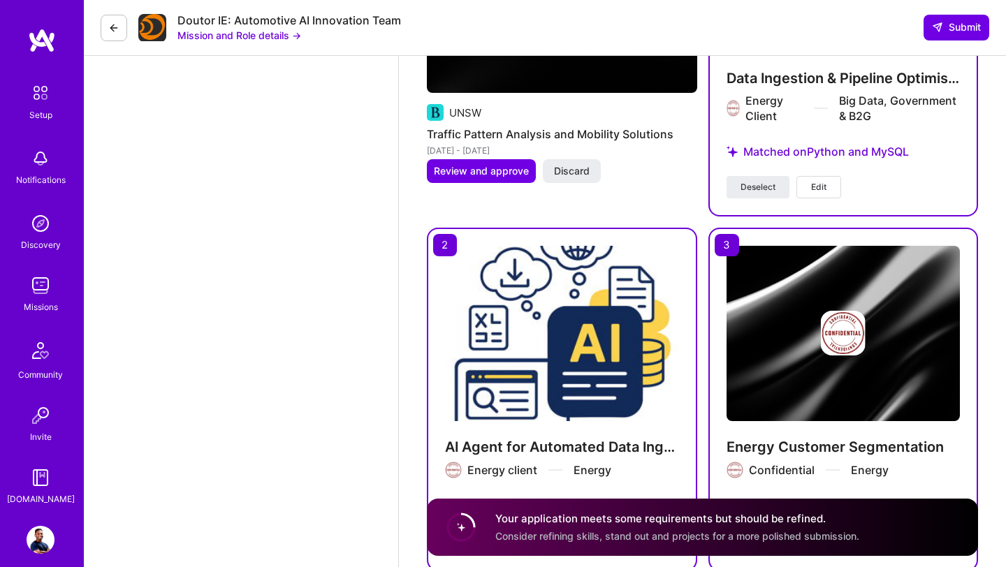
scroll to position [3163, 0]
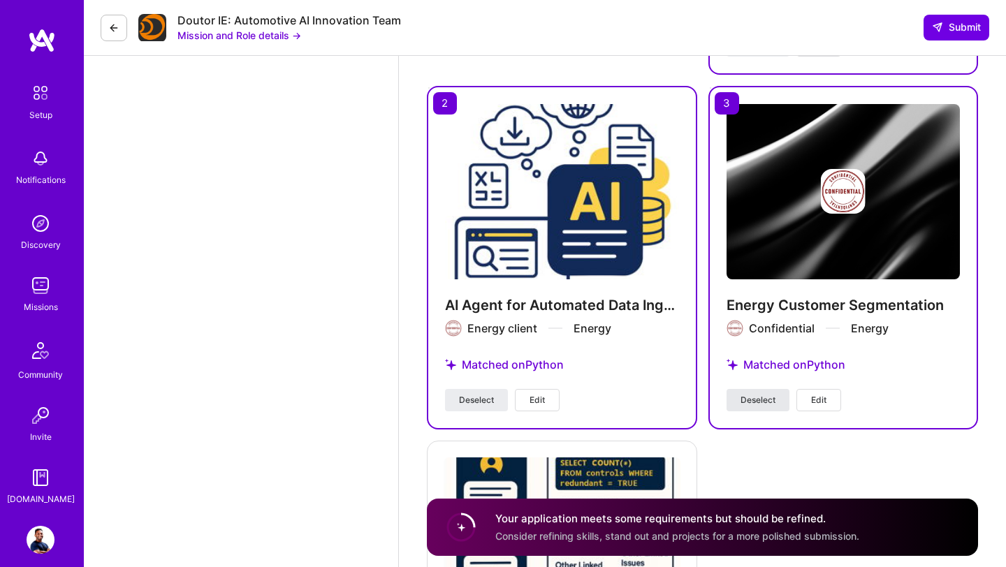
click at [762, 404] on span "Deselect" at bounding box center [757, 400] width 35 height 13
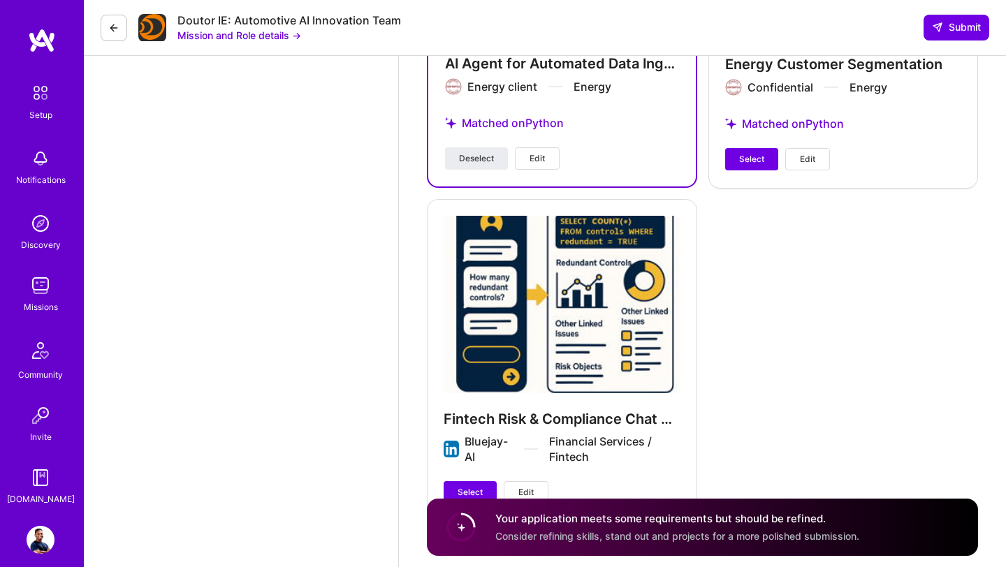
scroll to position [3464, 0]
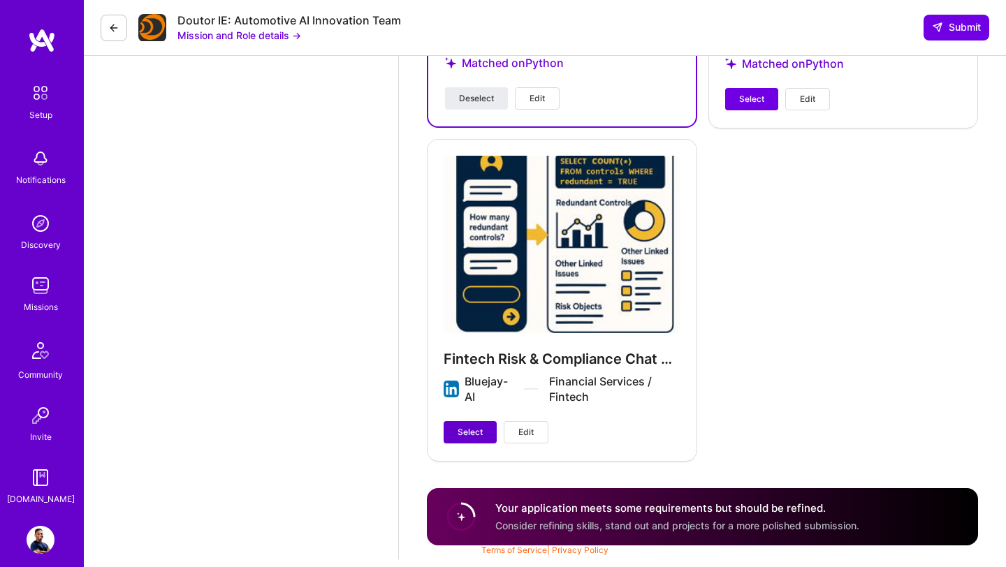
click at [473, 429] on span "Select" at bounding box center [469, 432] width 25 height 13
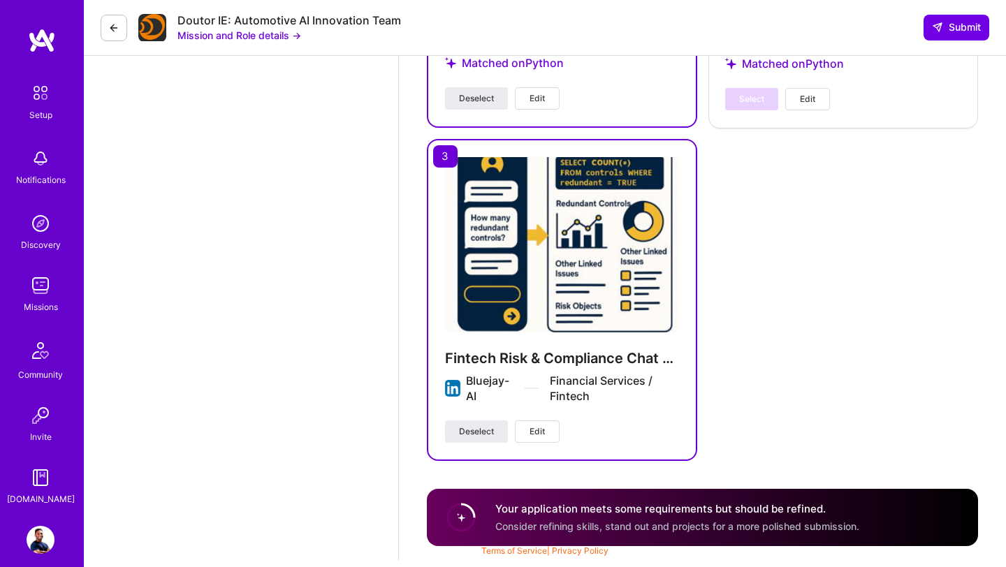
click at [538, 430] on span "Edit" at bounding box center [536, 431] width 15 height 13
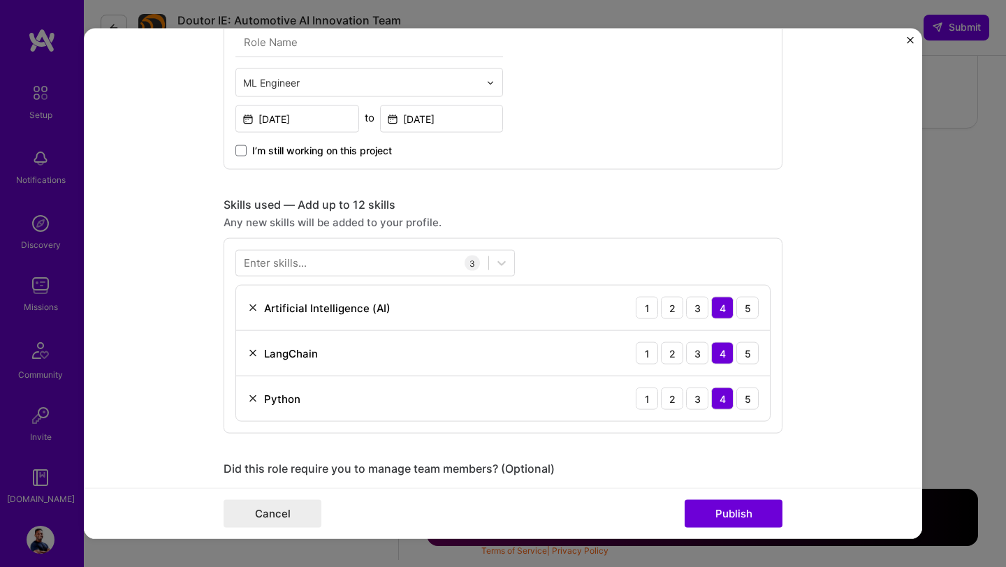
scroll to position [917, 0]
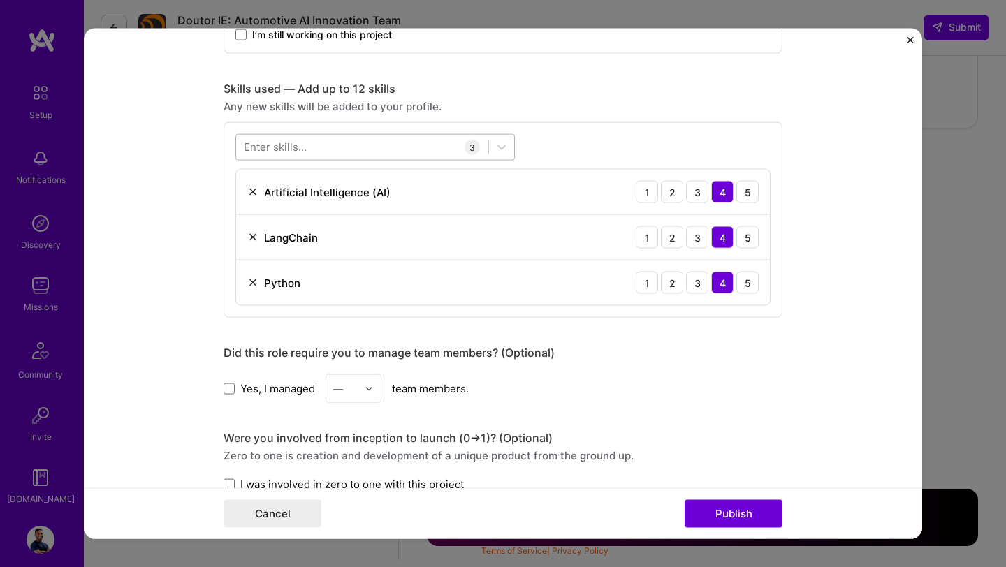
click at [363, 152] on div at bounding box center [362, 146] width 252 height 23
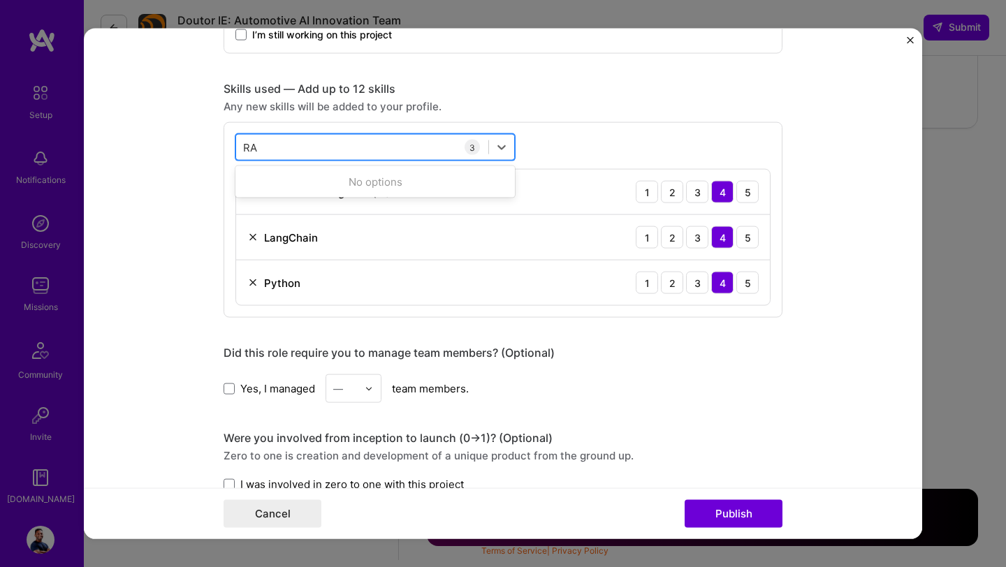
type input "R"
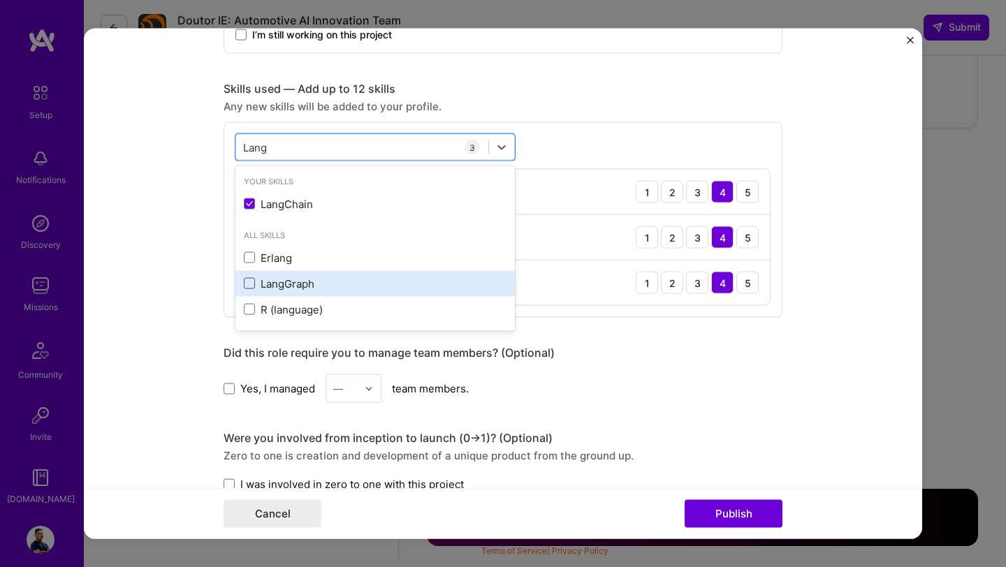
click at [246, 284] on span at bounding box center [249, 283] width 11 height 11
click at [0, 0] on input "checkbox" at bounding box center [0, 0] width 0 height 0
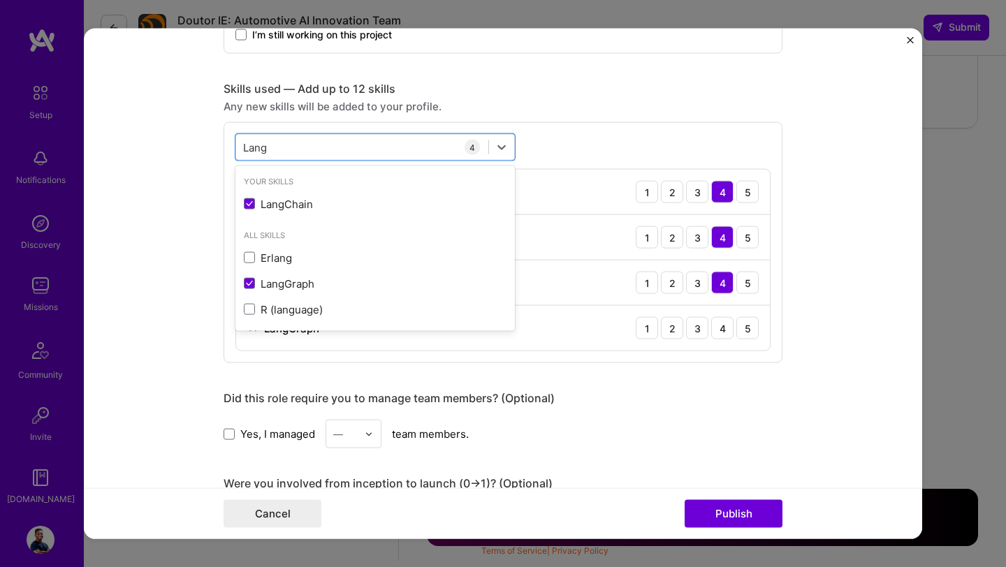
click at [194, 263] on form "Project title Fintech Risk & Compliance Chat App Company Bluejay-AI Project ind…" at bounding box center [503, 284] width 838 height 510
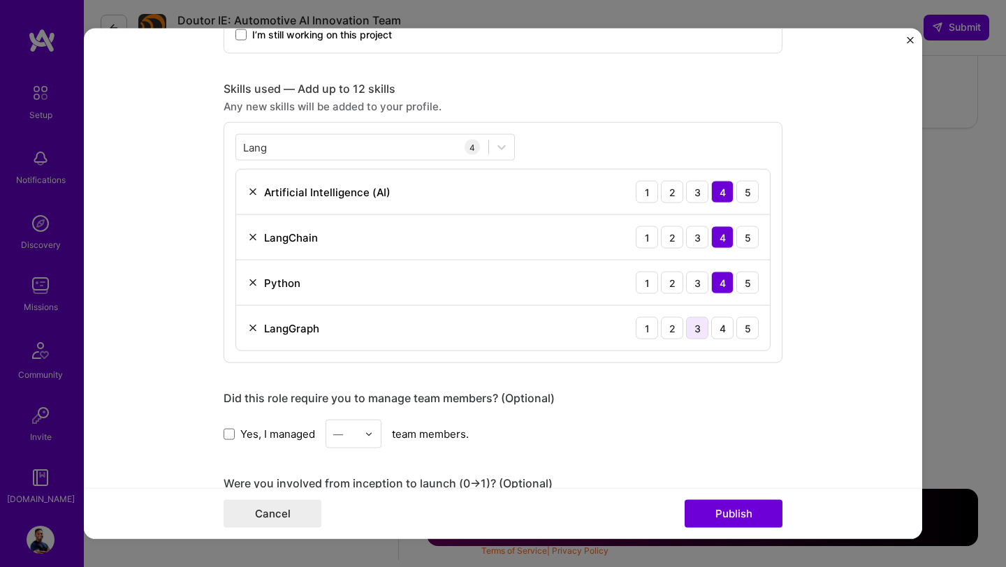
click at [694, 335] on div "3" at bounding box center [697, 328] width 22 height 22
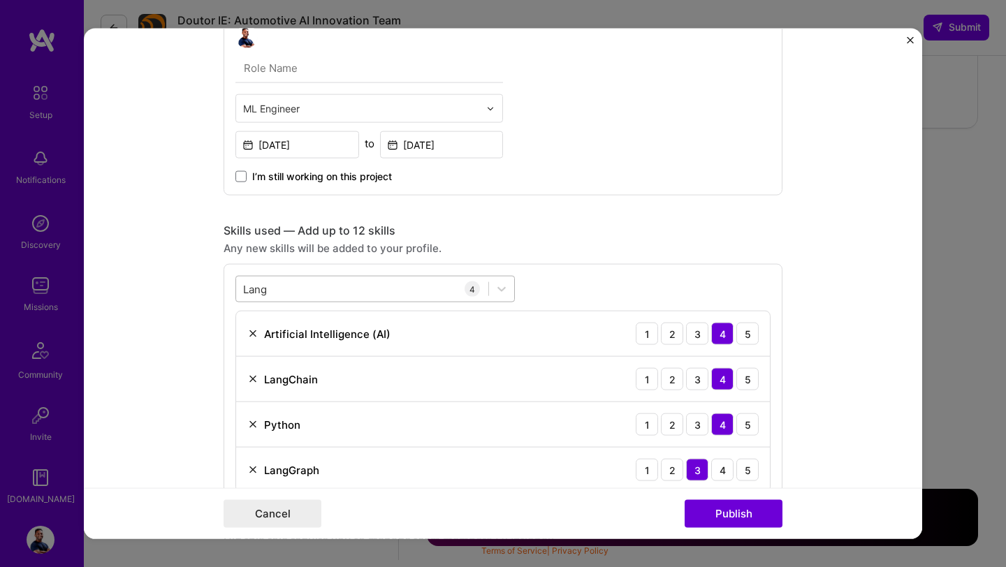
click at [423, 288] on div "Lang Lang" at bounding box center [362, 288] width 252 height 23
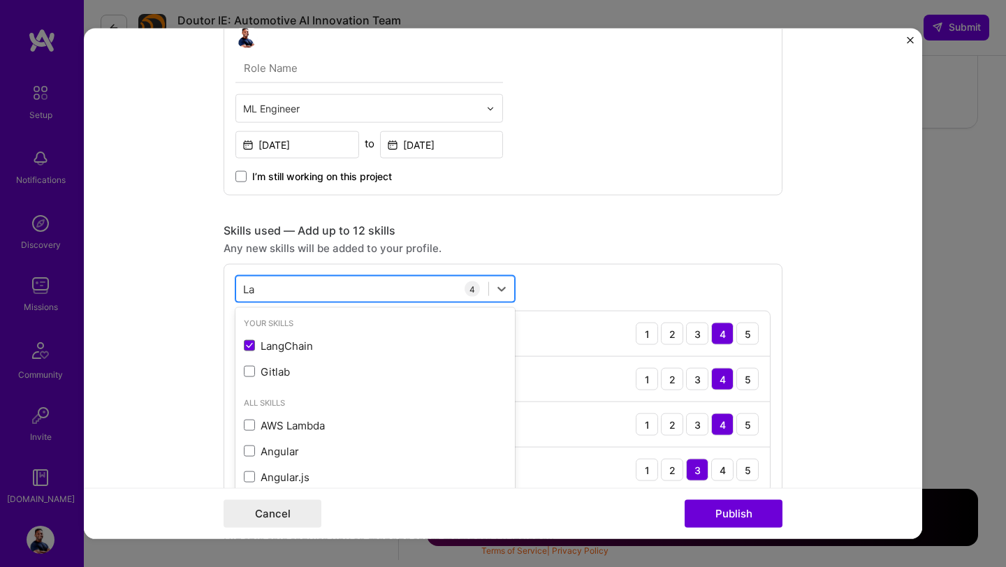
type input "L"
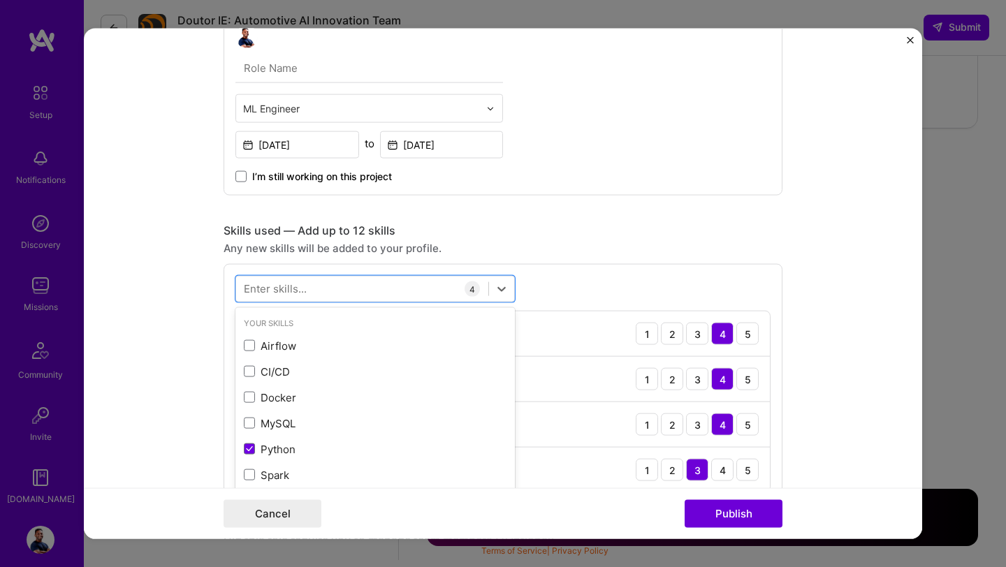
click at [200, 371] on form "Project title Fintech Risk & Compliance Chat App Company Bluejay-AI Project ind…" at bounding box center [503, 284] width 838 height 510
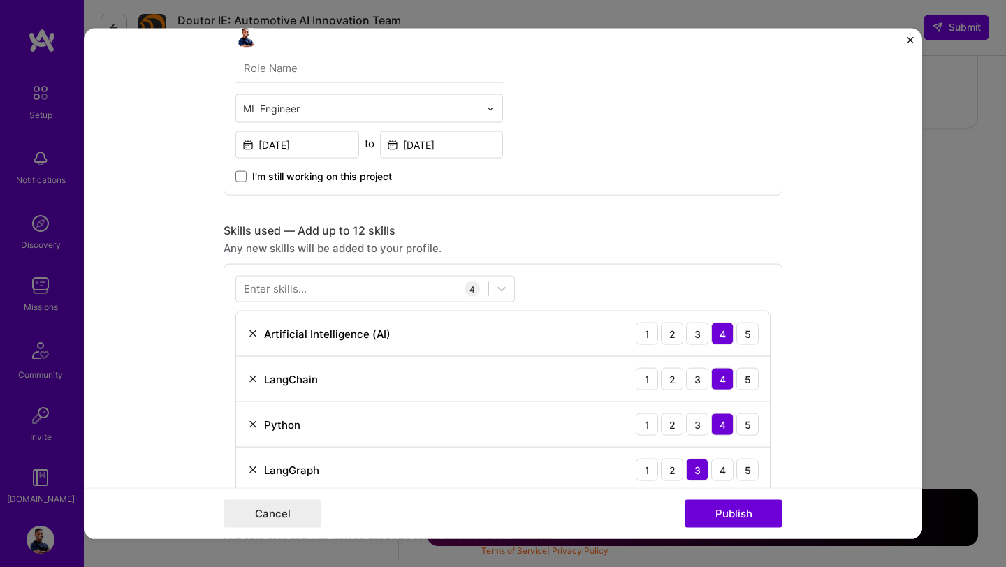
scroll to position [863, 0]
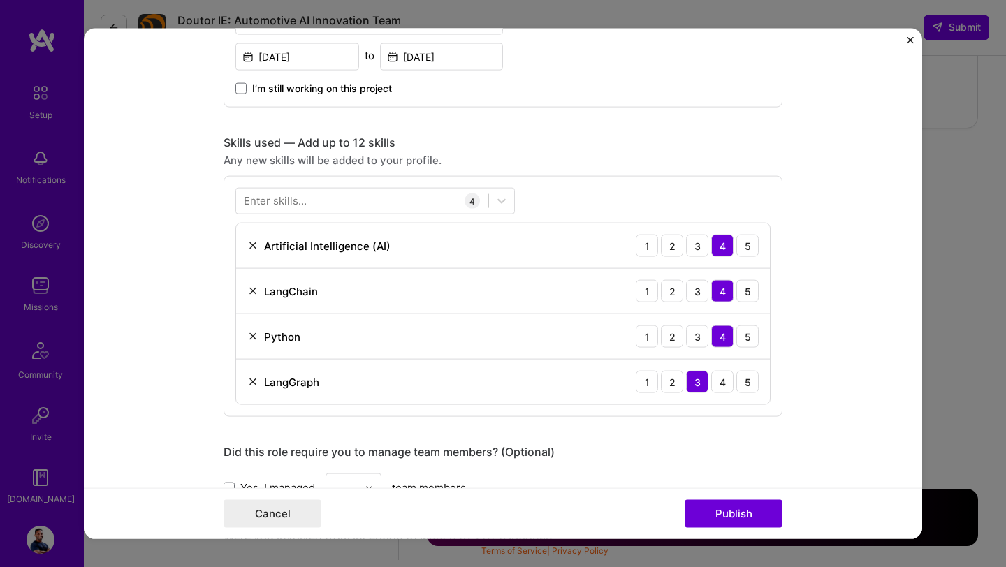
click at [694, 385] on div "3" at bounding box center [697, 382] width 22 height 22
click at [253, 383] on img at bounding box center [252, 381] width 11 height 11
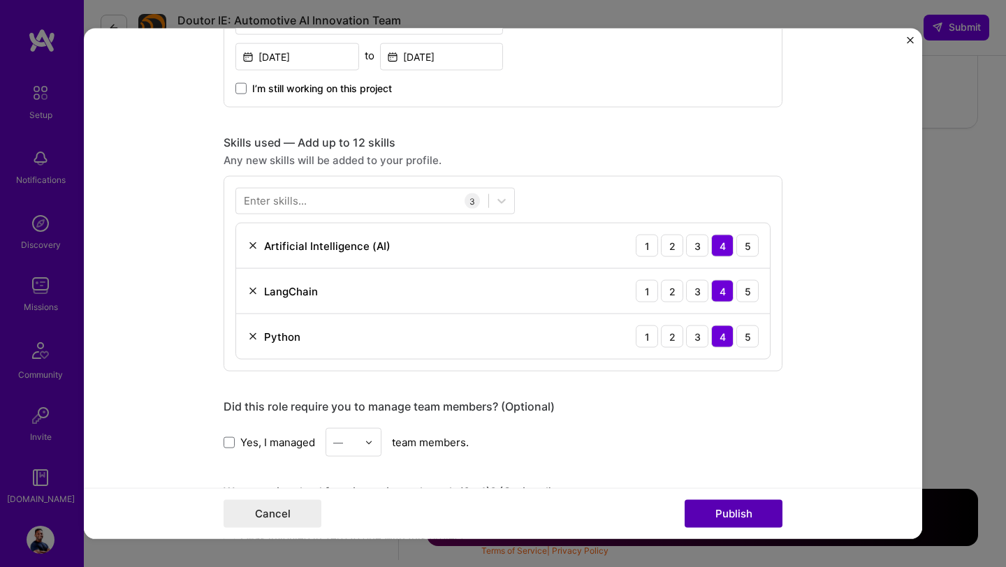
click at [721, 521] on button "Publish" at bounding box center [733, 513] width 98 height 28
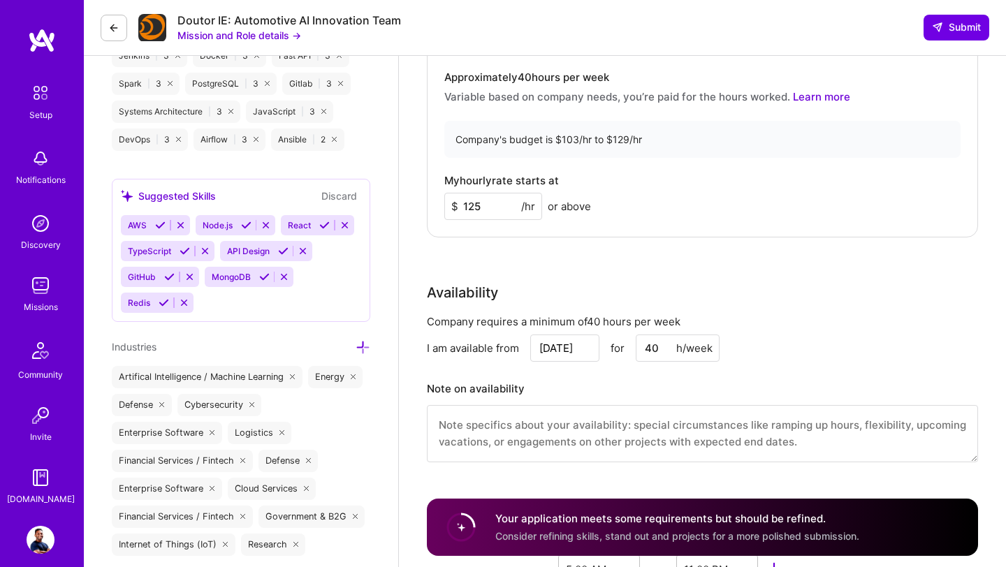
scroll to position [1122, 0]
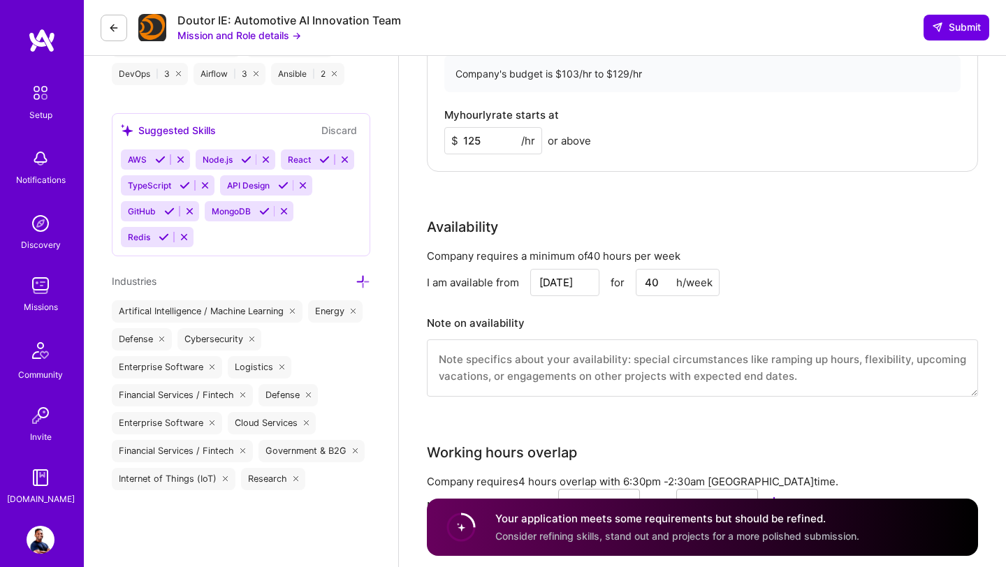
click at [479, 138] on input "125" at bounding box center [493, 140] width 98 height 27
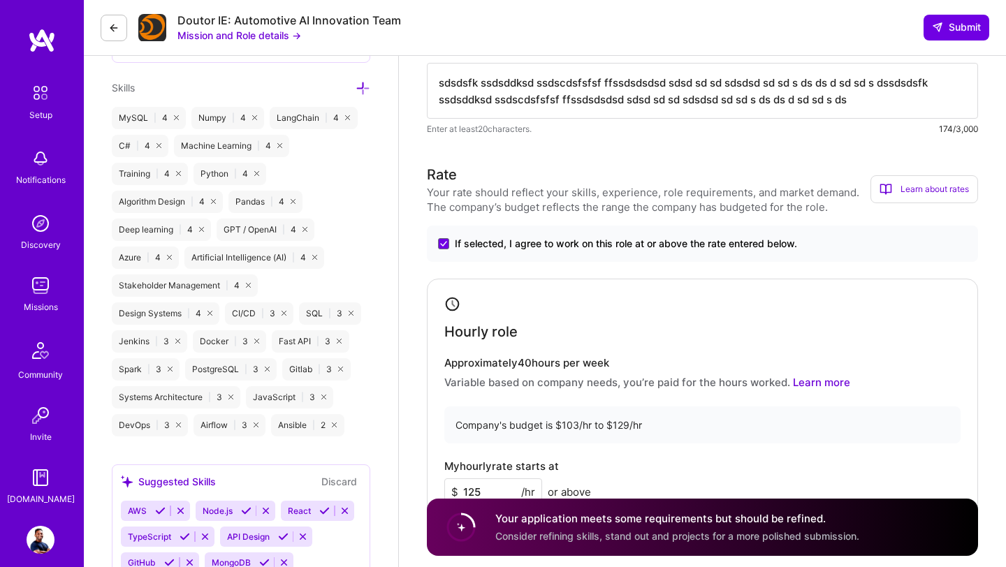
scroll to position [883, 0]
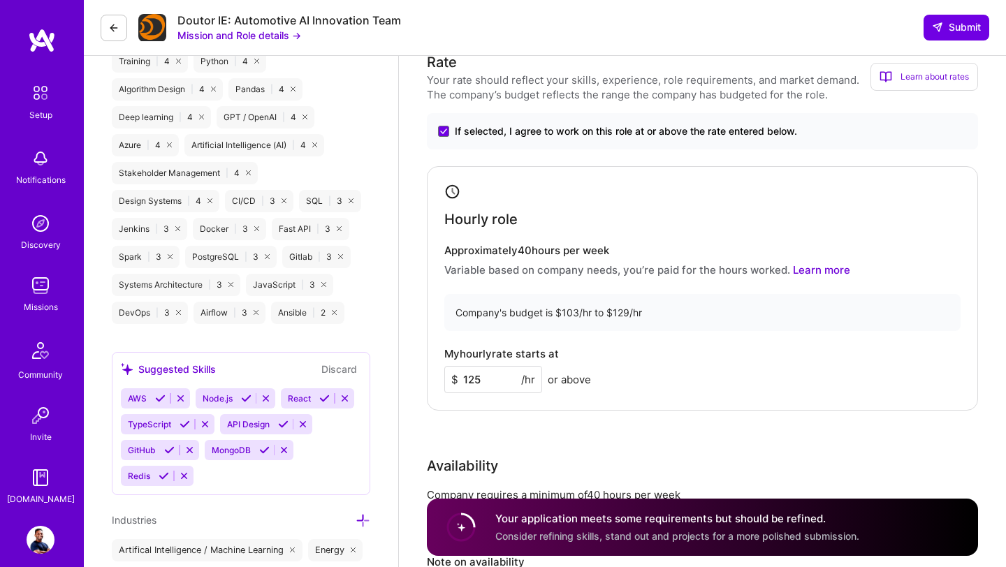
click at [499, 385] on input "125" at bounding box center [493, 379] width 98 height 27
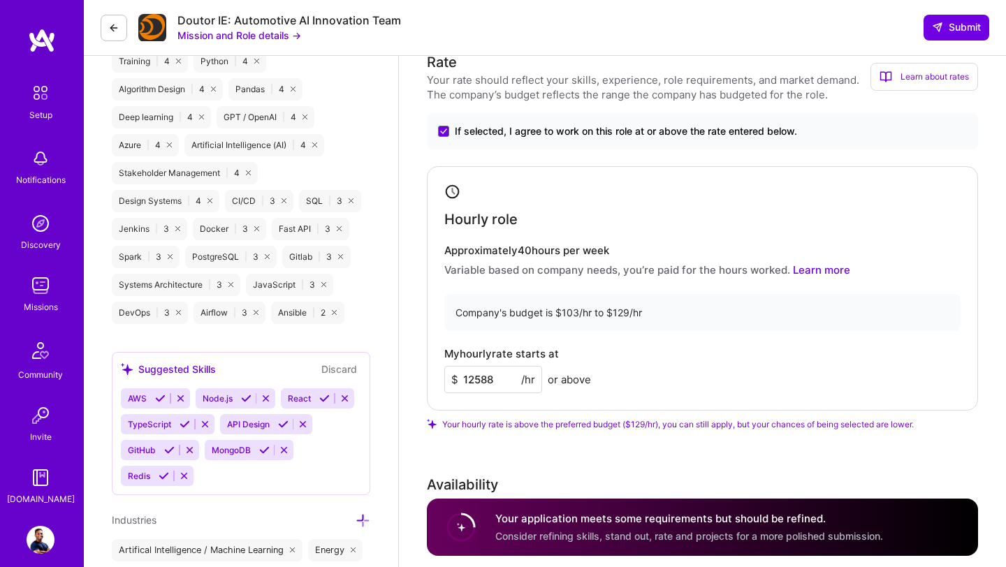
click at [575, 436] on div "Rate Your rate should reflect your skills, experience, role requirements, and m…" at bounding box center [702, 362] width 551 height 620
click at [506, 381] on input "12588" at bounding box center [493, 379] width 98 height 27
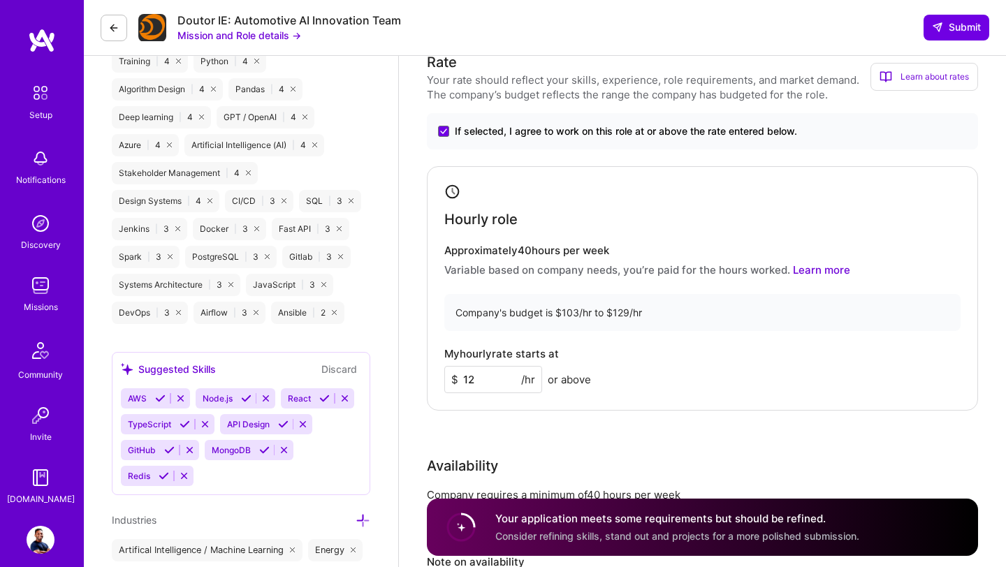
type input "1"
click at [575, 419] on div "Rate Your rate should reflect your skills, experience, role requirements, and m…" at bounding box center [702, 352] width 551 height 601
click at [492, 387] on input "127" at bounding box center [493, 379] width 98 height 27
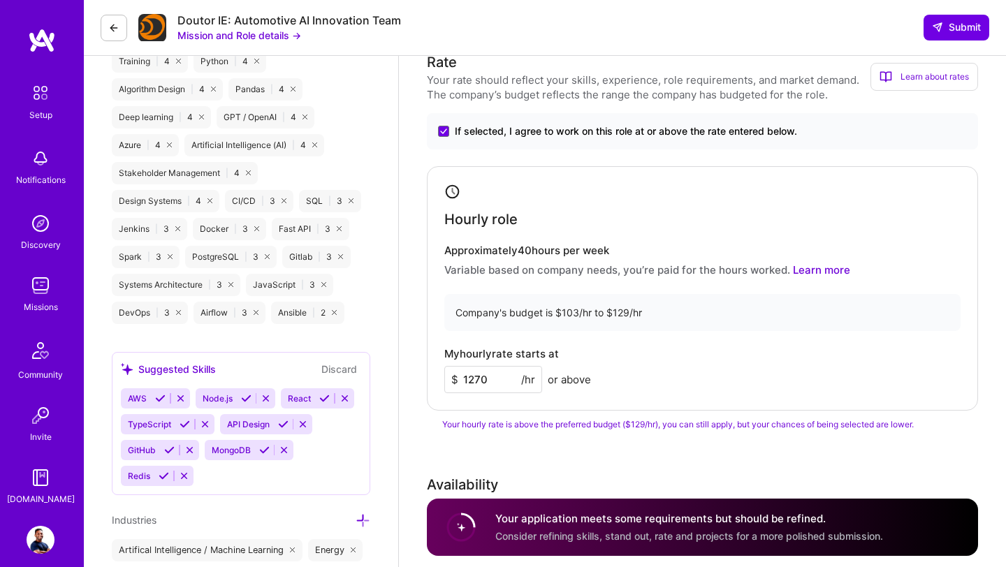
type input "127"
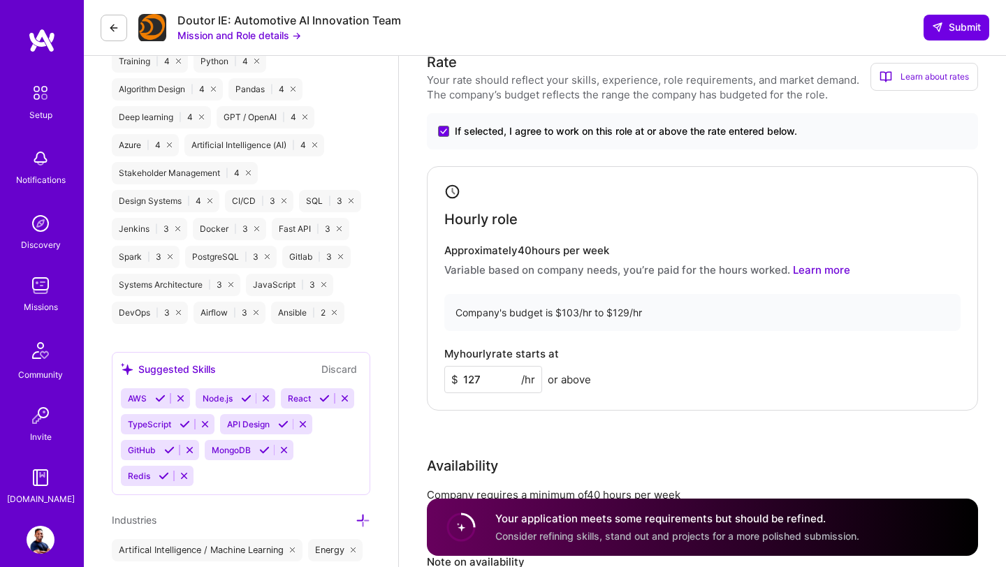
click at [549, 413] on div "Rate Your rate should reflect your skills, experience, role requirements, and m…" at bounding box center [702, 352] width 551 height 601
click at [503, 385] on input "127" at bounding box center [493, 379] width 98 height 27
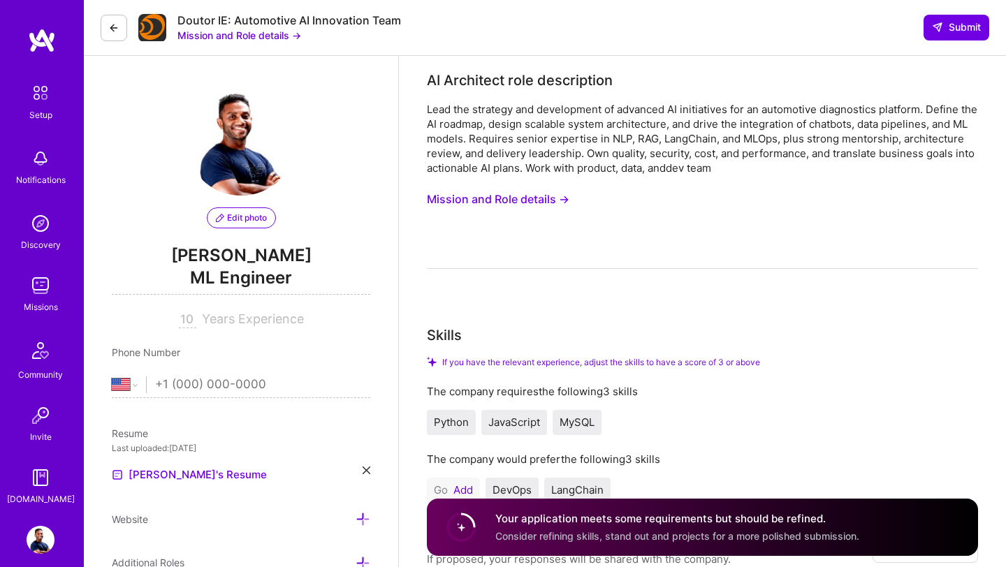
scroll to position [1, 0]
click at [541, 193] on button "Mission and Role details →" at bounding box center [498, 198] width 142 height 26
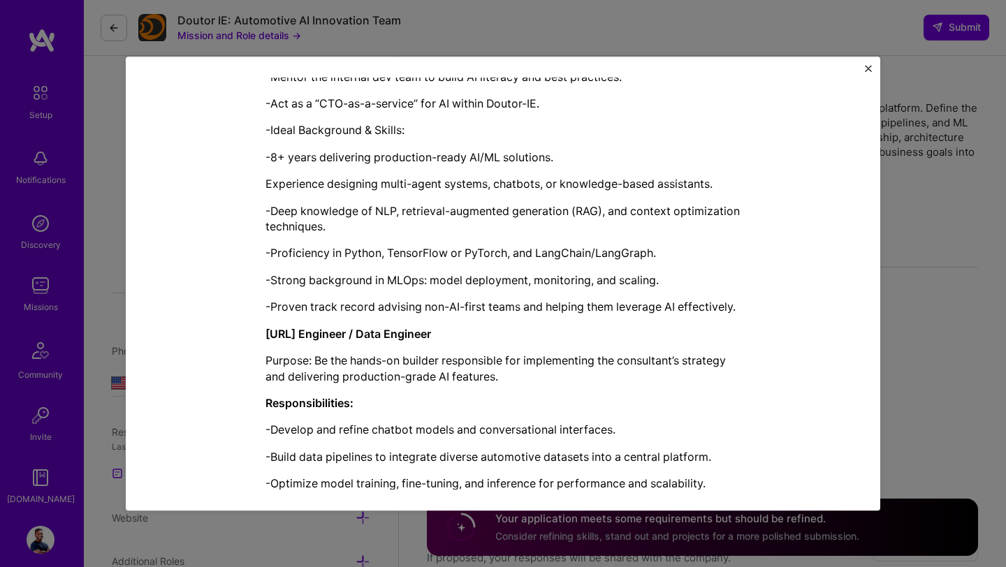
scroll to position [1492, 0]
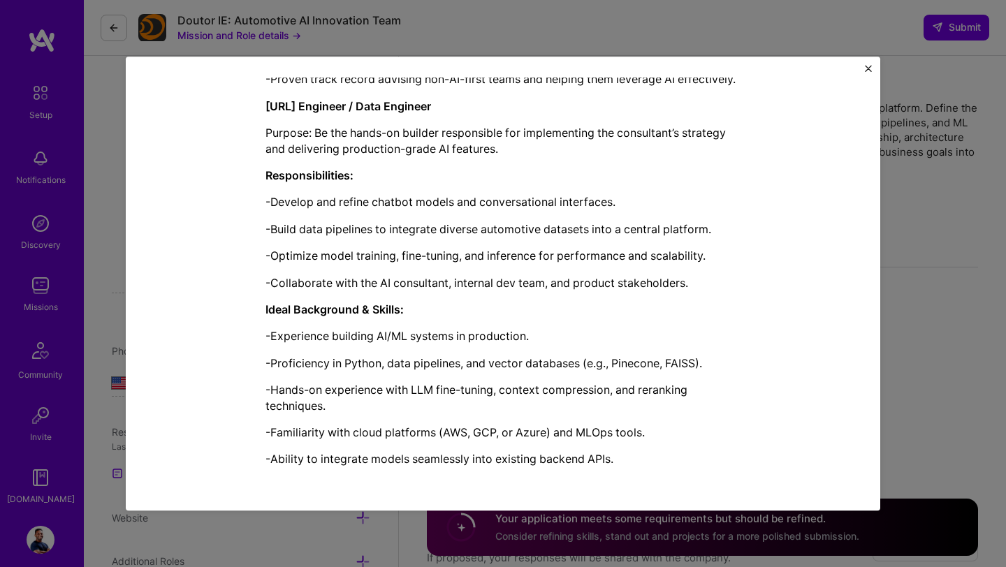
click at [867, 69] on img "Close" at bounding box center [868, 68] width 7 height 7
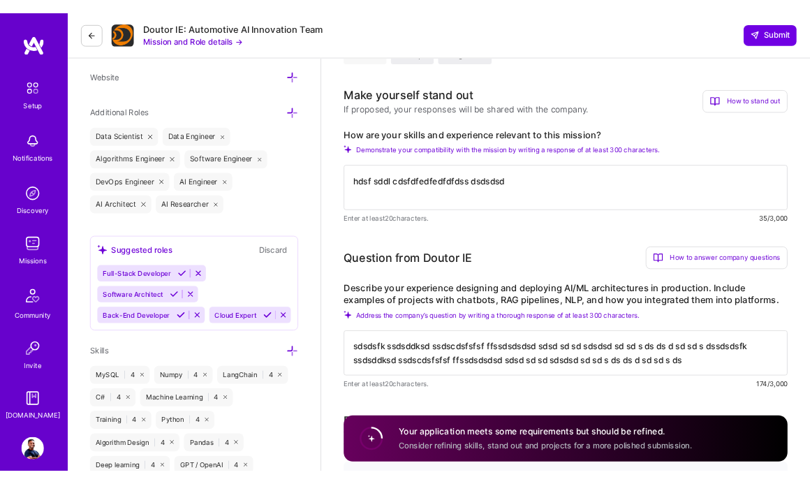
scroll to position [612, 0]
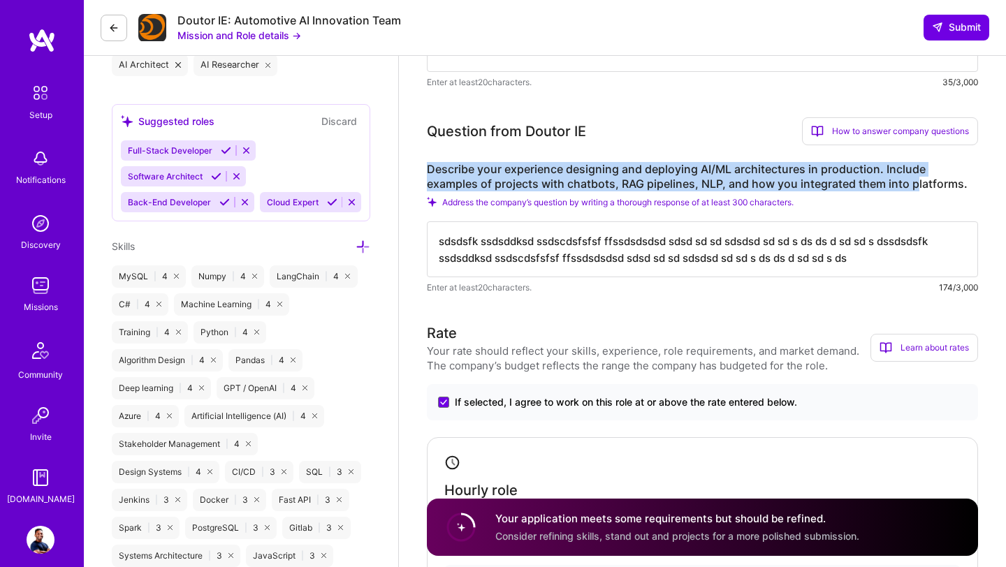
drag, startPoint x: 426, startPoint y: 168, endPoint x: 861, endPoint y: 189, distance: 435.6
click at [861, 189] on label "Describe your experience designing and deploying AI/ML architectures in product…" at bounding box center [702, 176] width 551 height 29
drag, startPoint x: 908, startPoint y: 190, endPoint x: 418, endPoint y: 172, distance: 489.8
copy label "Describe your experience designing and deploying AI/ML architectures in product…"
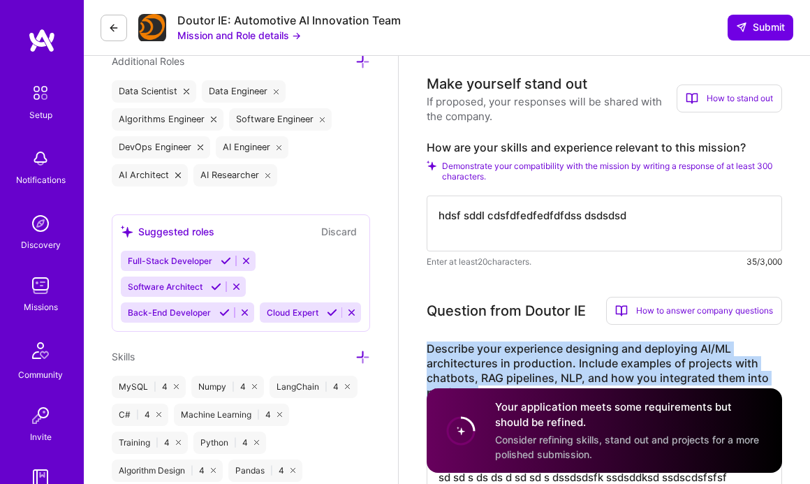
scroll to position [466, 0]
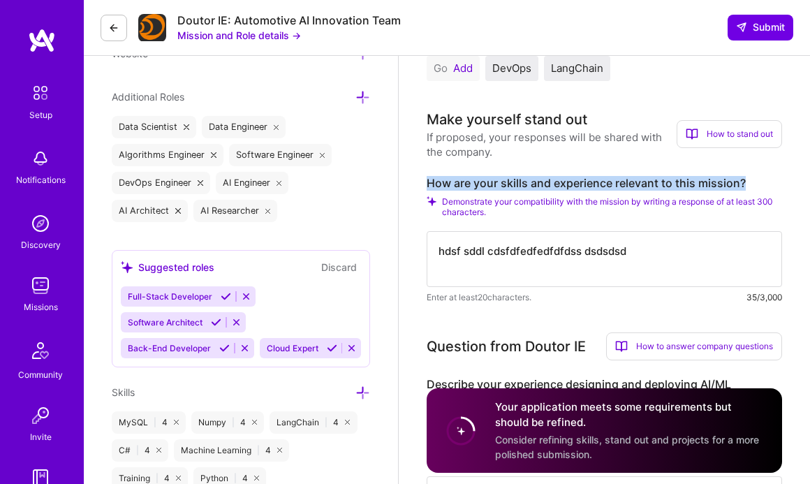
drag, startPoint x: 425, startPoint y: 178, endPoint x: 765, endPoint y: 179, distance: 340.8
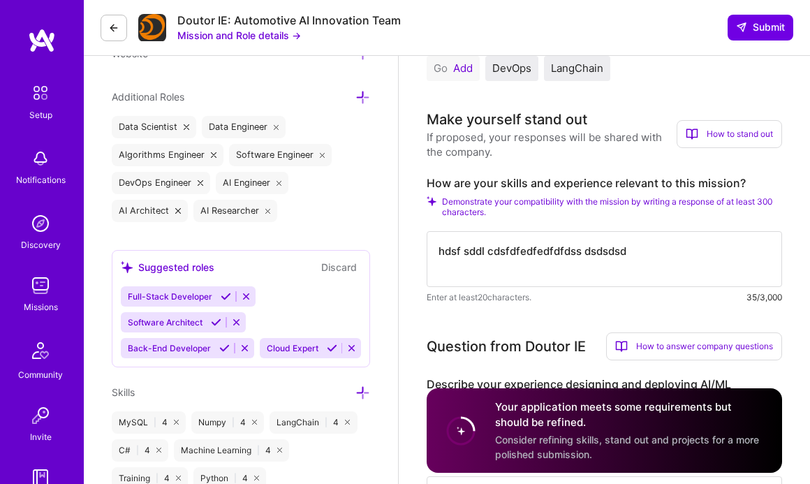
click at [696, 185] on label "How are your skills and experience relevant to this mission?" at bounding box center [604, 183] width 355 height 15
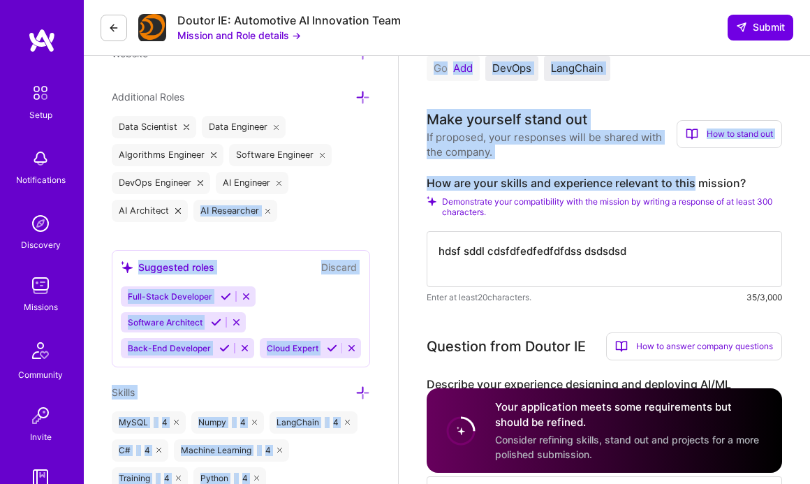
drag, startPoint x: 695, startPoint y: 186, endPoint x: 397, endPoint y: 182, distance: 297.5
copy div "AI Researcher Suggested roles Discard Full-Stack Developer Software Architect B…"
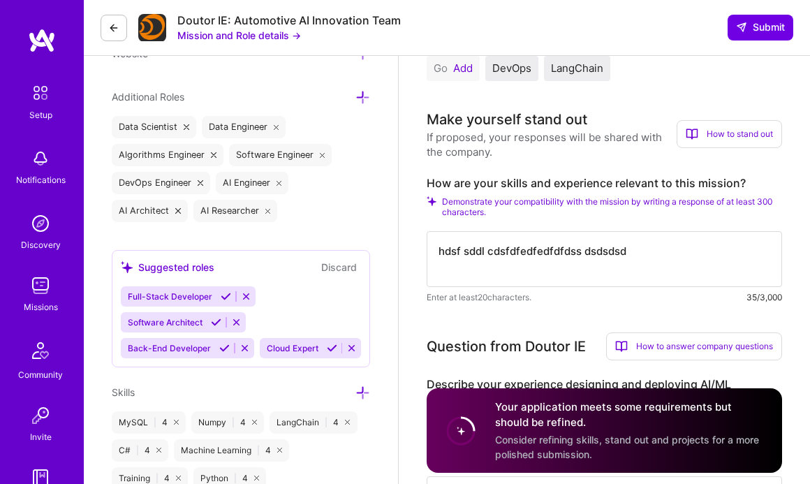
click at [522, 207] on span "Demonstrate your compatibility with the mission by writing a response of at lea…" at bounding box center [612, 206] width 340 height 21
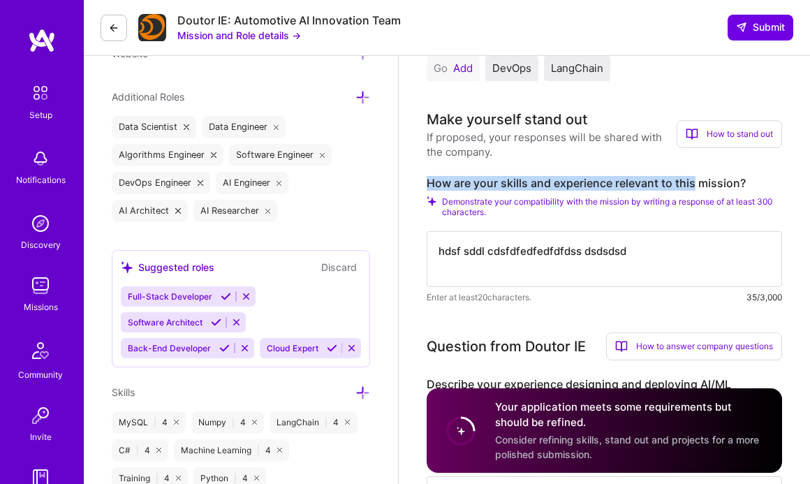
drag, startPoint x: 426, startPoint y: 184, endPoint x: 695, endPoint y: 188, distance: 268.9
copy label "How are your skills and experience relevant to this"
